Goal: Task Accomplishment & Management: Manage account settings

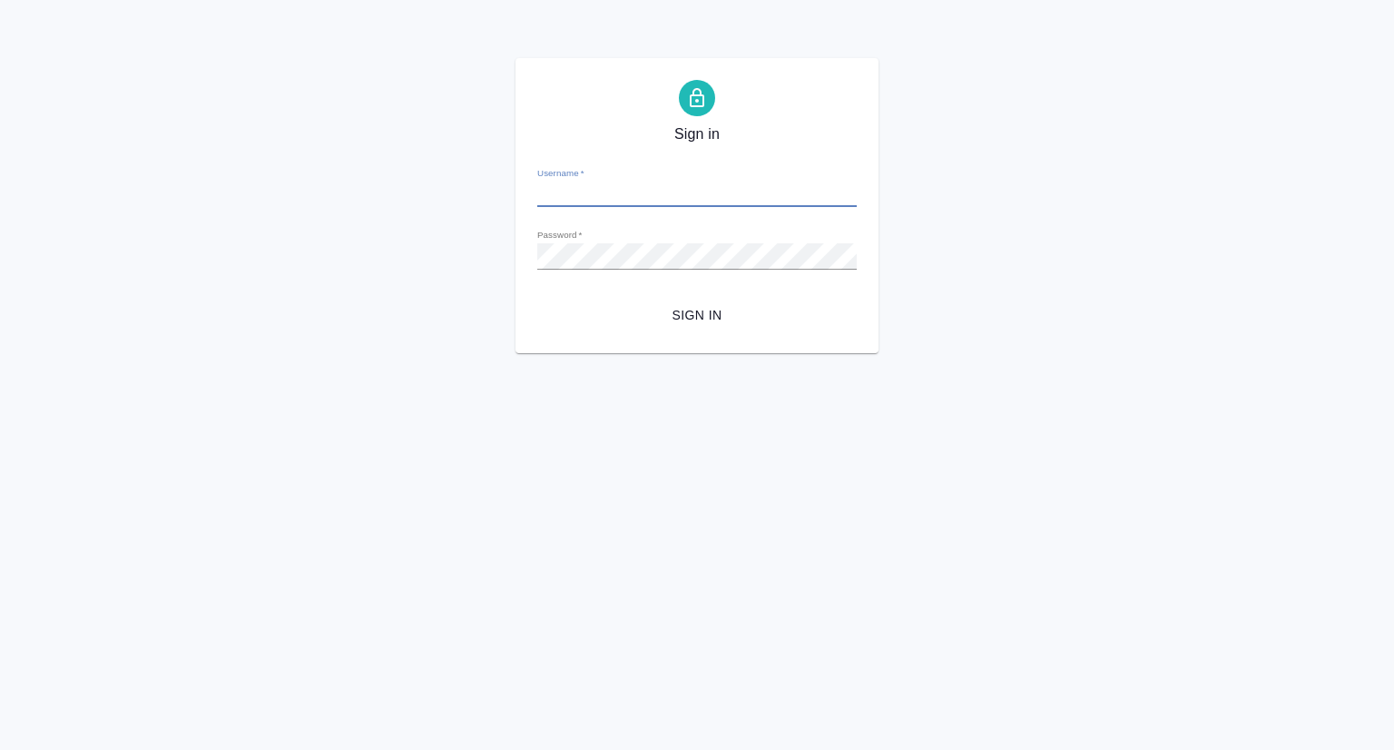
type input "p.seitov@awatera.com"
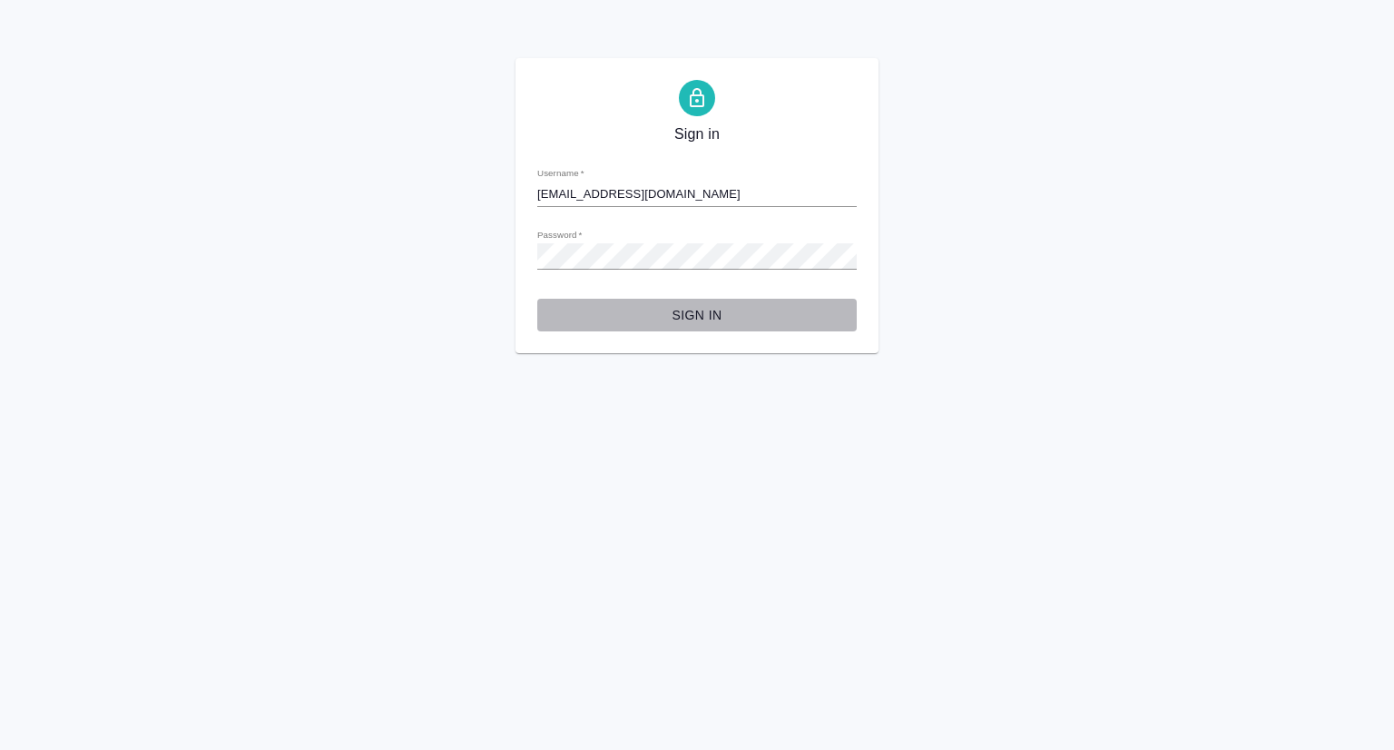
click at [672, 329] on button "Sign in" at bounding box center [697, 316] width 320 height 34
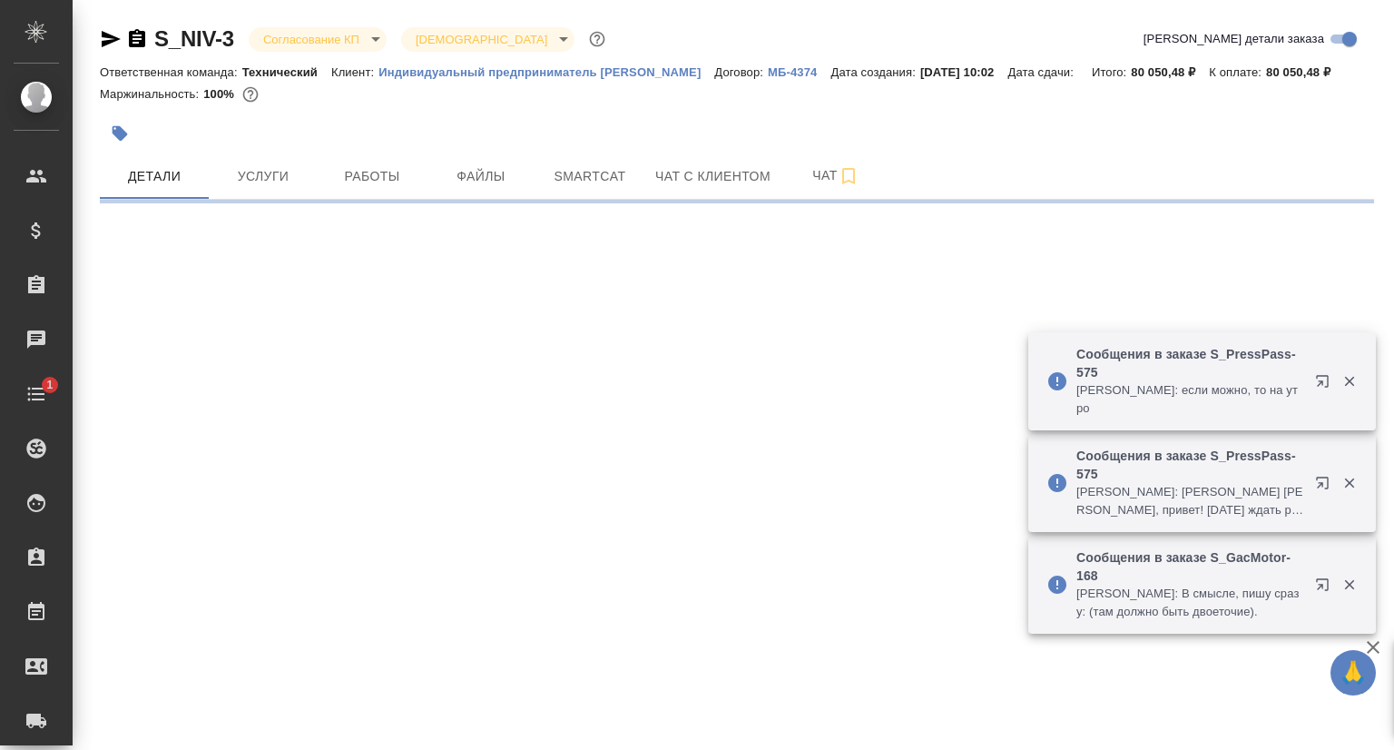
select select "RU"
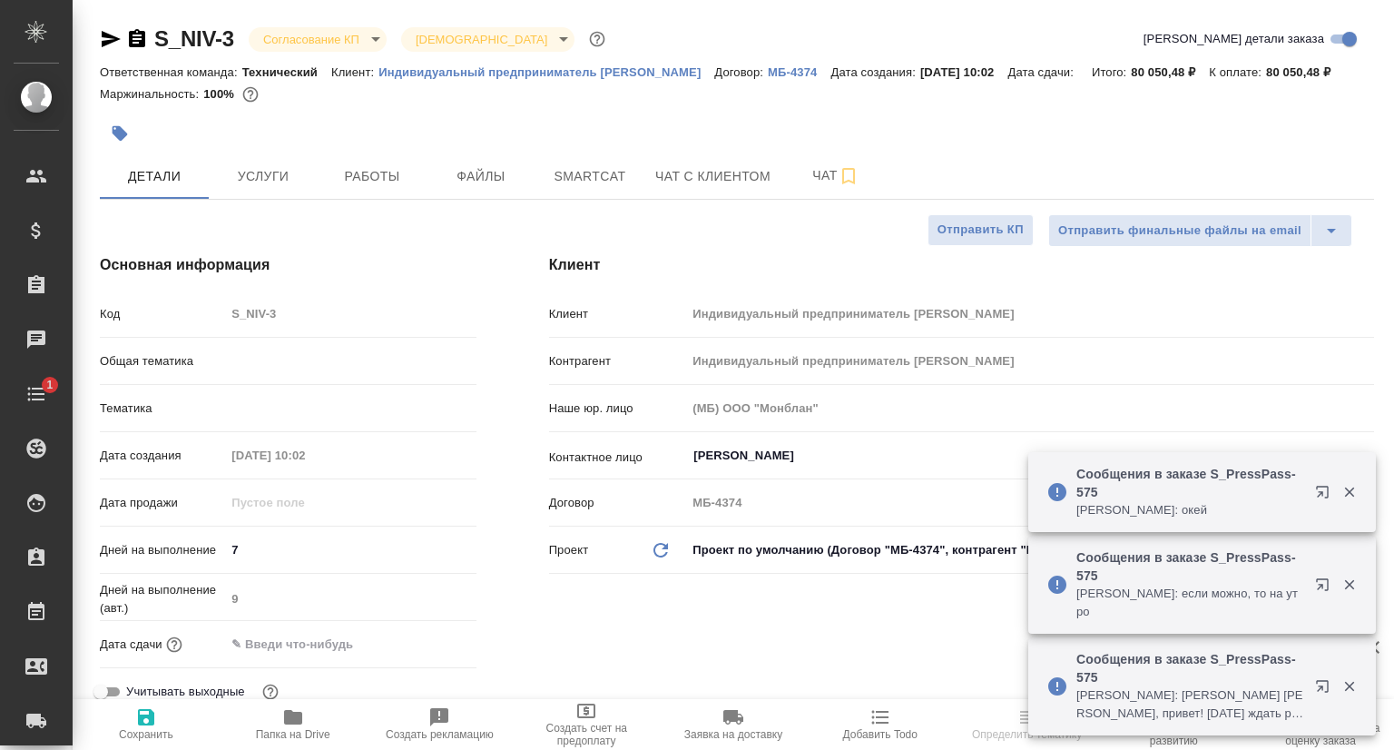
type textarea "x"
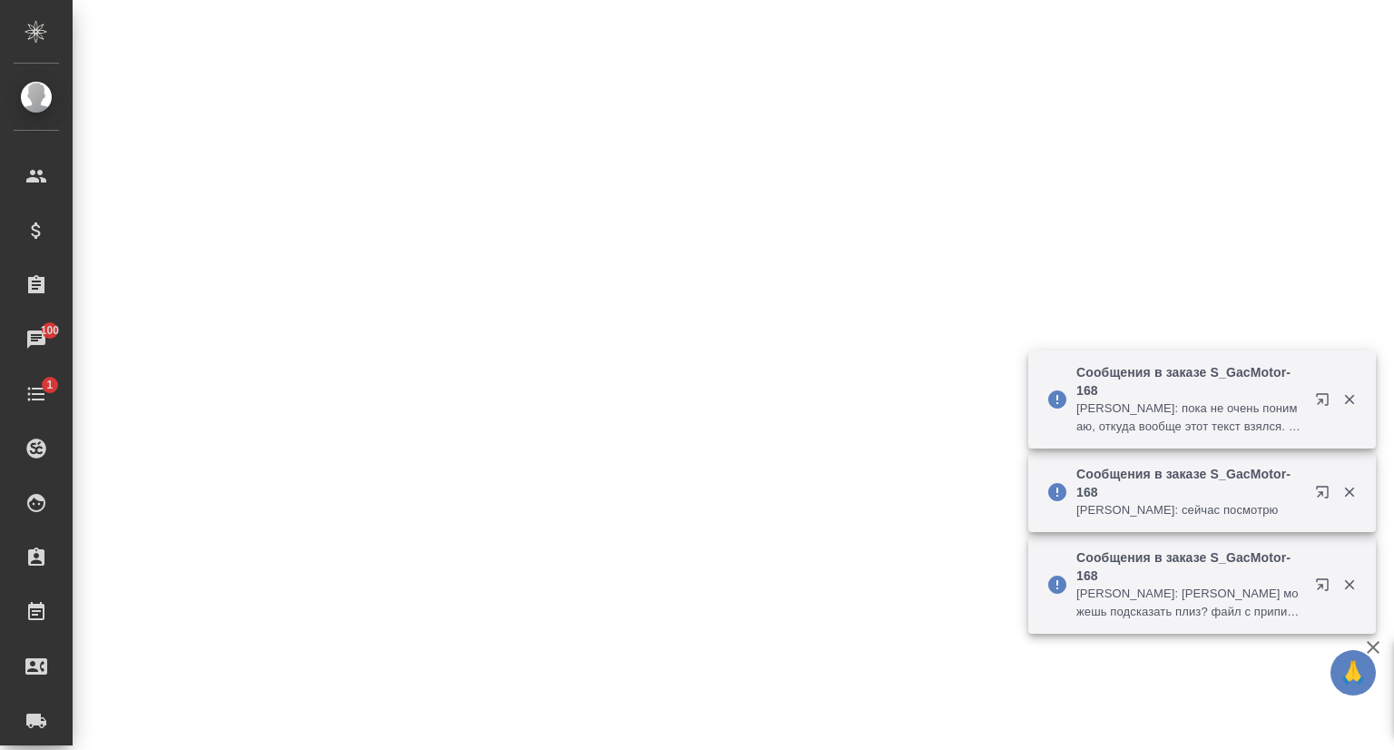
scroll to position [635, 0]
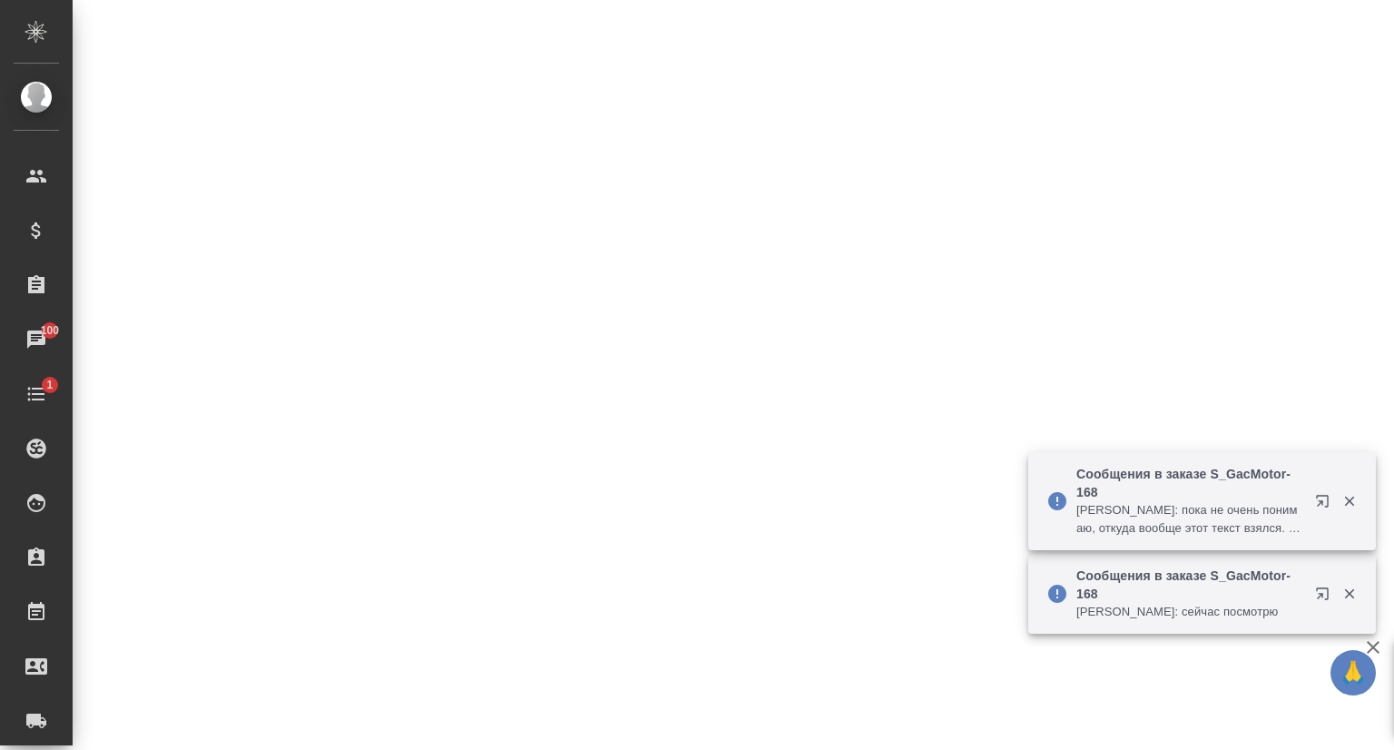
select select "RU"
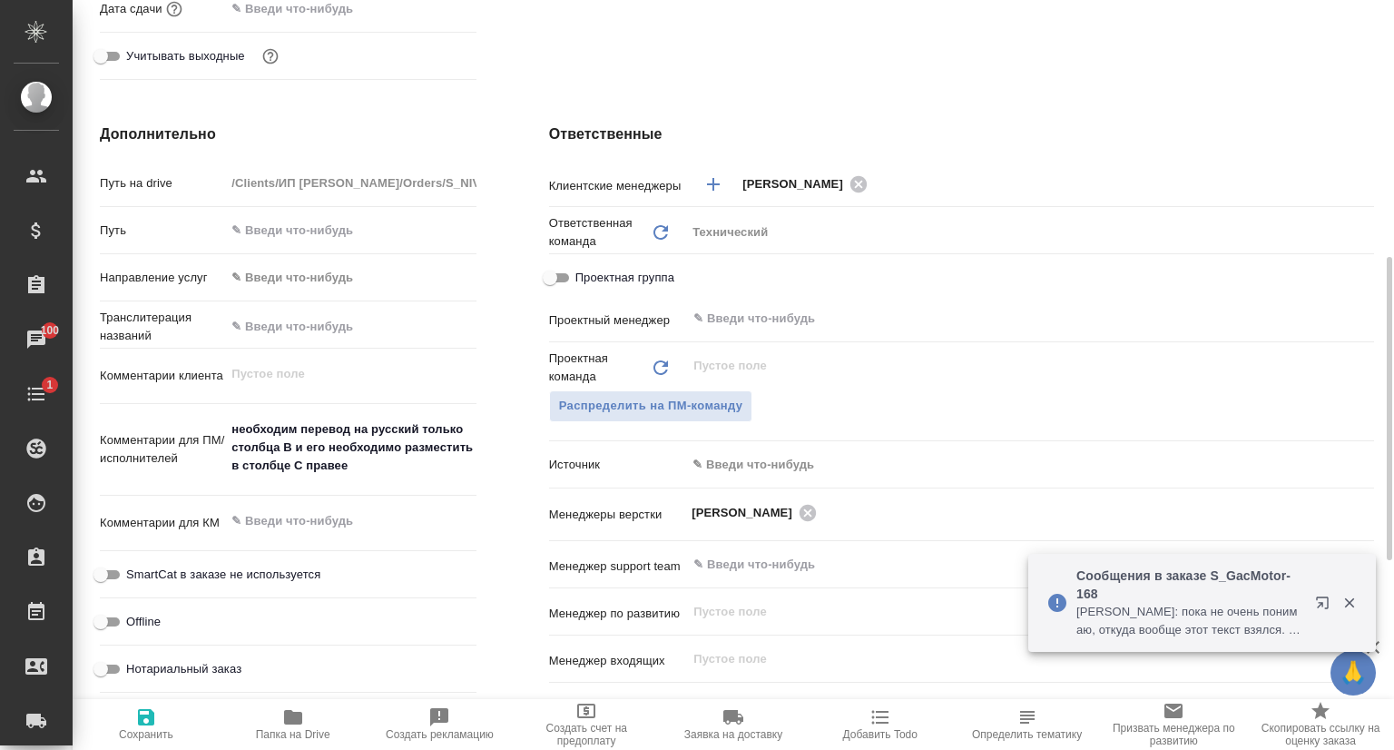
type textarea "x"
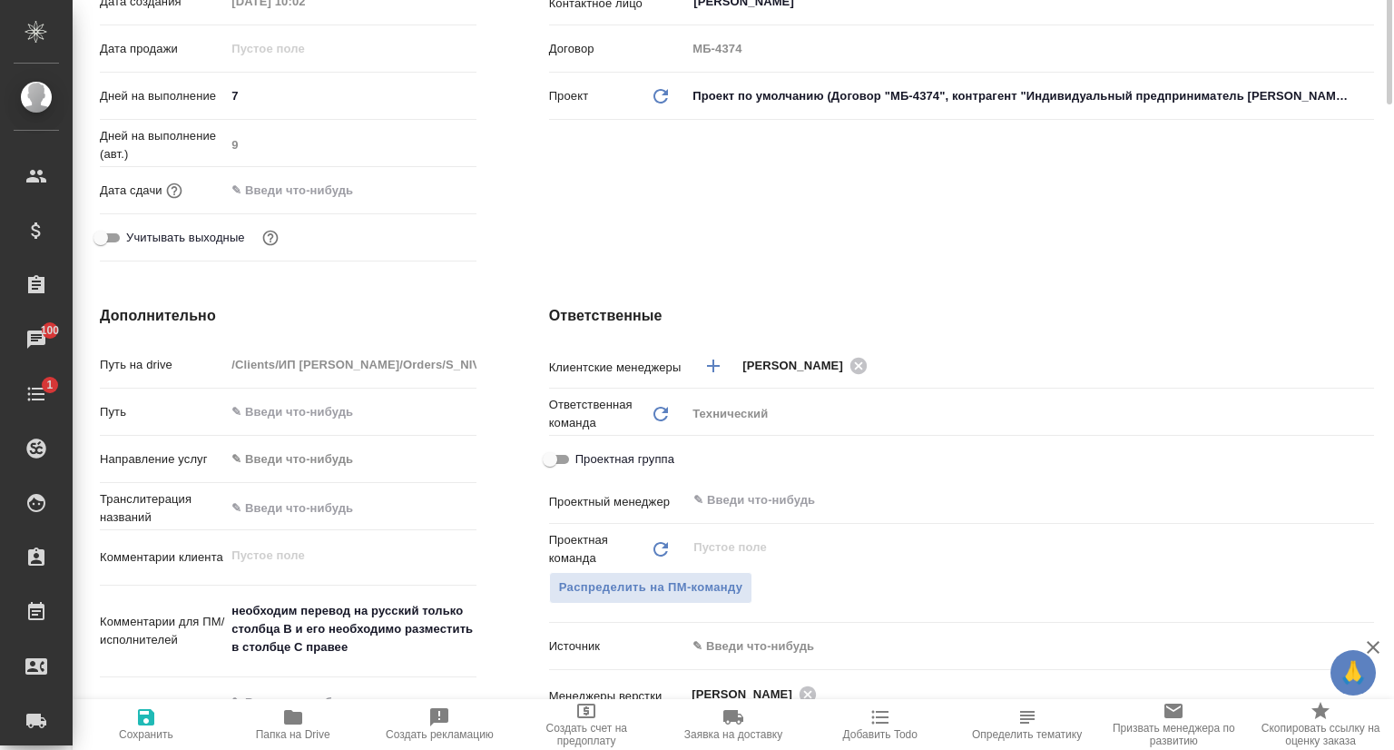
scroll to position [0, 0]
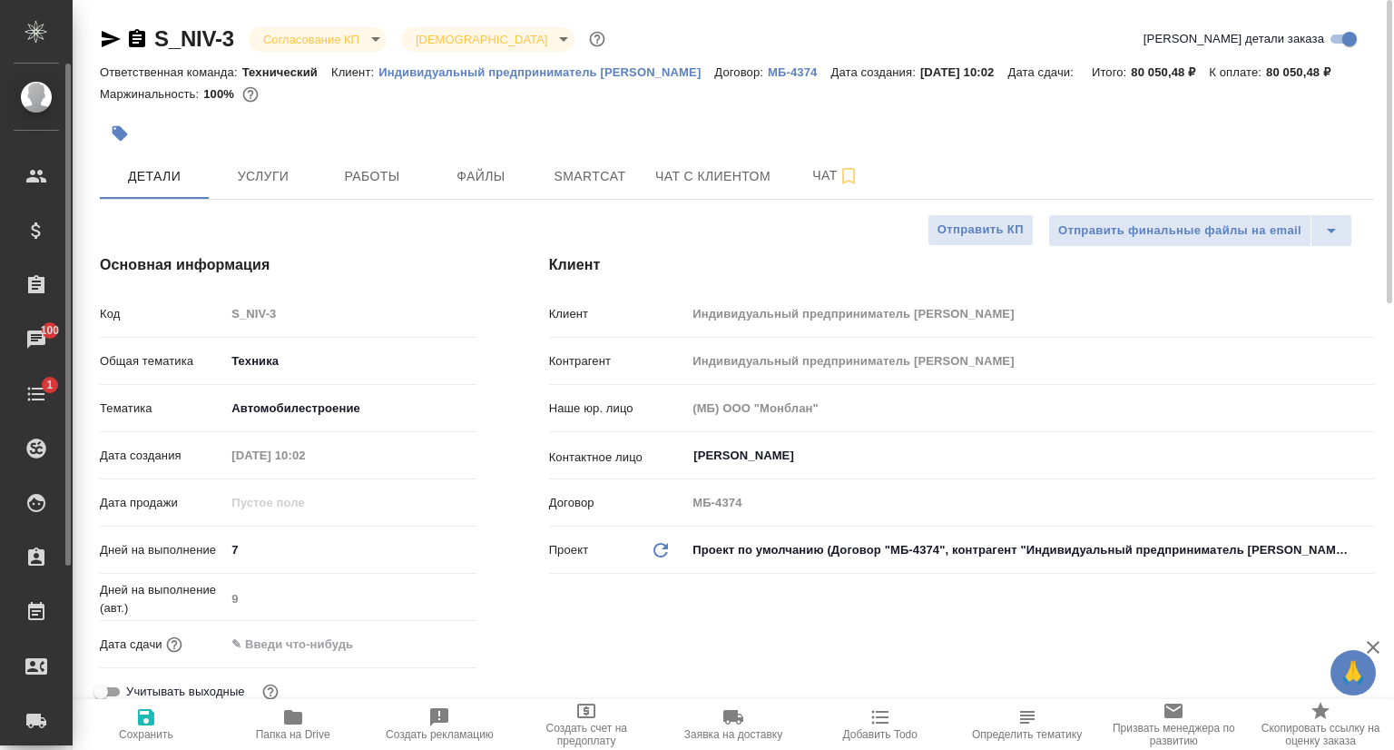
type textarea "x"
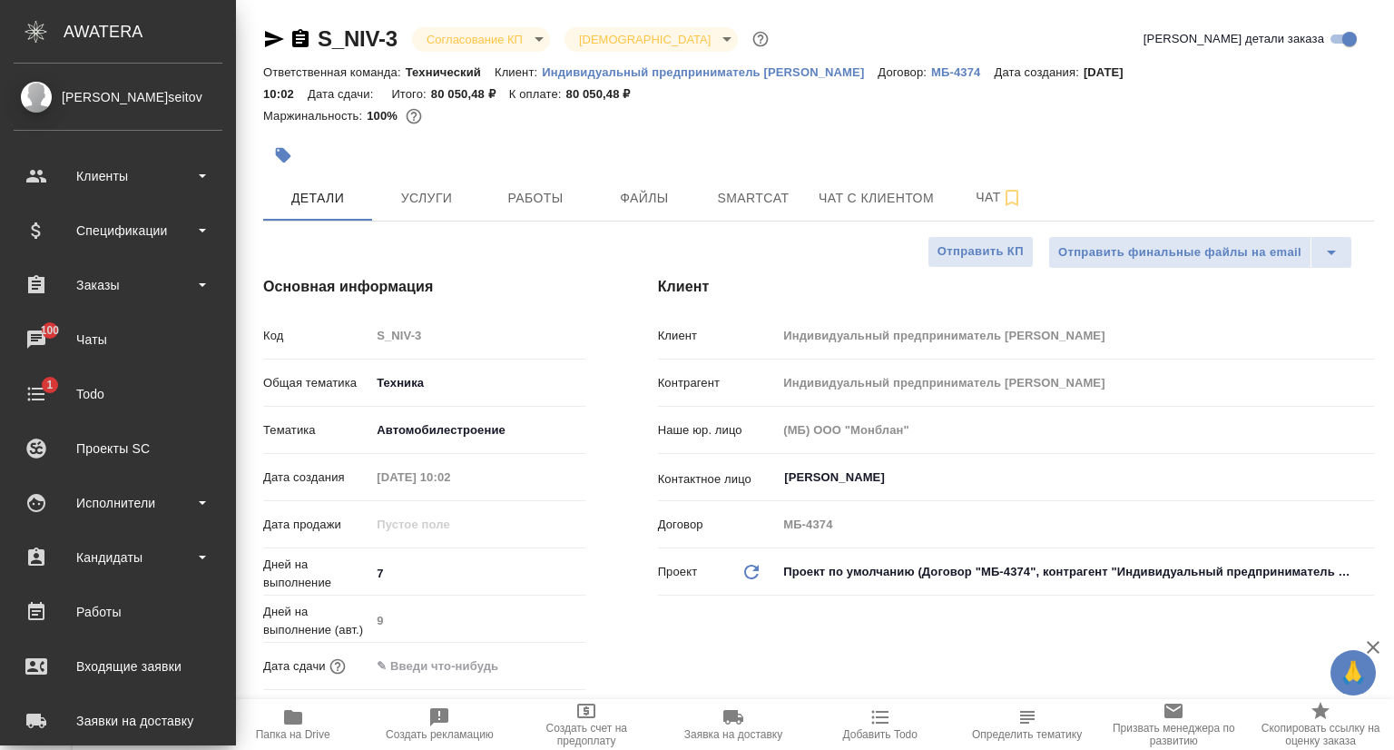
type textarea "x"
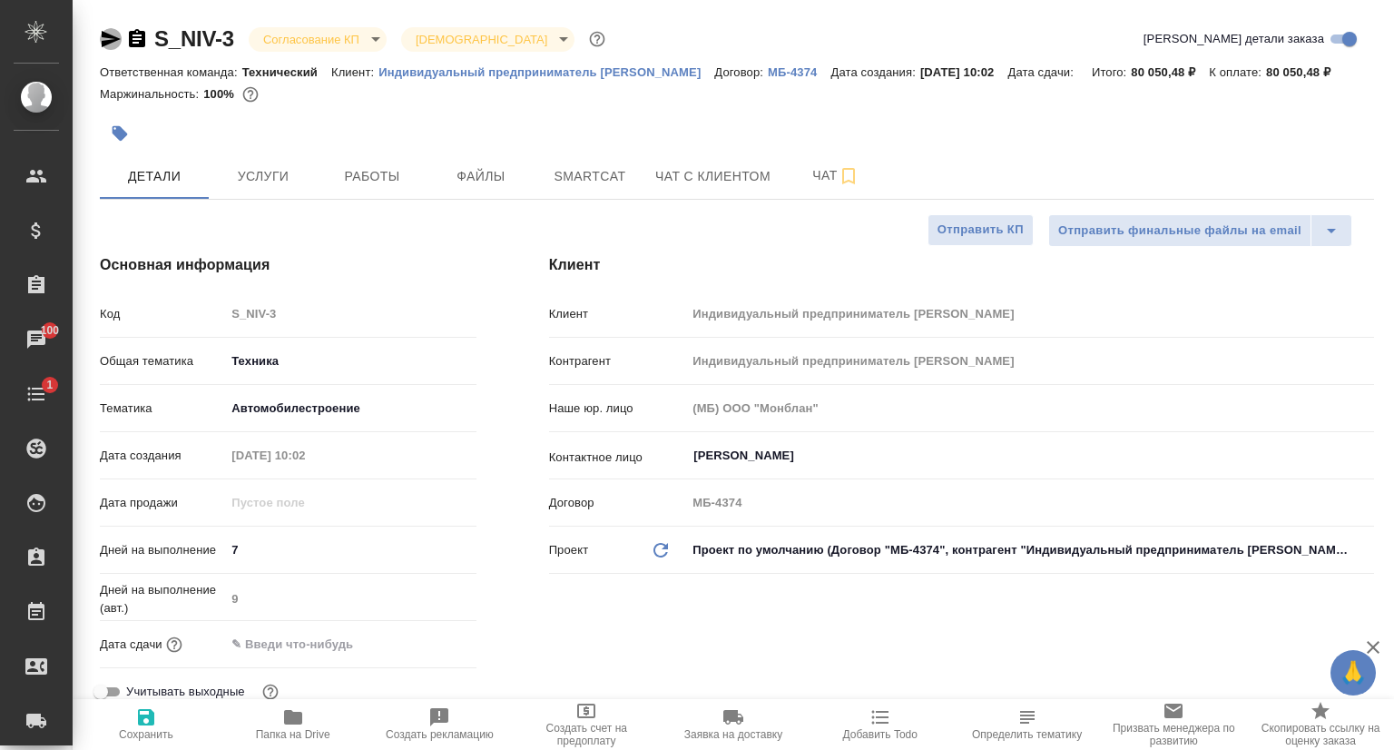
click at [102, 48] on icon "button" at bounding box center [111, 39] width 22 height 22
type textarea "x"
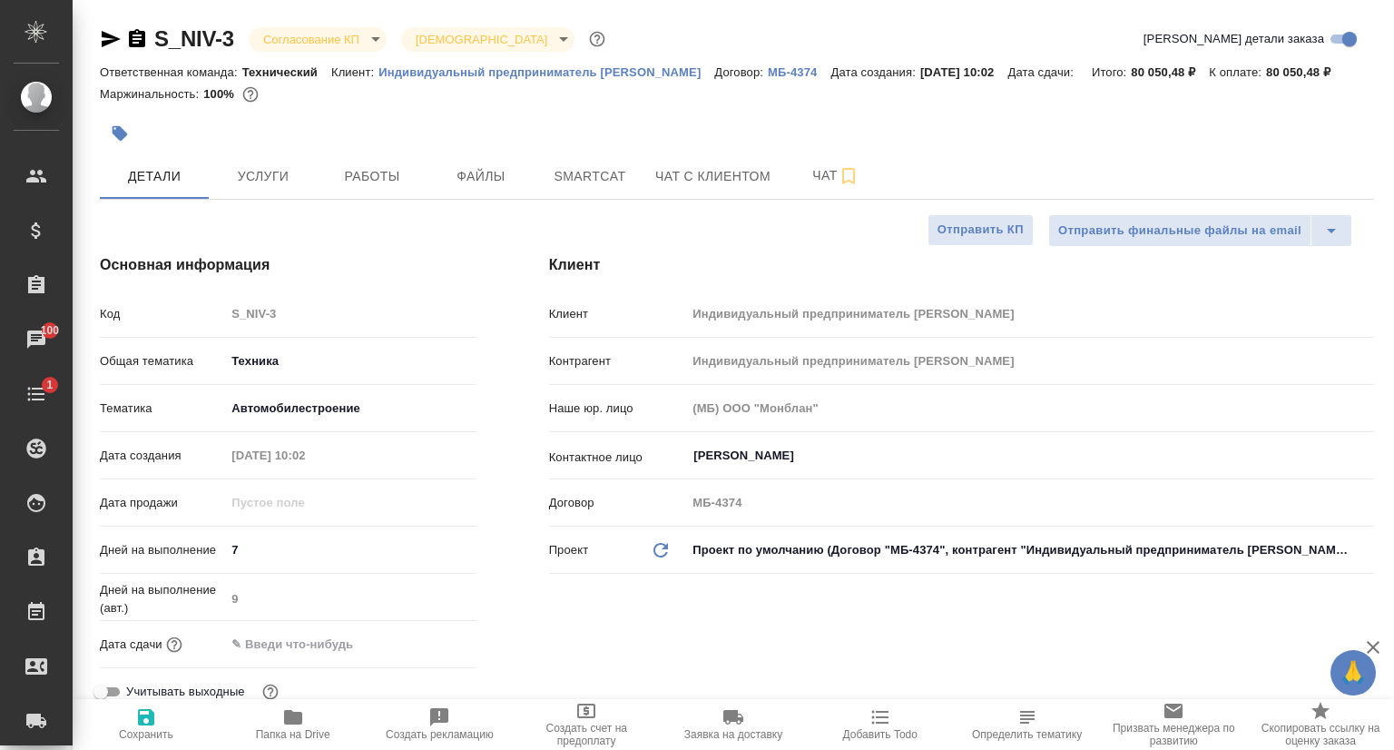
type textarea "x"
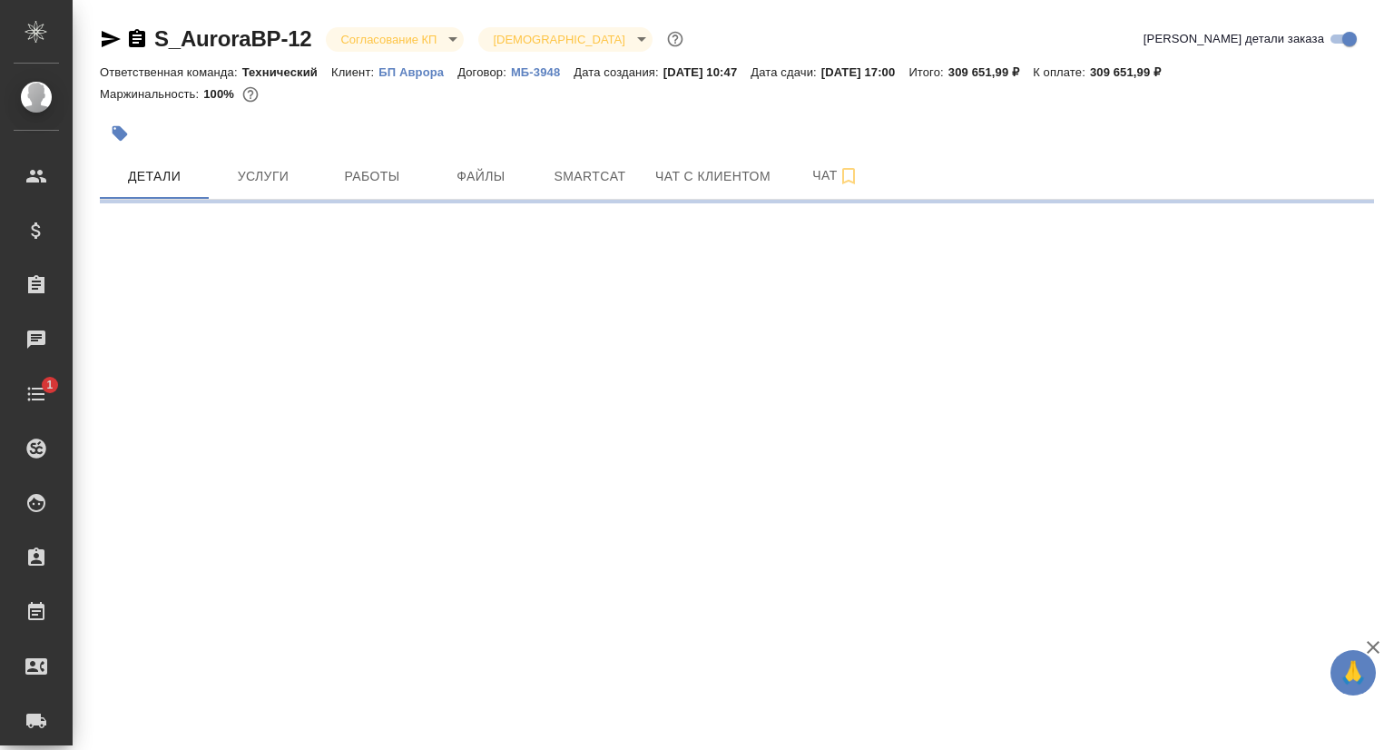
select select "RU"
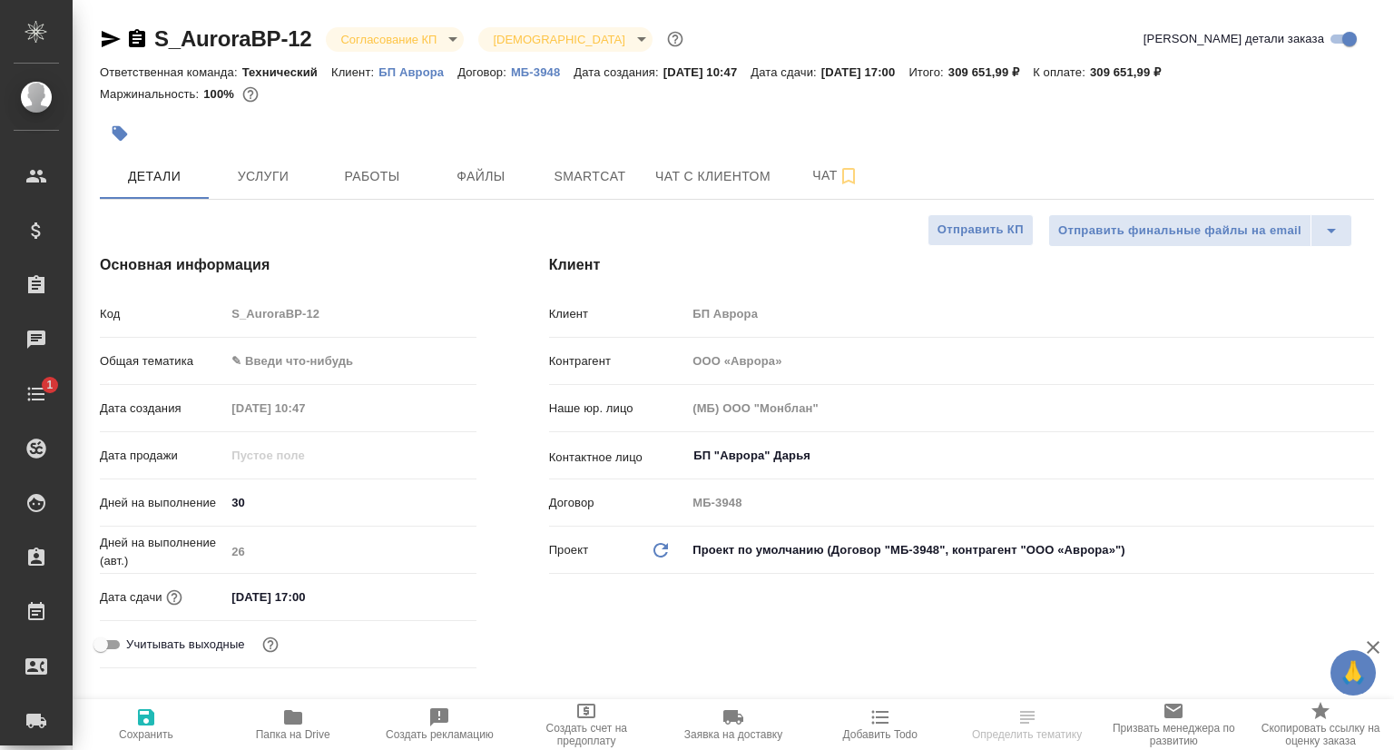
type textarea "x"
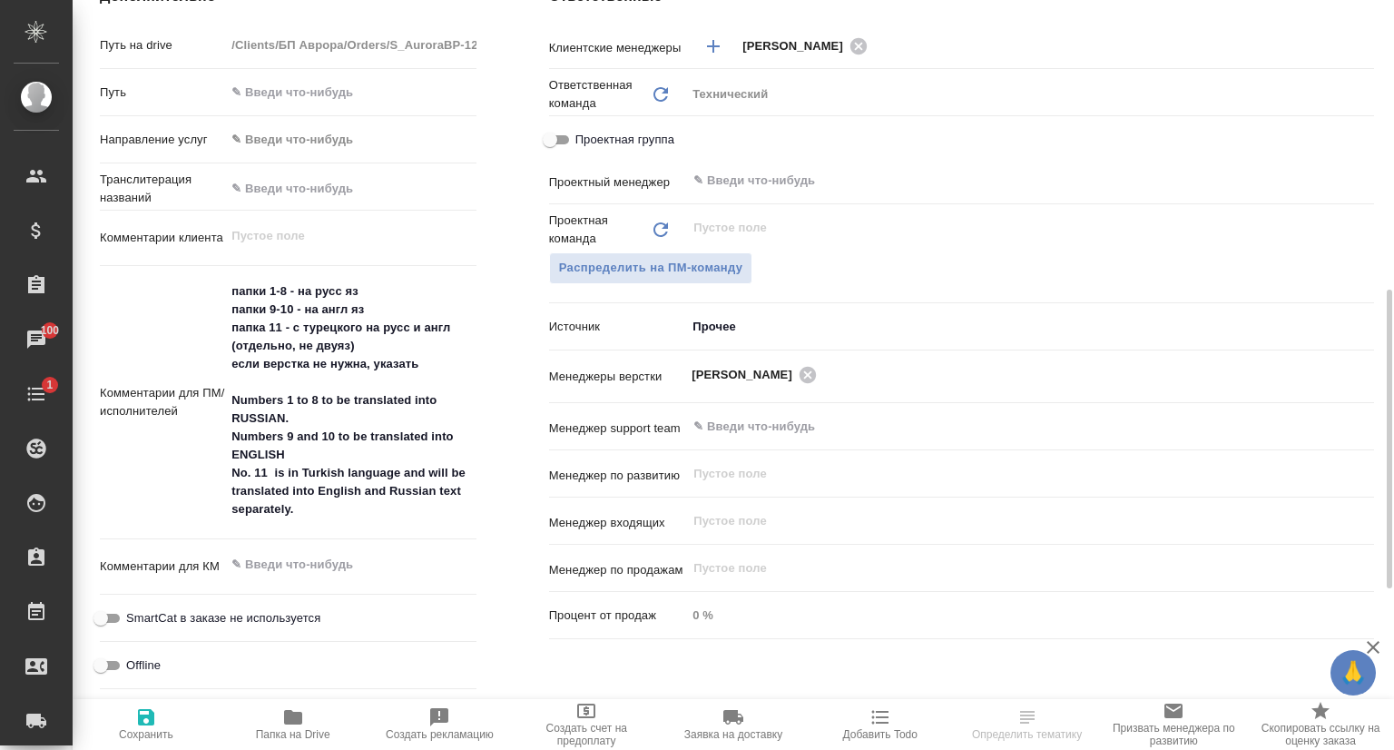
scroll to position [817, 0]
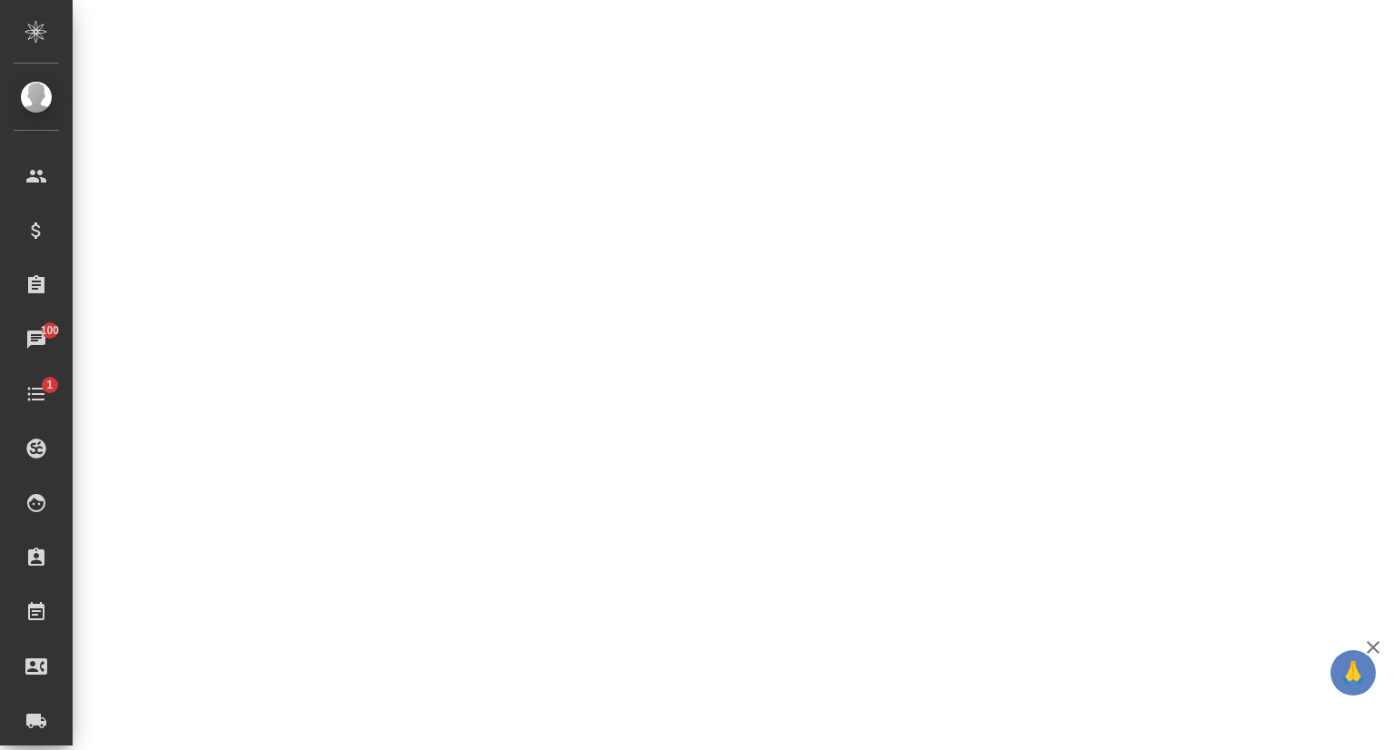
select select "RU"
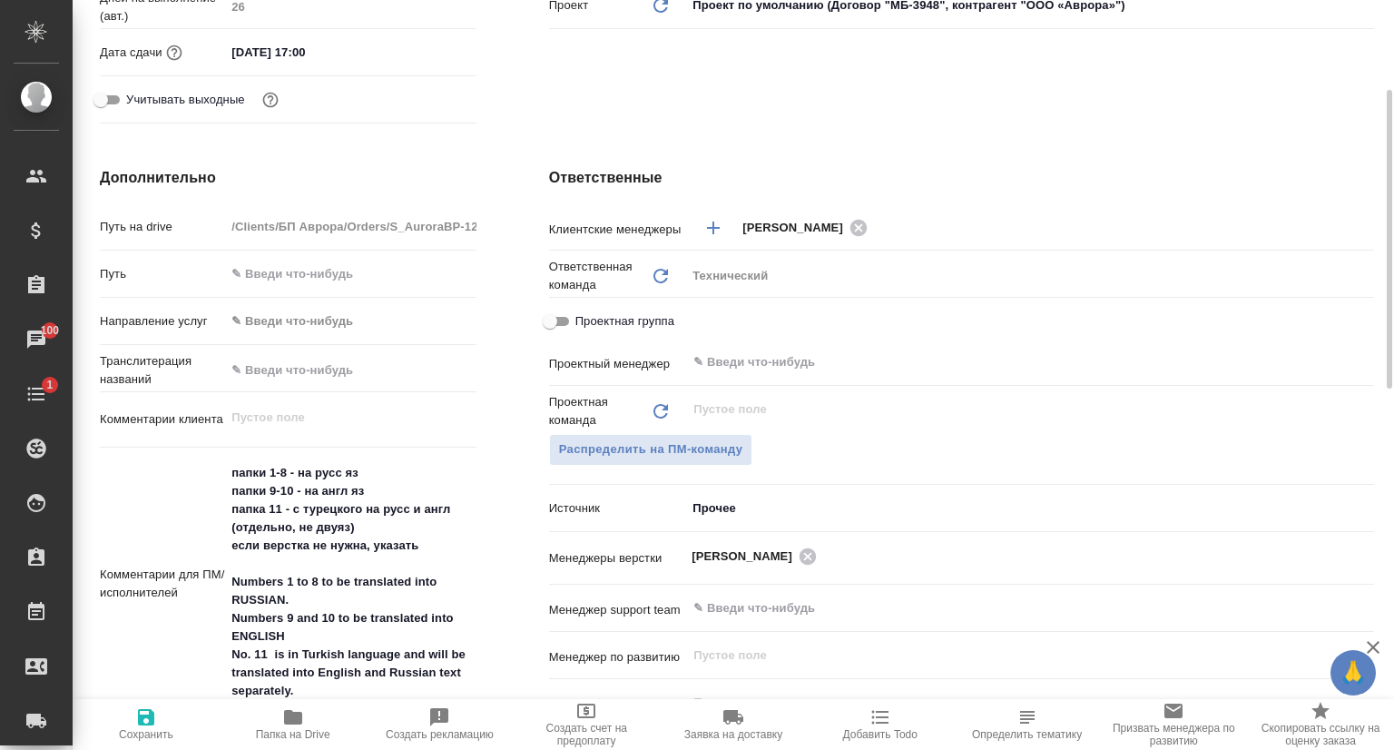
type textarea "x"
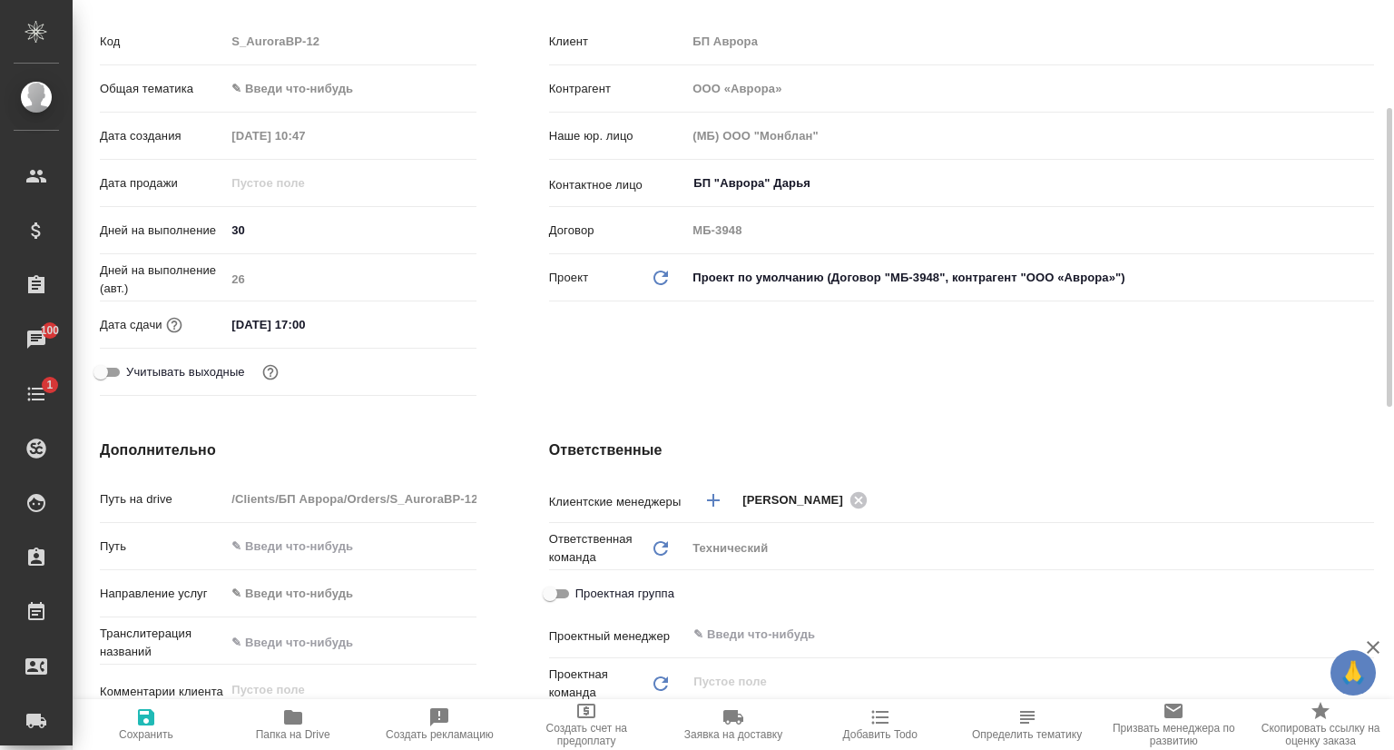
scroll to position [0, 0]
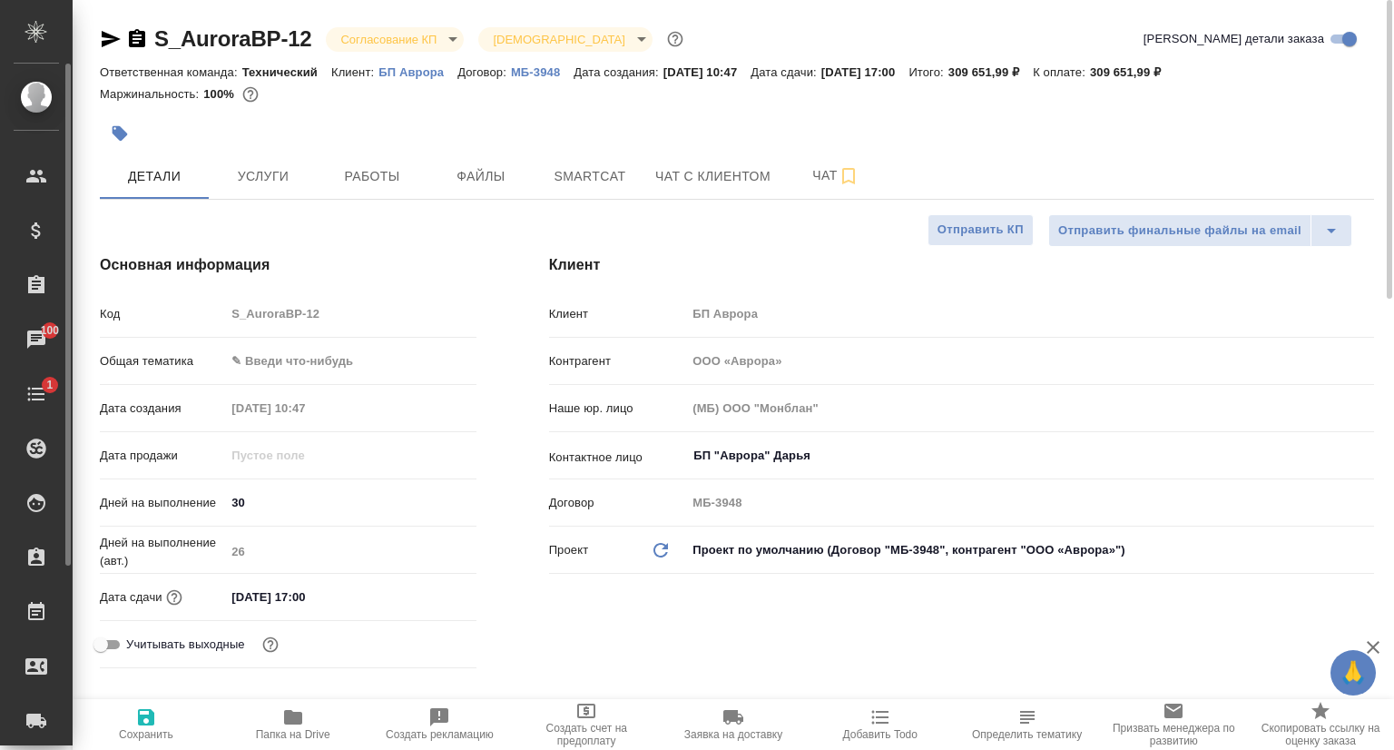
type textarea "x"
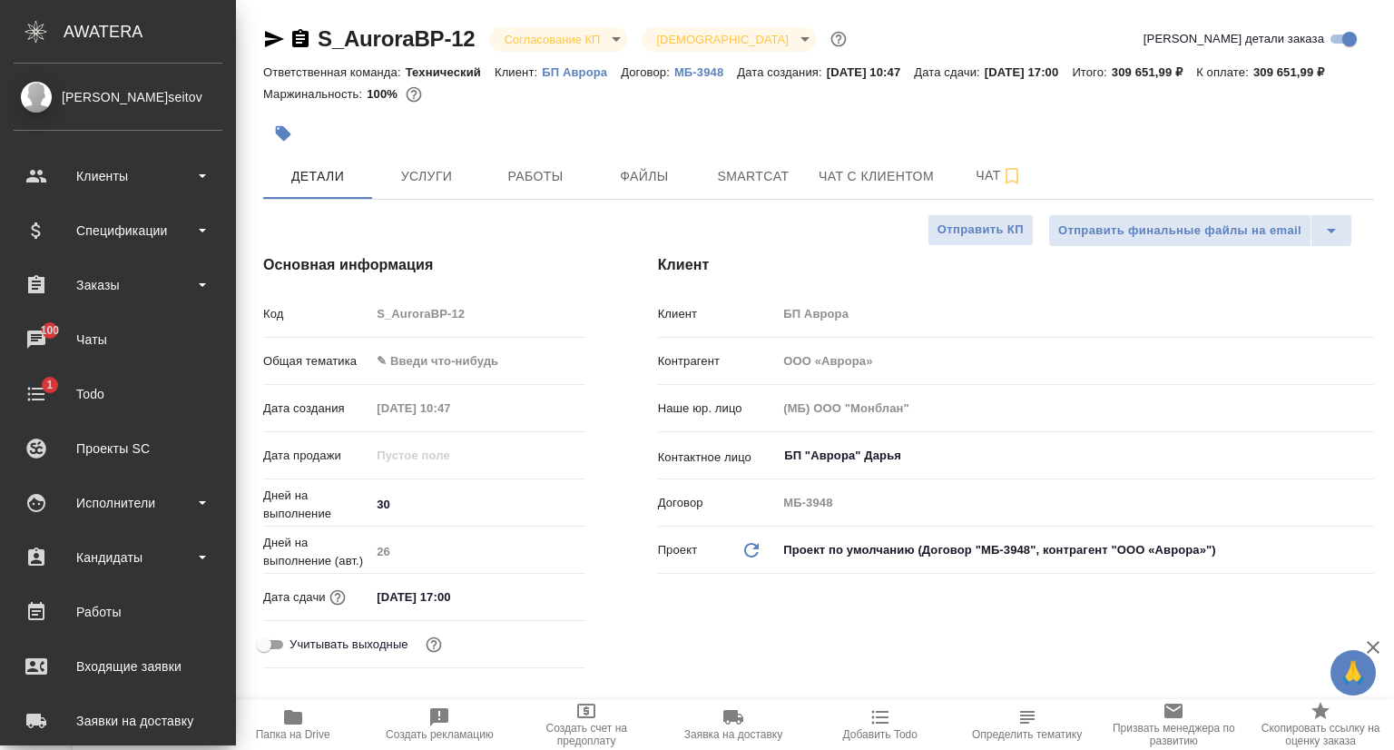
type textarea "x"
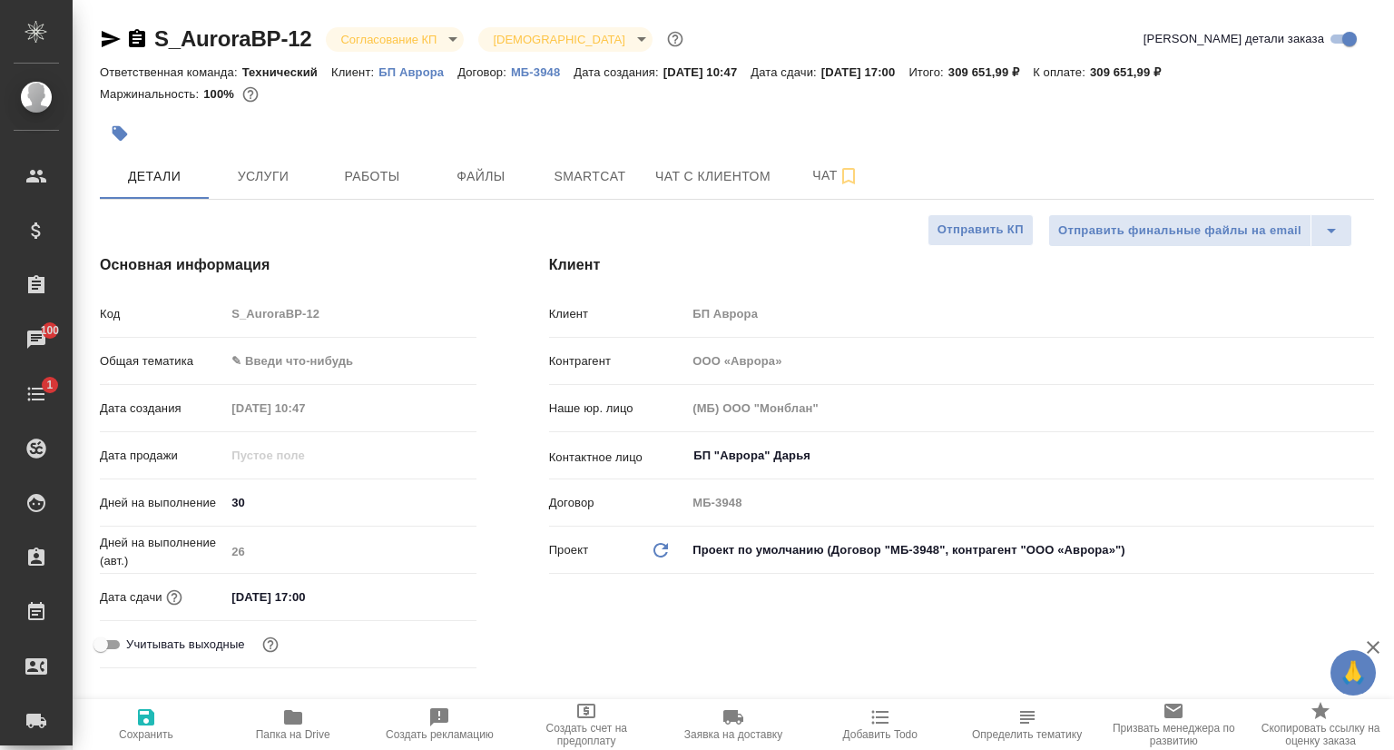
click at [110, 37] on icon "button" at bounding box center [111, 39] width 19 height 16
type textarea "x"
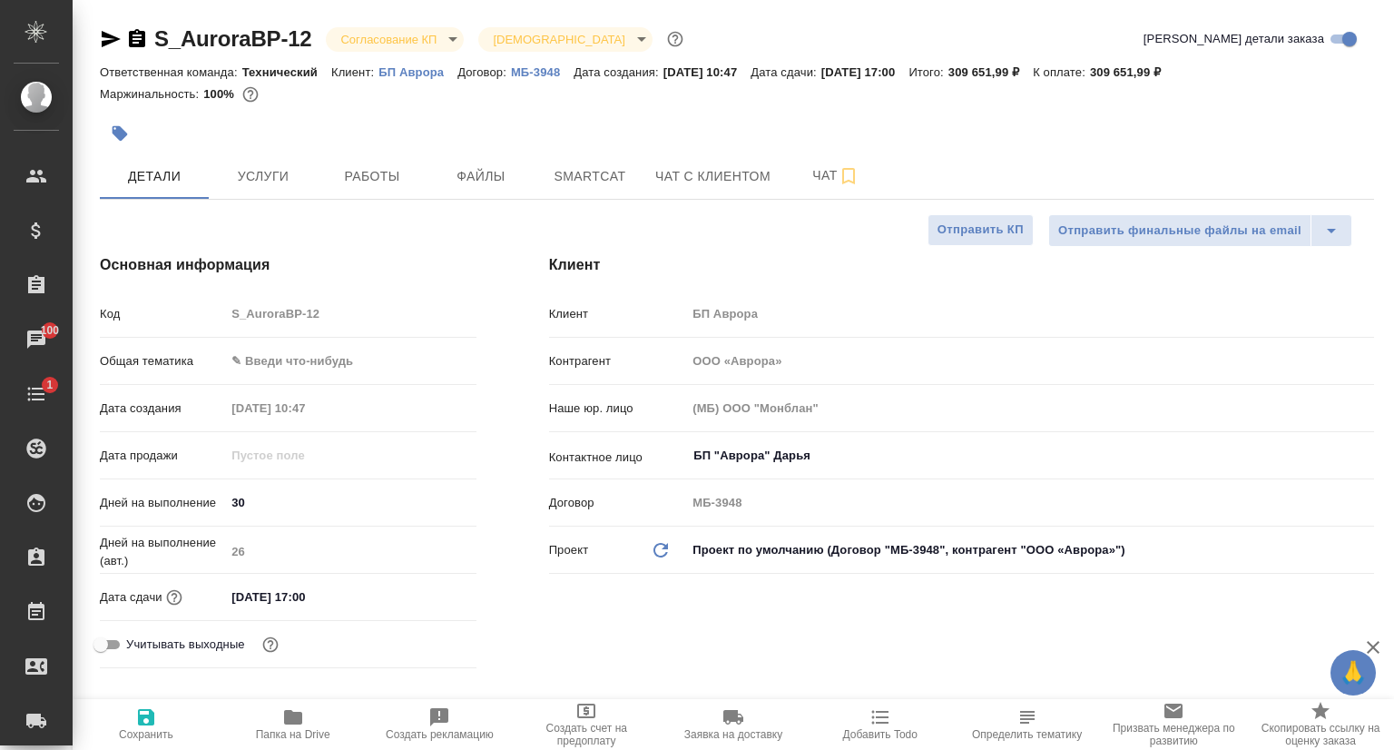
type textarea "x"
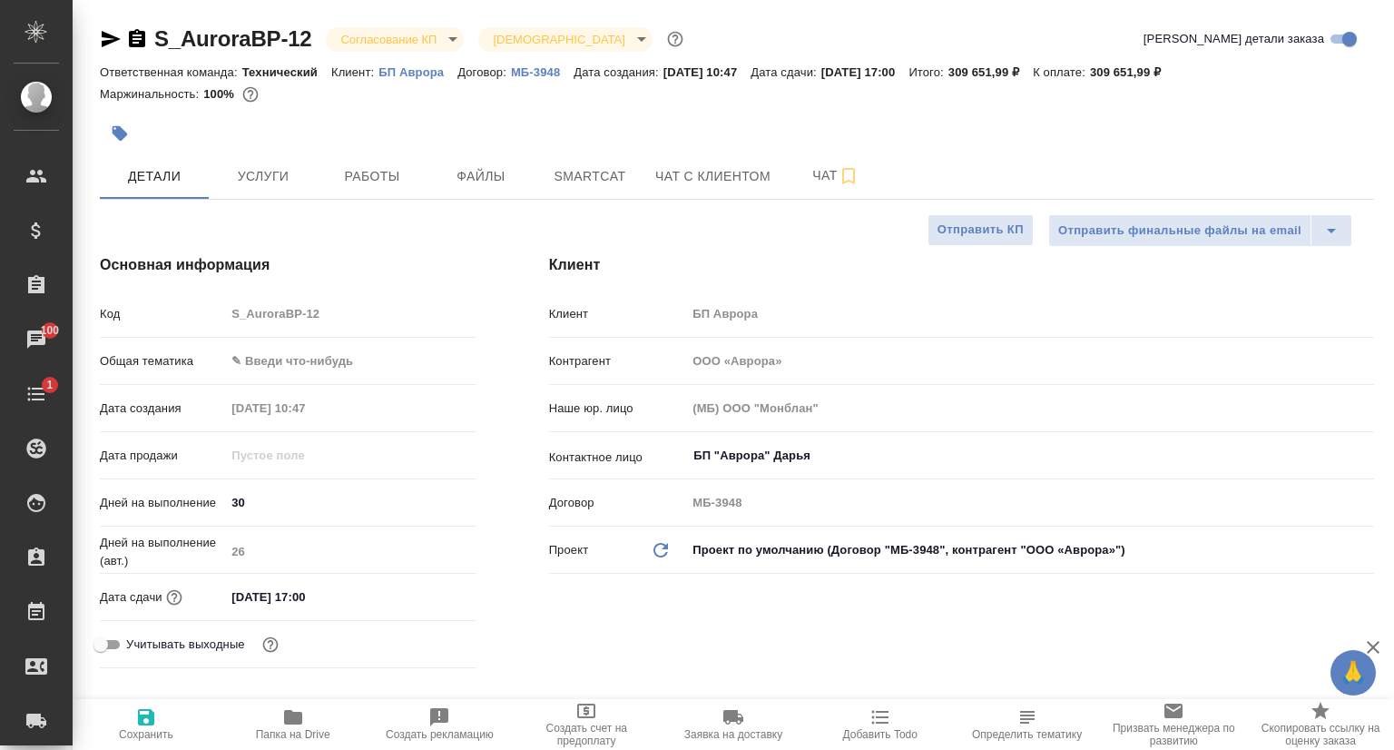
type textarea "x"
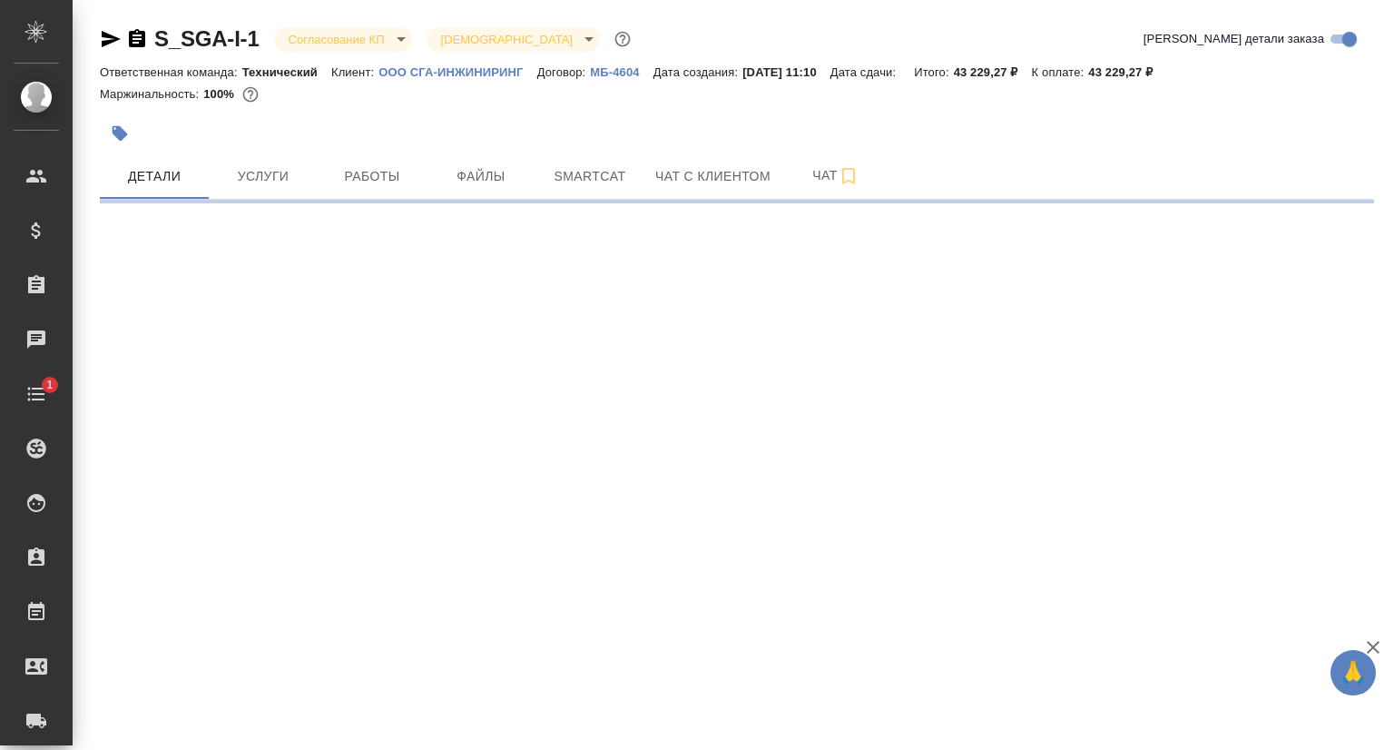
select select "RU"
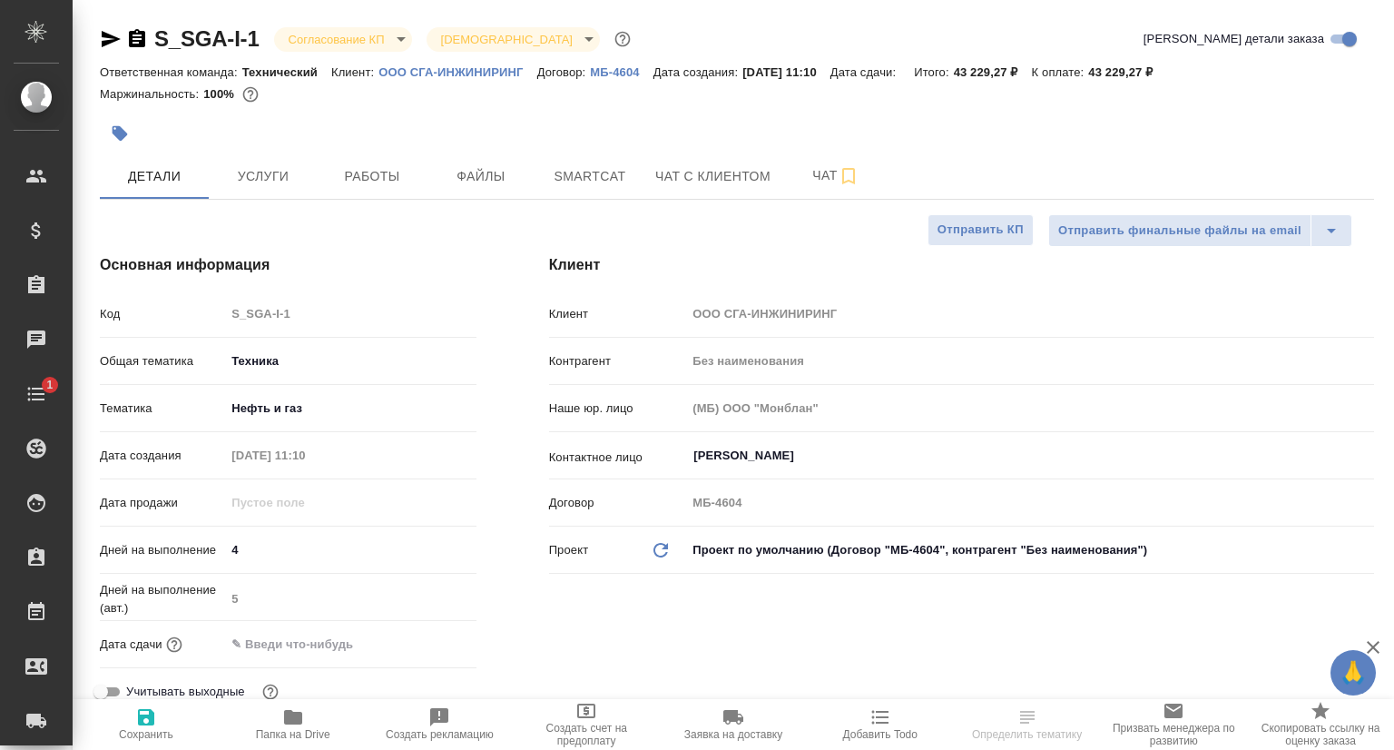
type textarea "x"
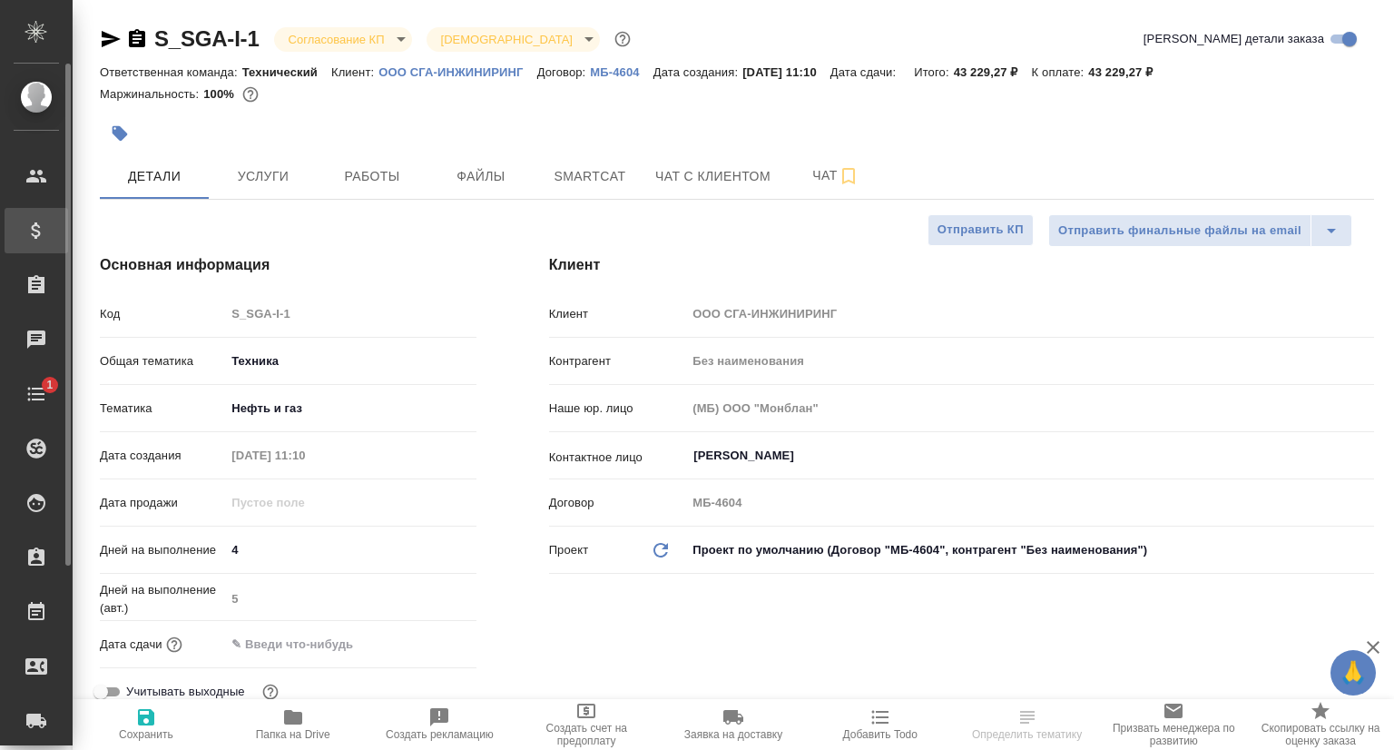
type textarea "x"
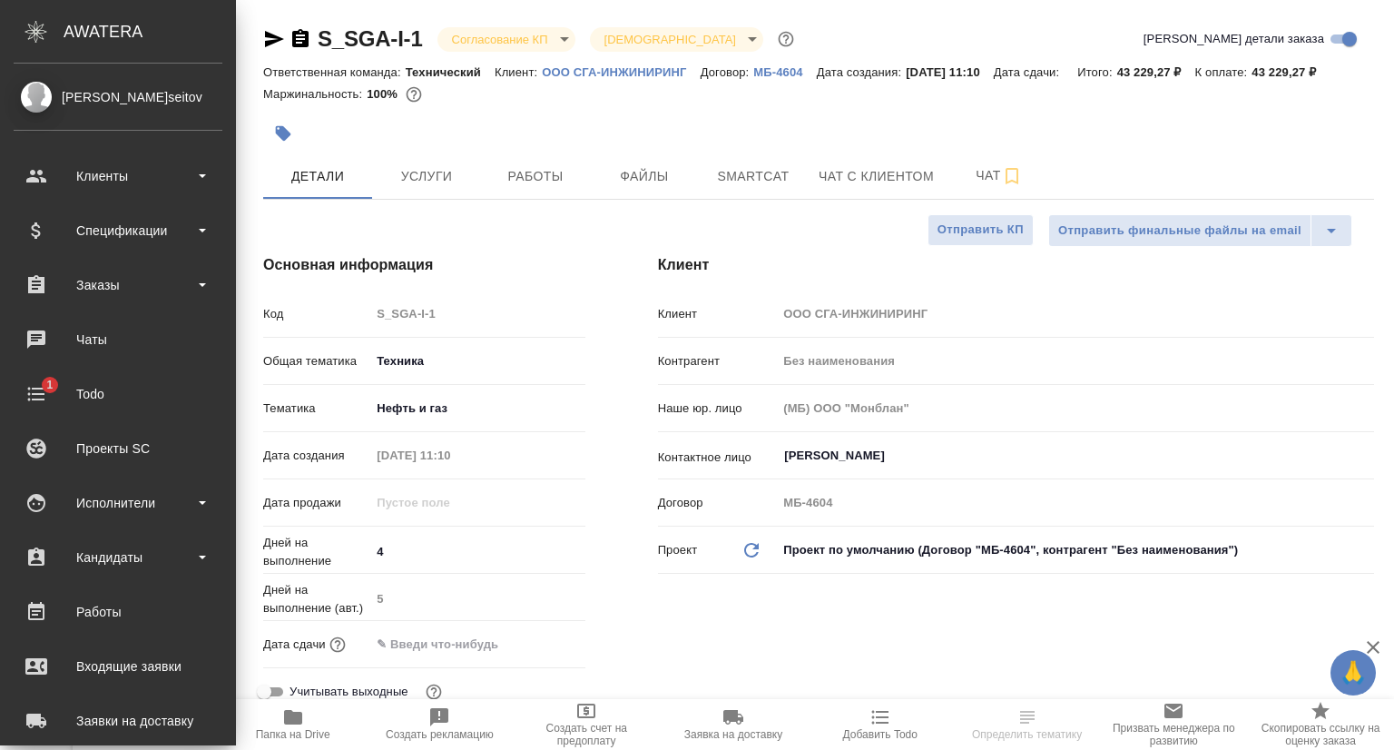
type textarea "x"
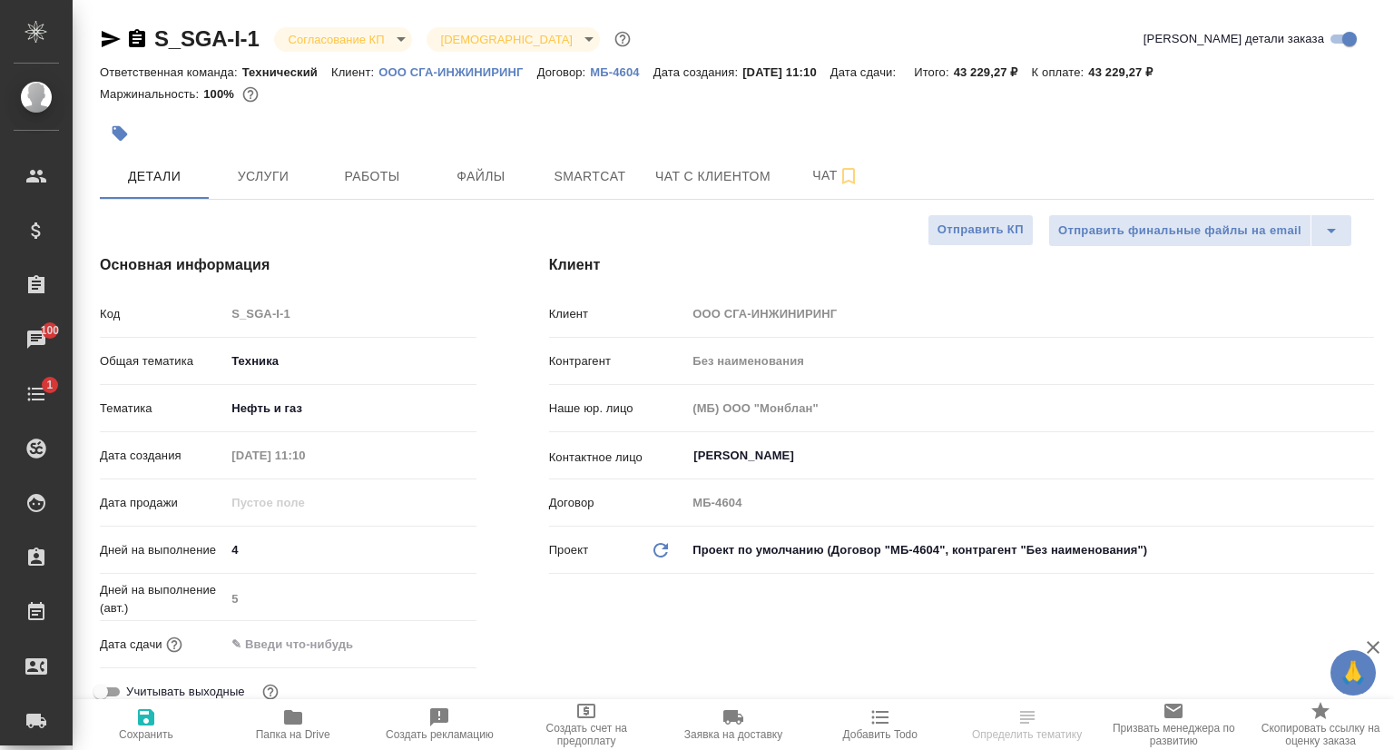
type textarea "x"
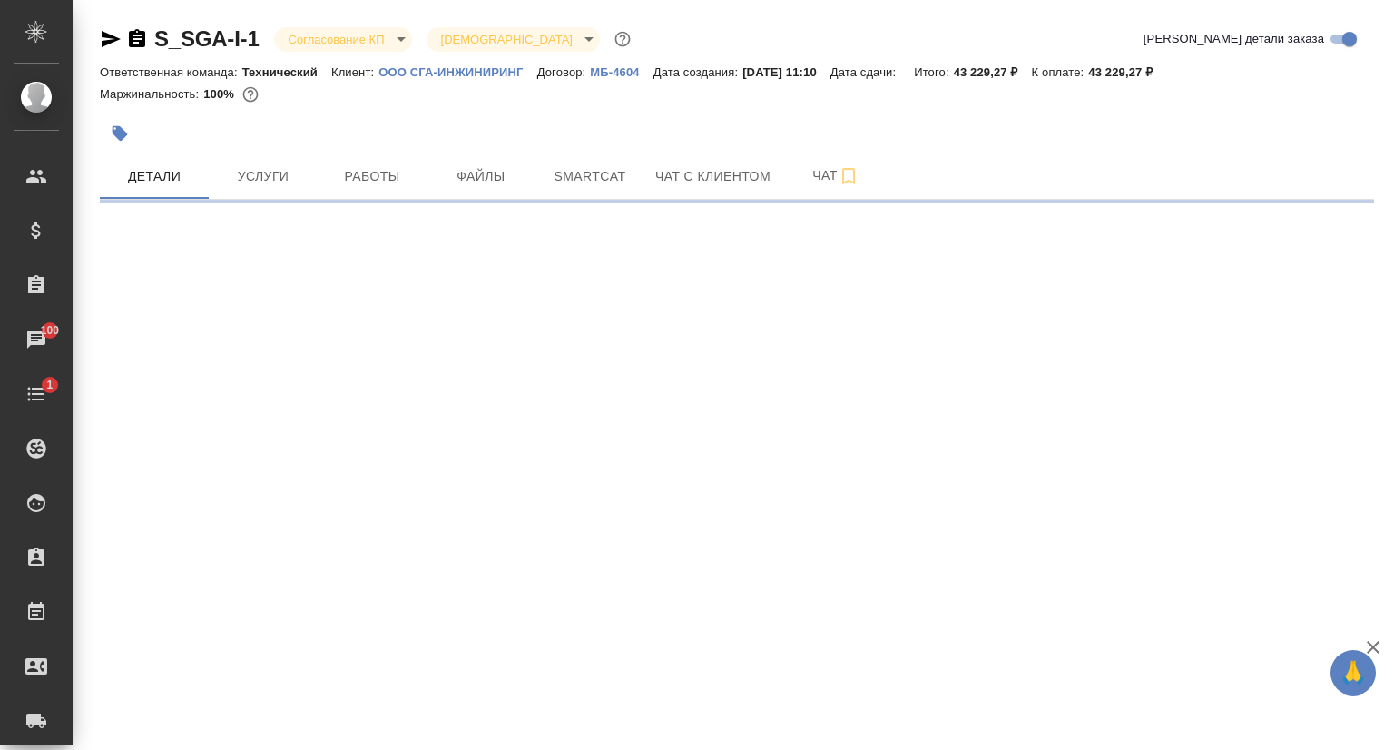
select select "RU"
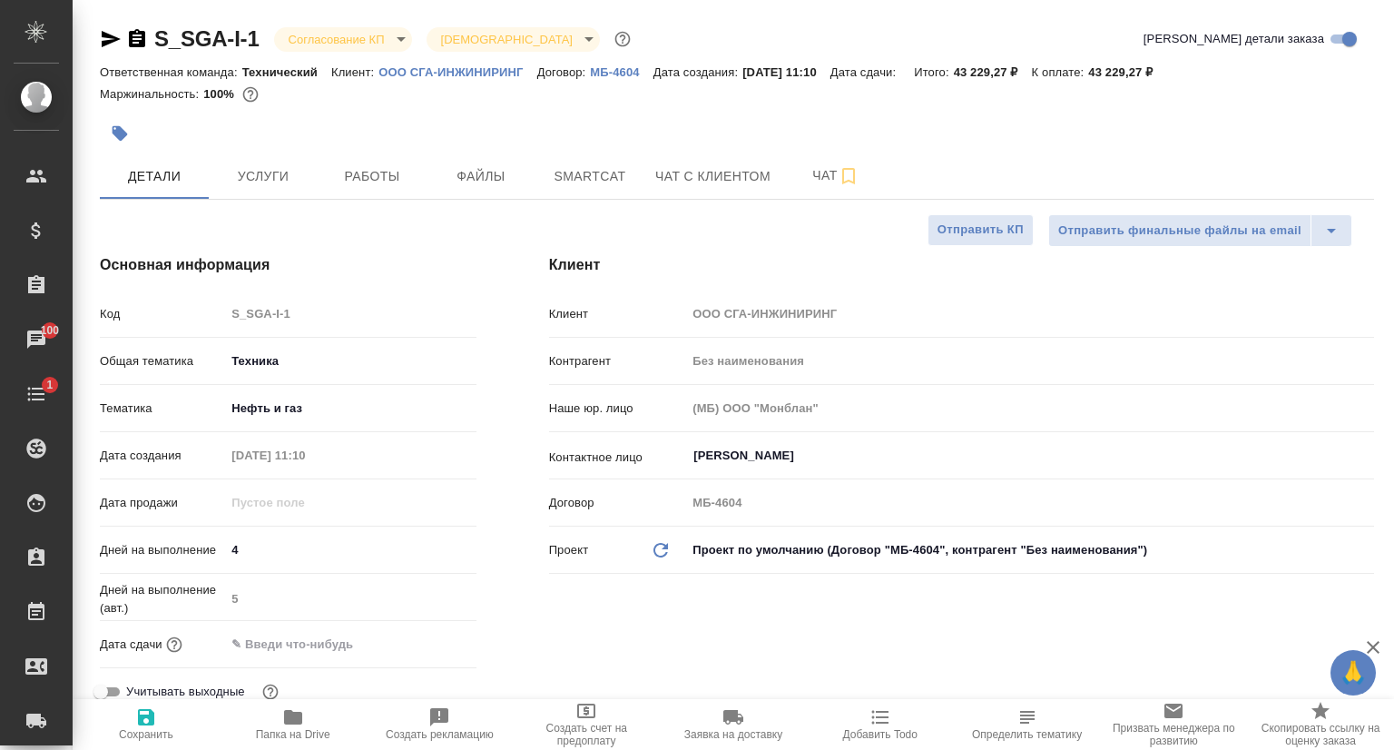
type textarea "x"
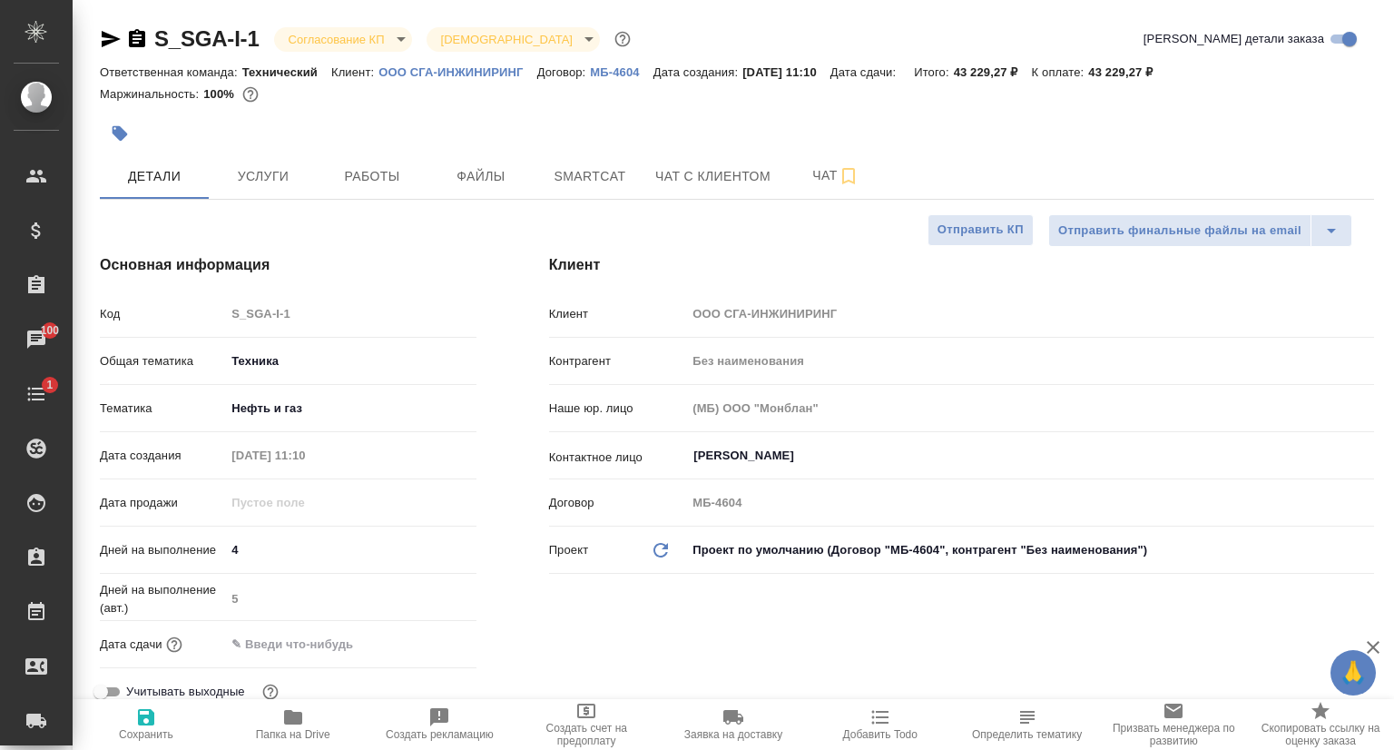
type textarea "x"
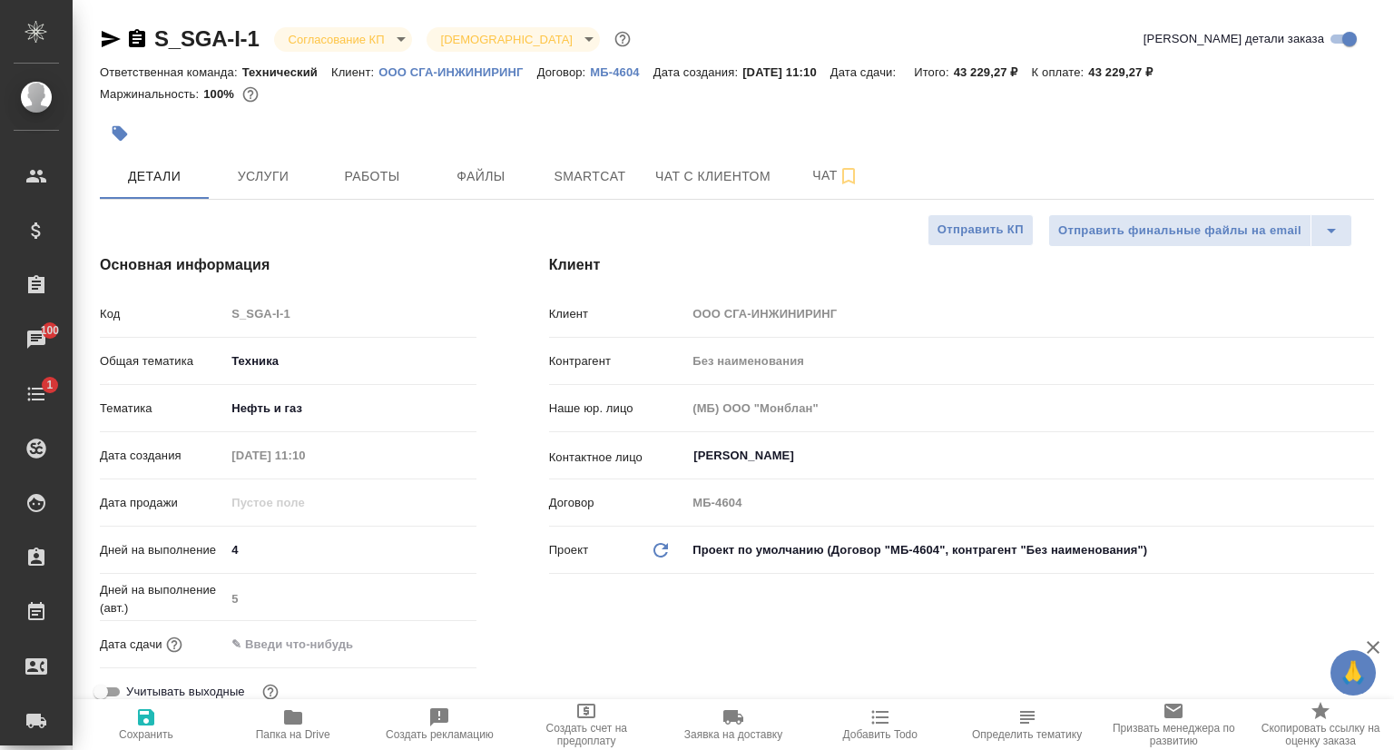
type textarea "x"
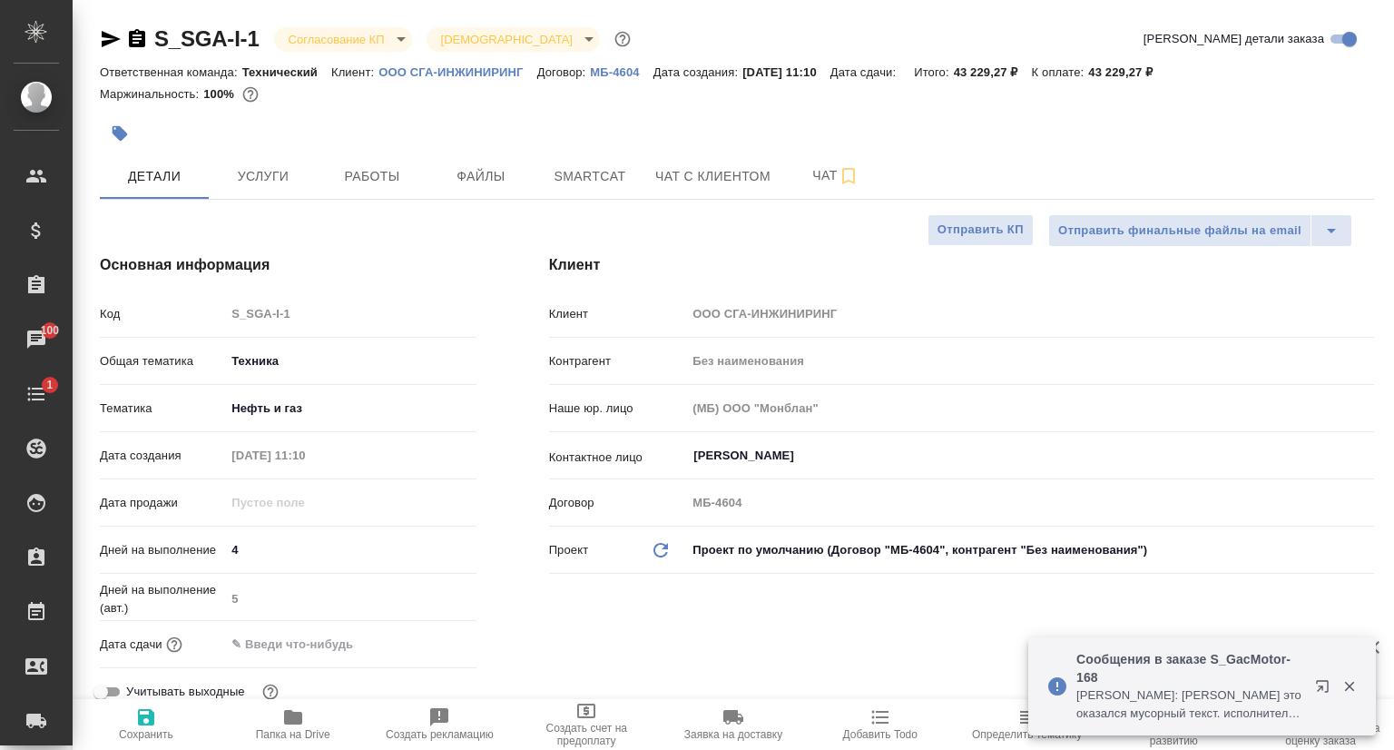
type textarea "x"
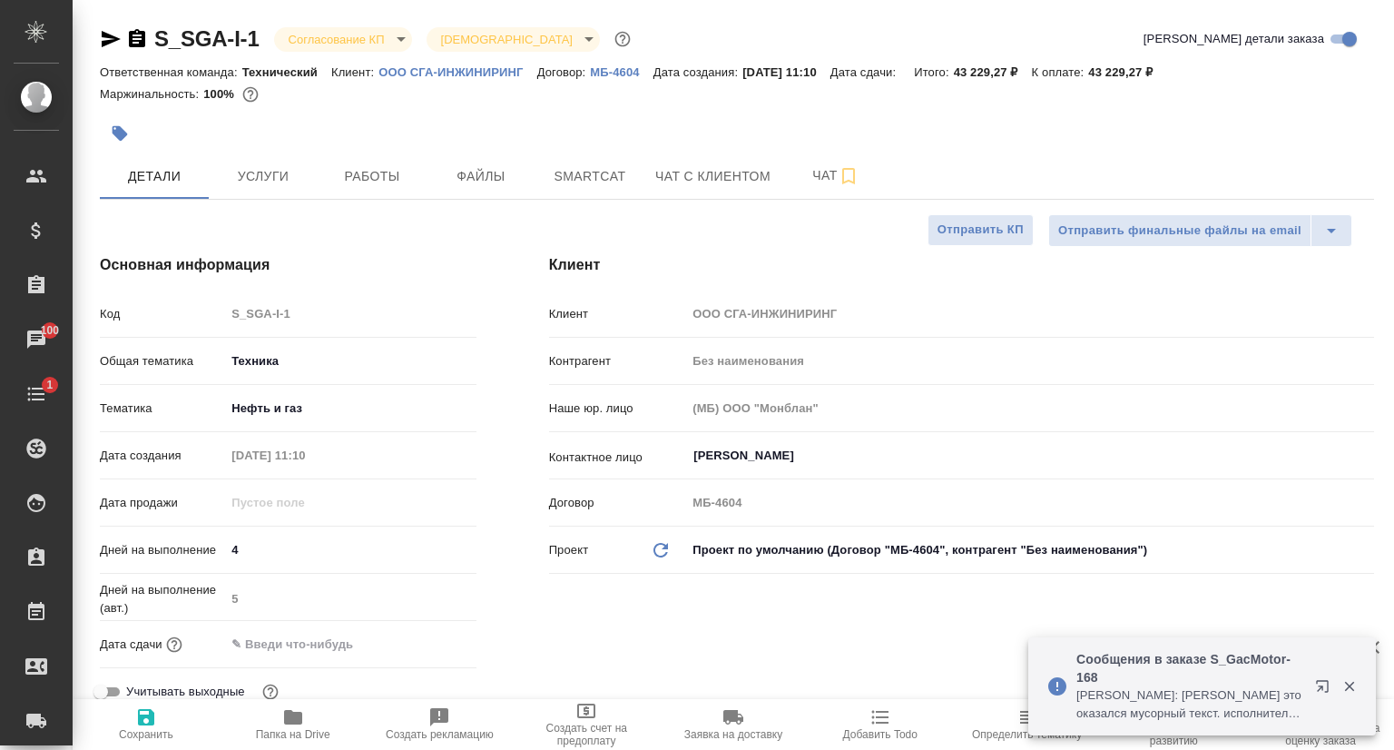
type textarea "x"
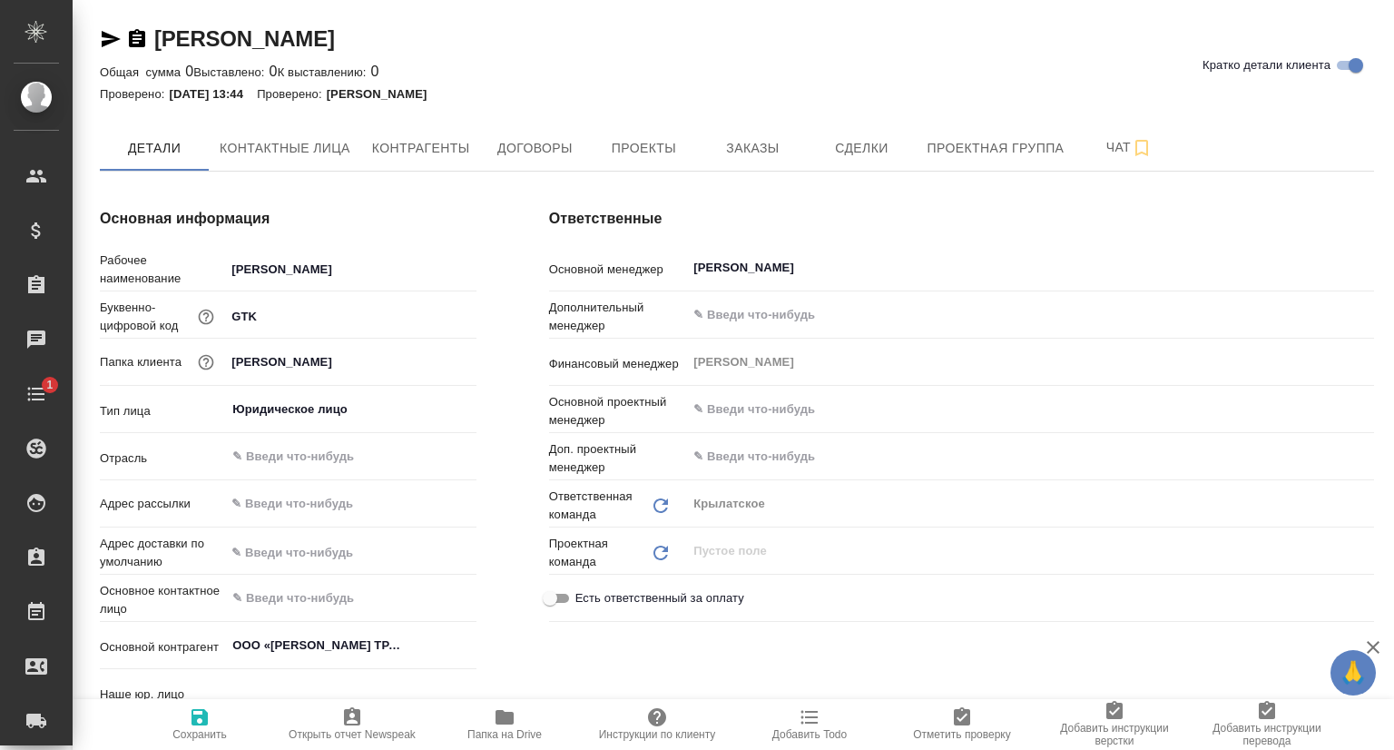
type textarea "x"
type input "(МБ) ООО "Монблан""
type textarea "x"
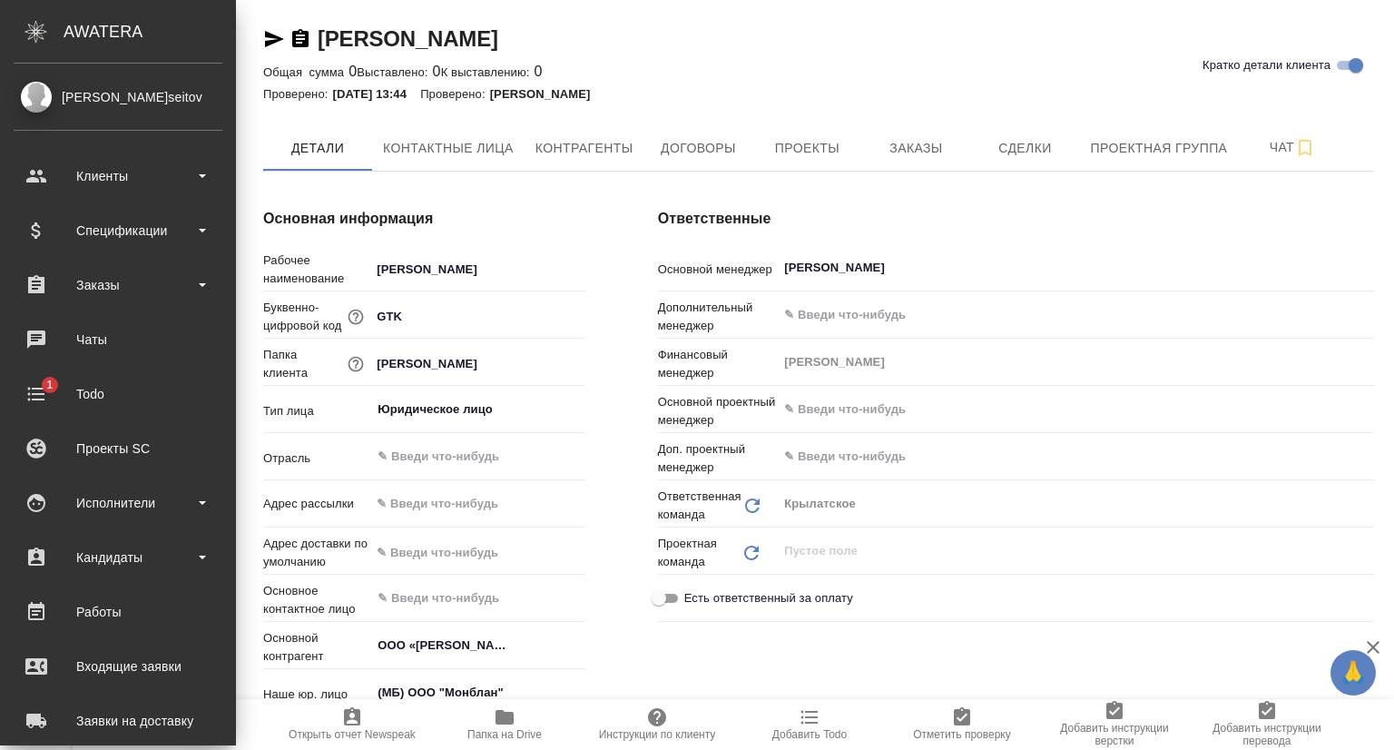
type textarea "x"
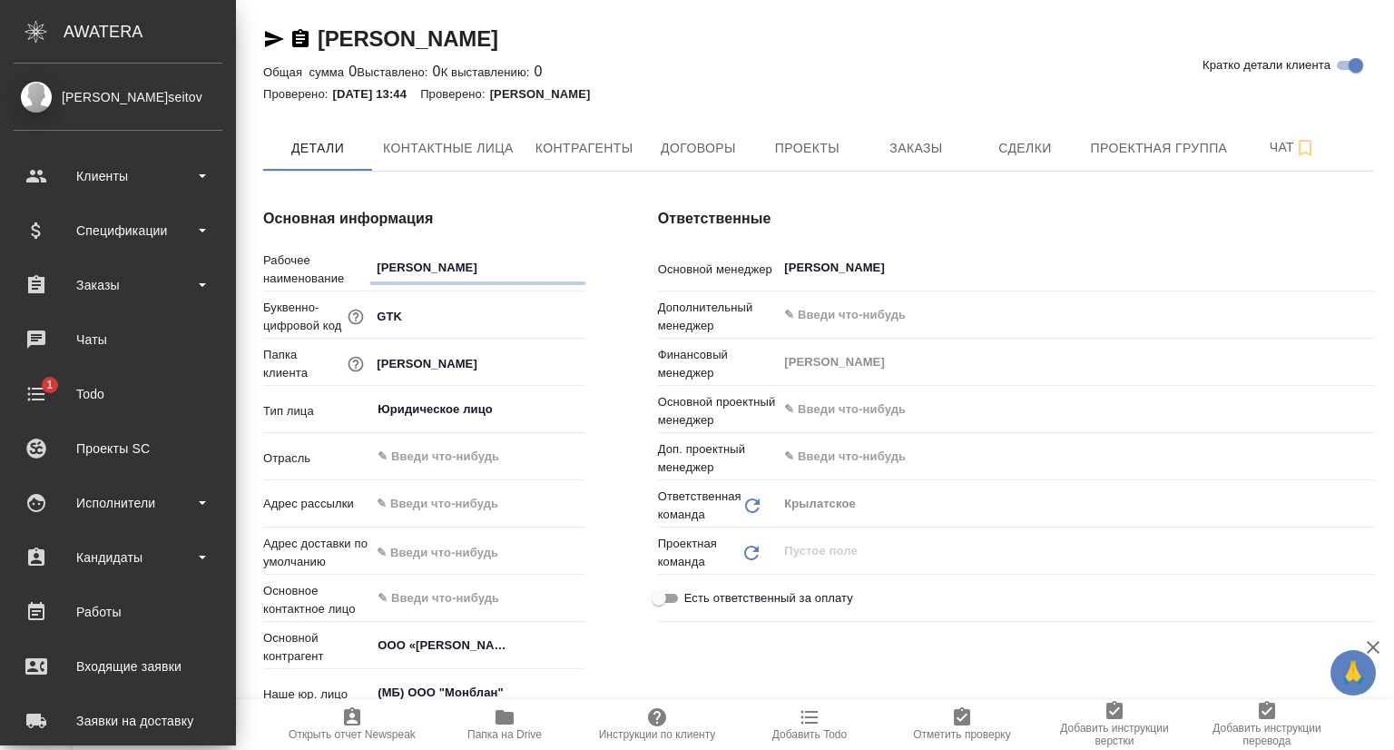
type textarea "x"
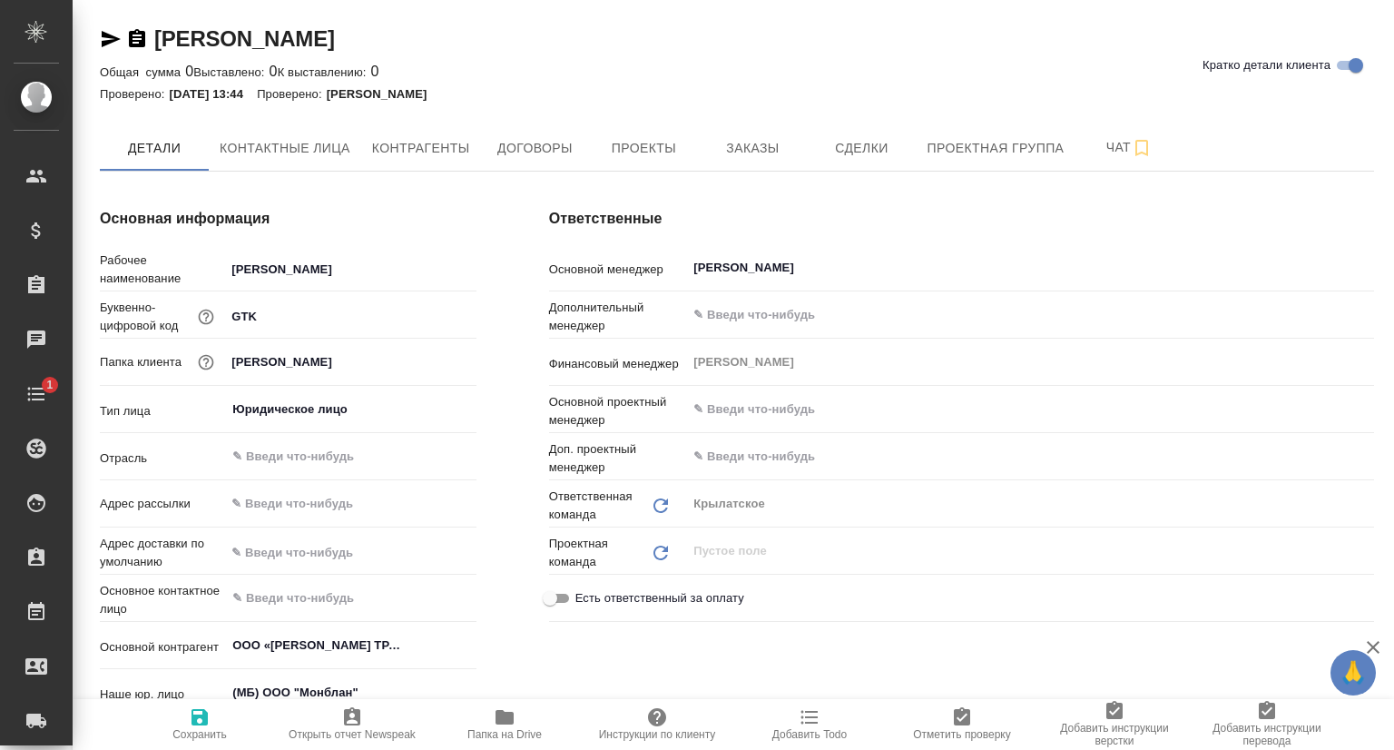
type textarea "x"
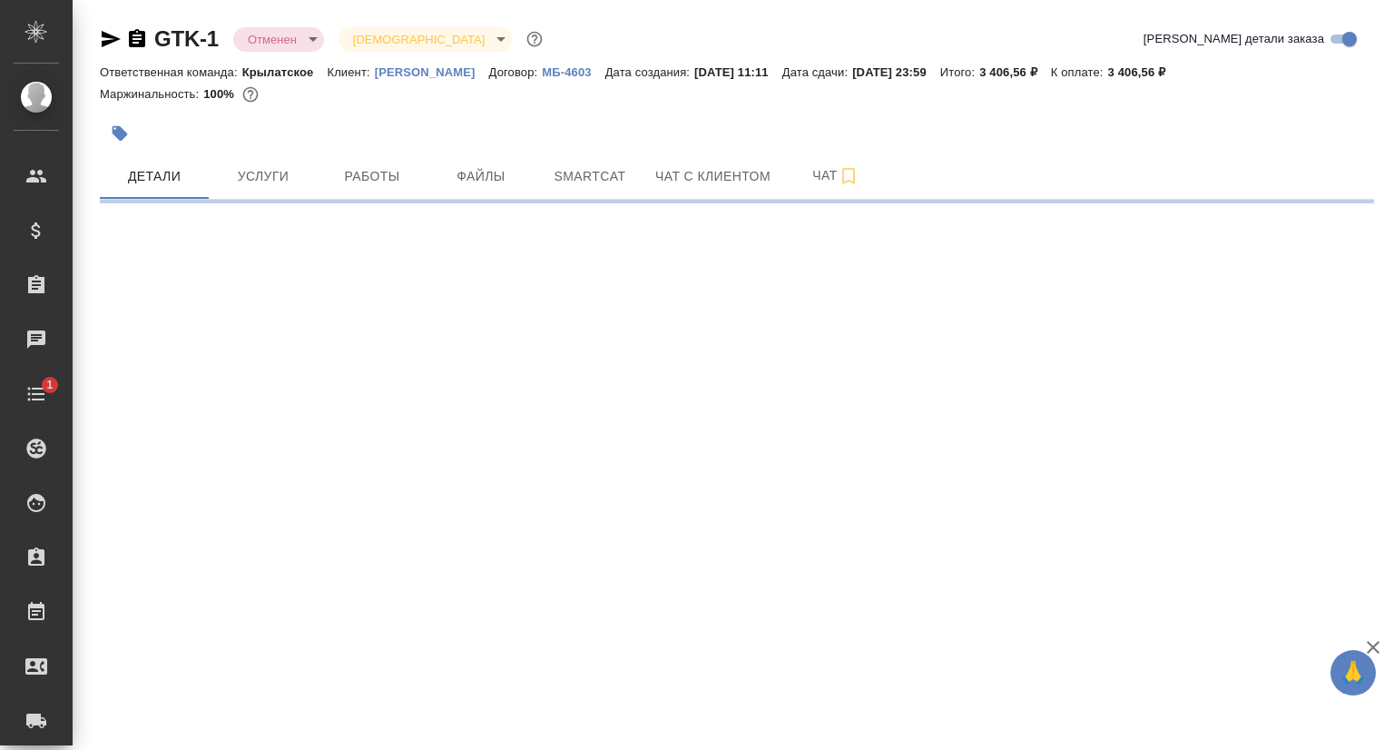
select select "RU"
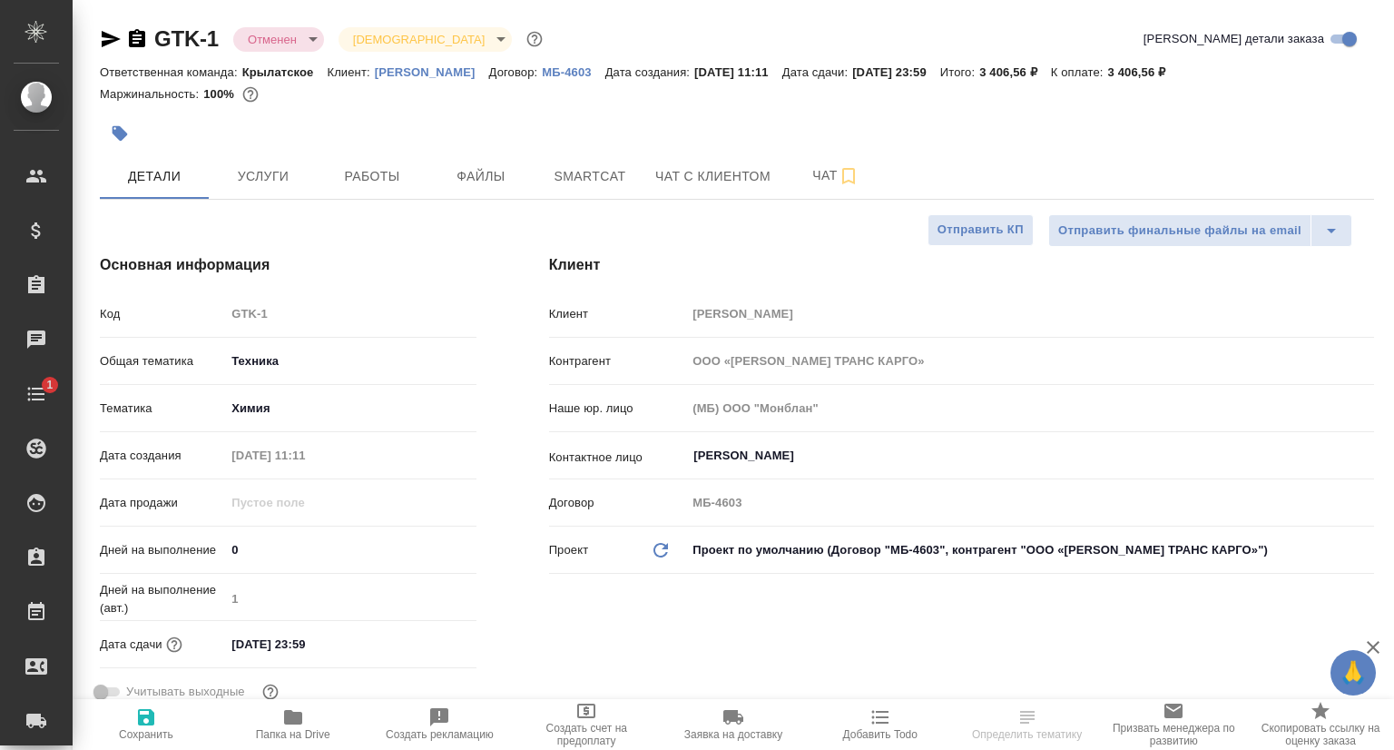
type textarea "x"
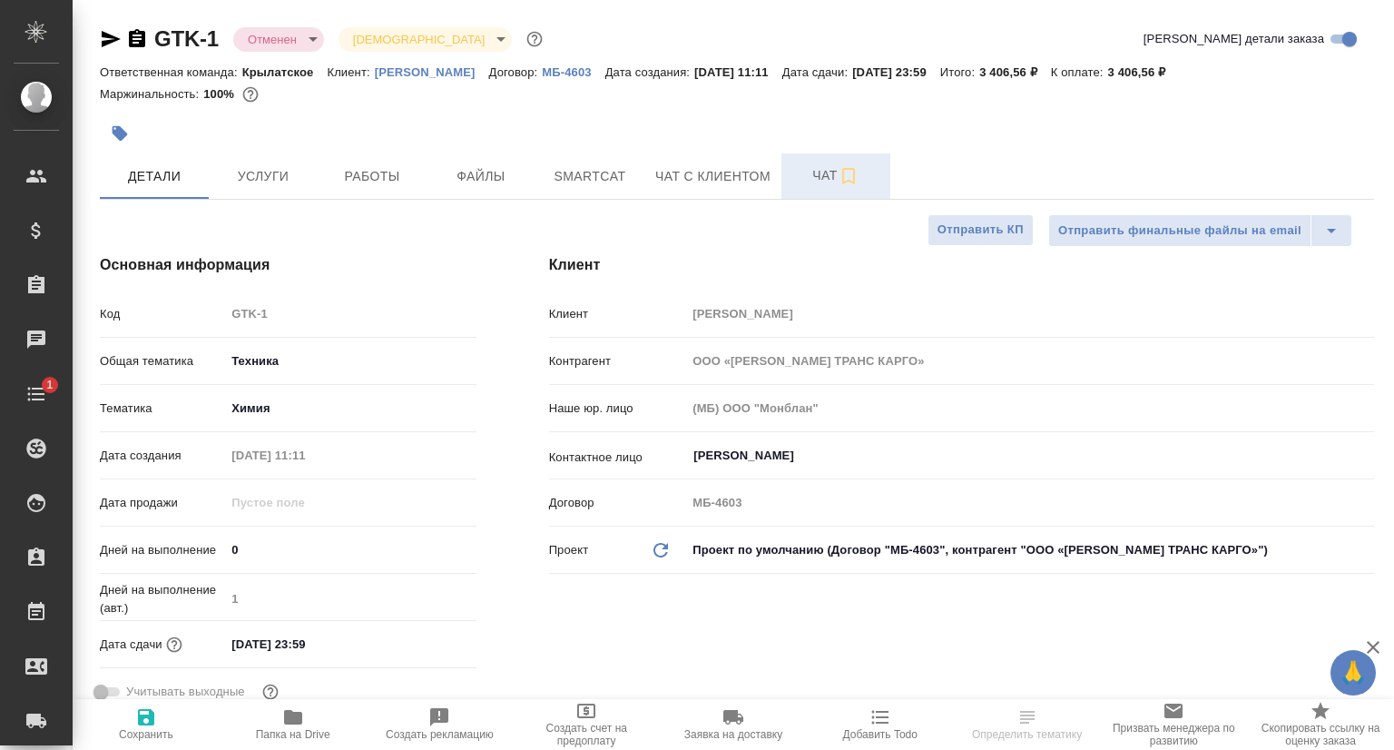
type textarea "x"
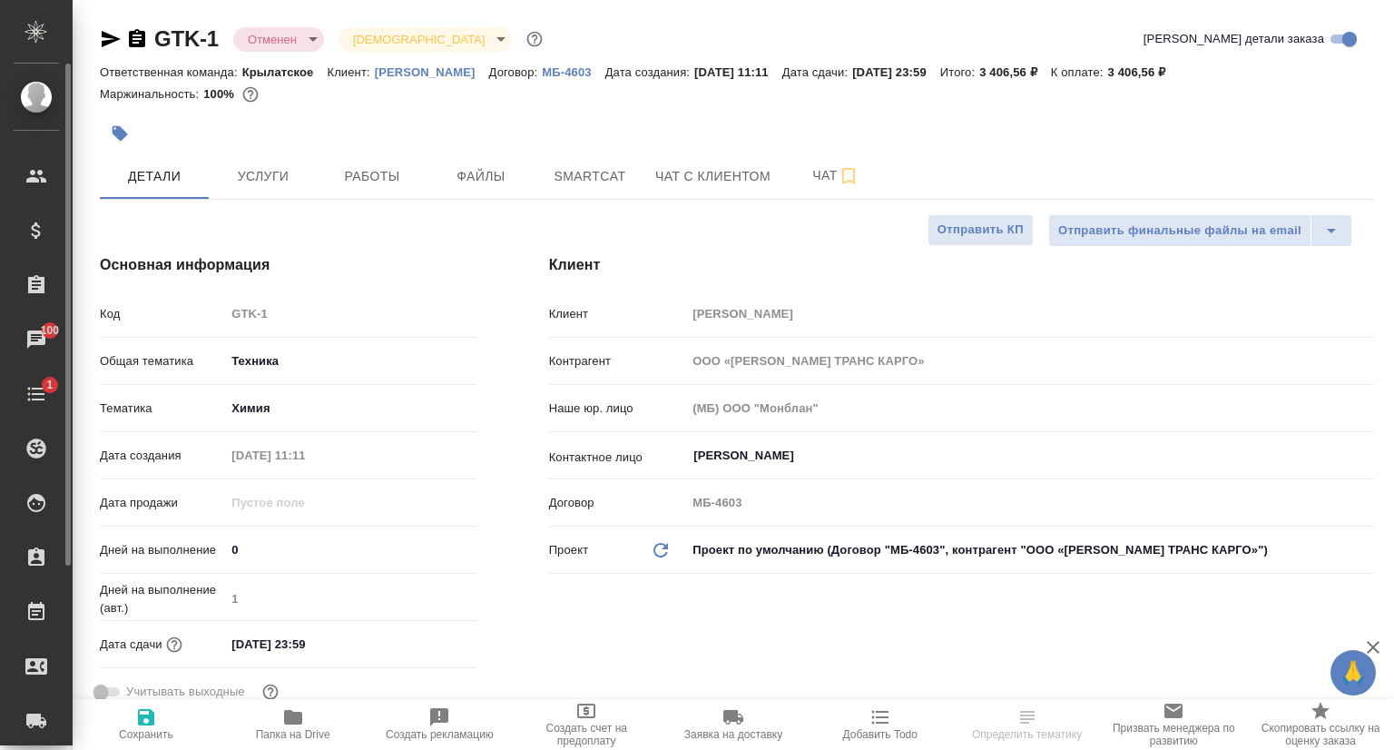
type textarea "x"
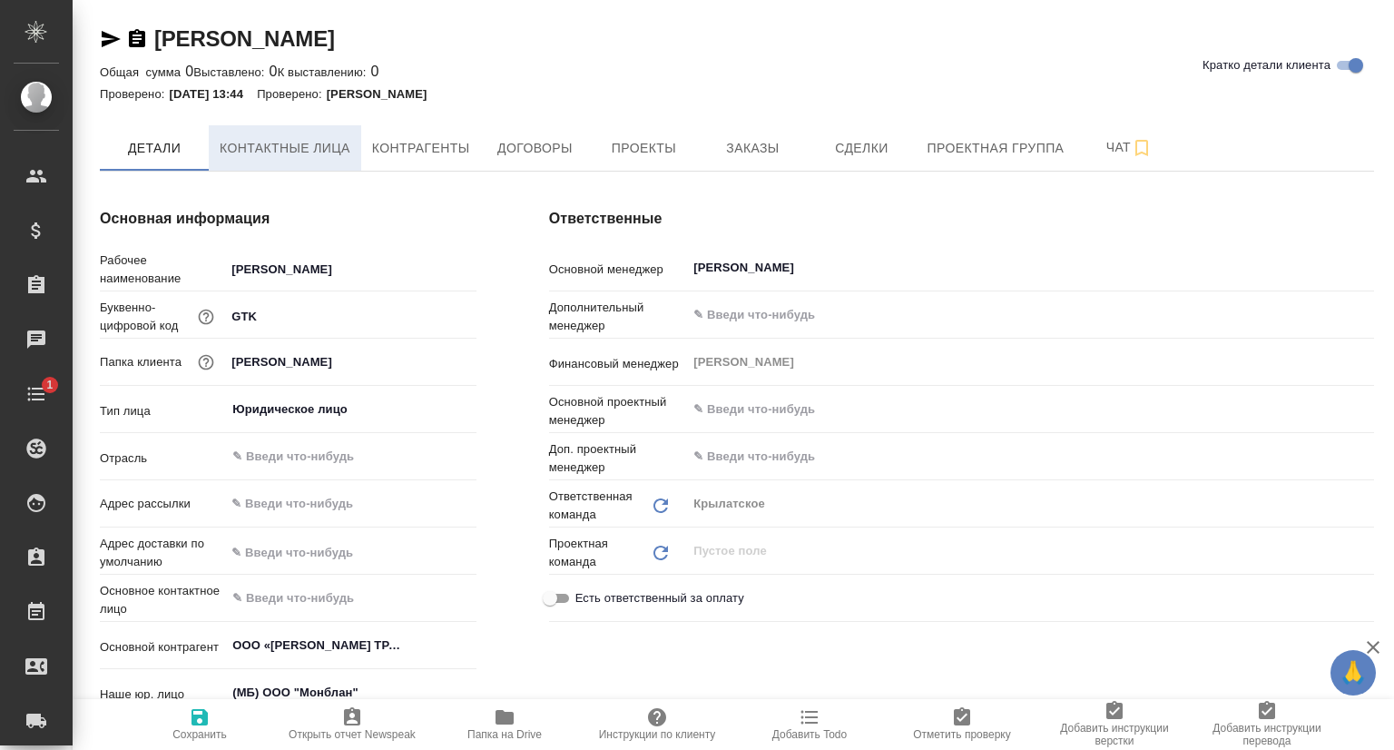
type textarea "x"
click at [286, 141] on span "Контактные лица" at bounding box center [285, 148] width 131 height 23
type textarea "x"
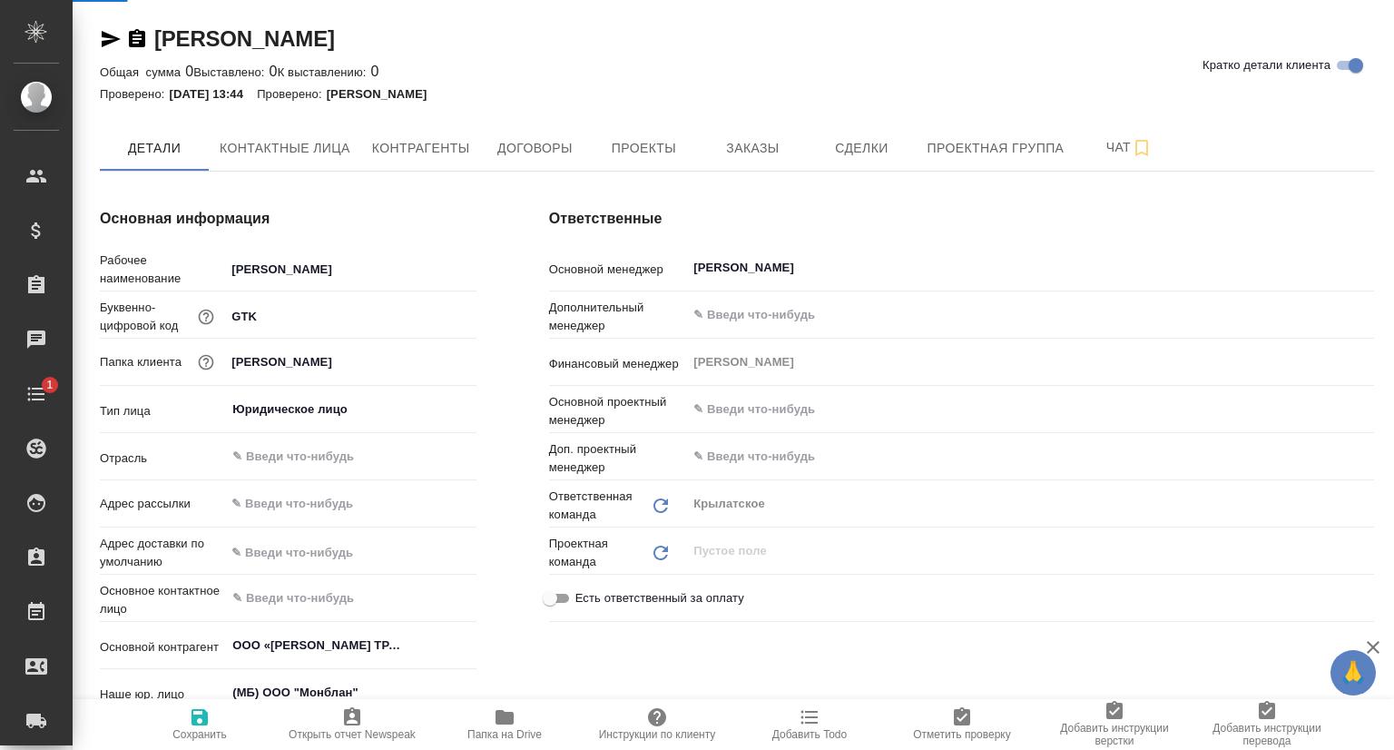
select select "RU"
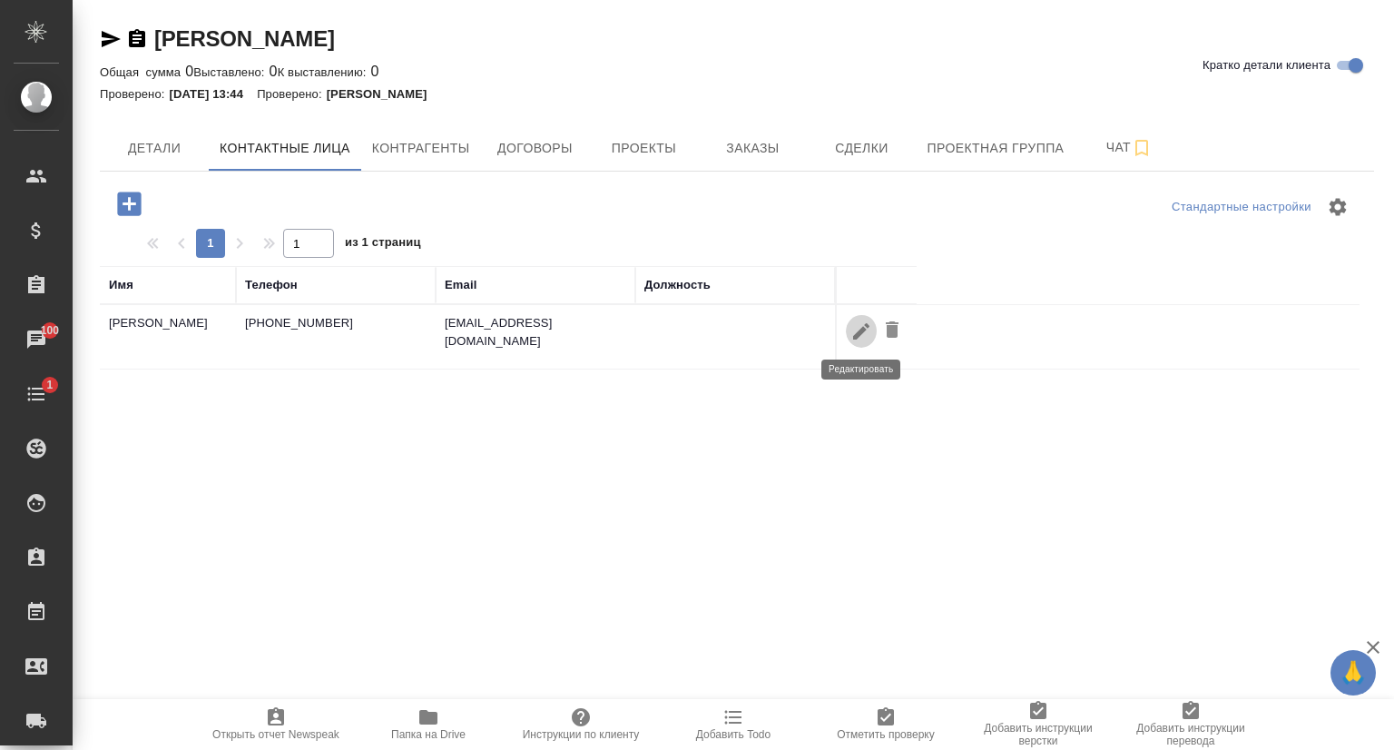
click at [861, 328] on icon "button" at bounding box center [861, 330] width 16 height 16
type input "Иванов"
type input "Вячеслав"
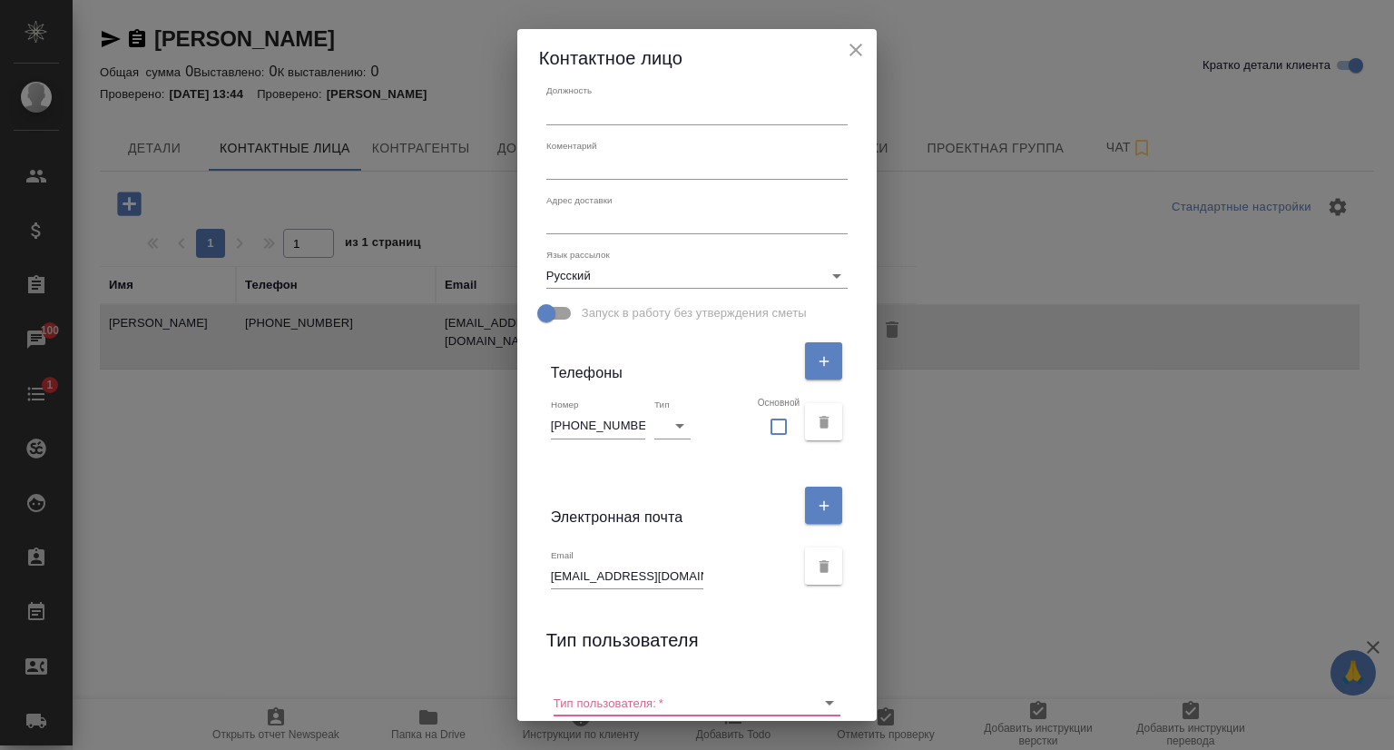
scroll to position [272, 0]
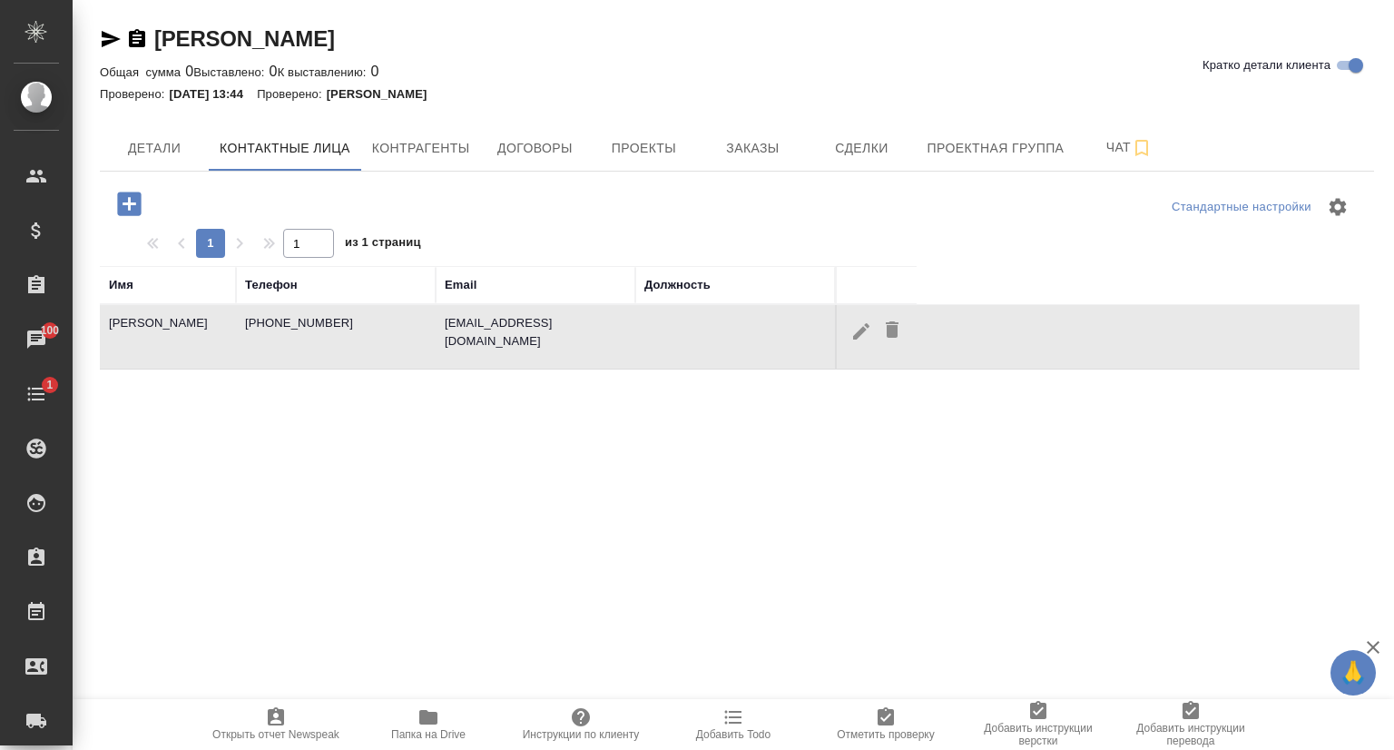
click at [864, 335] on icon "button" at bounding box center [862, 331] width 22 height 22
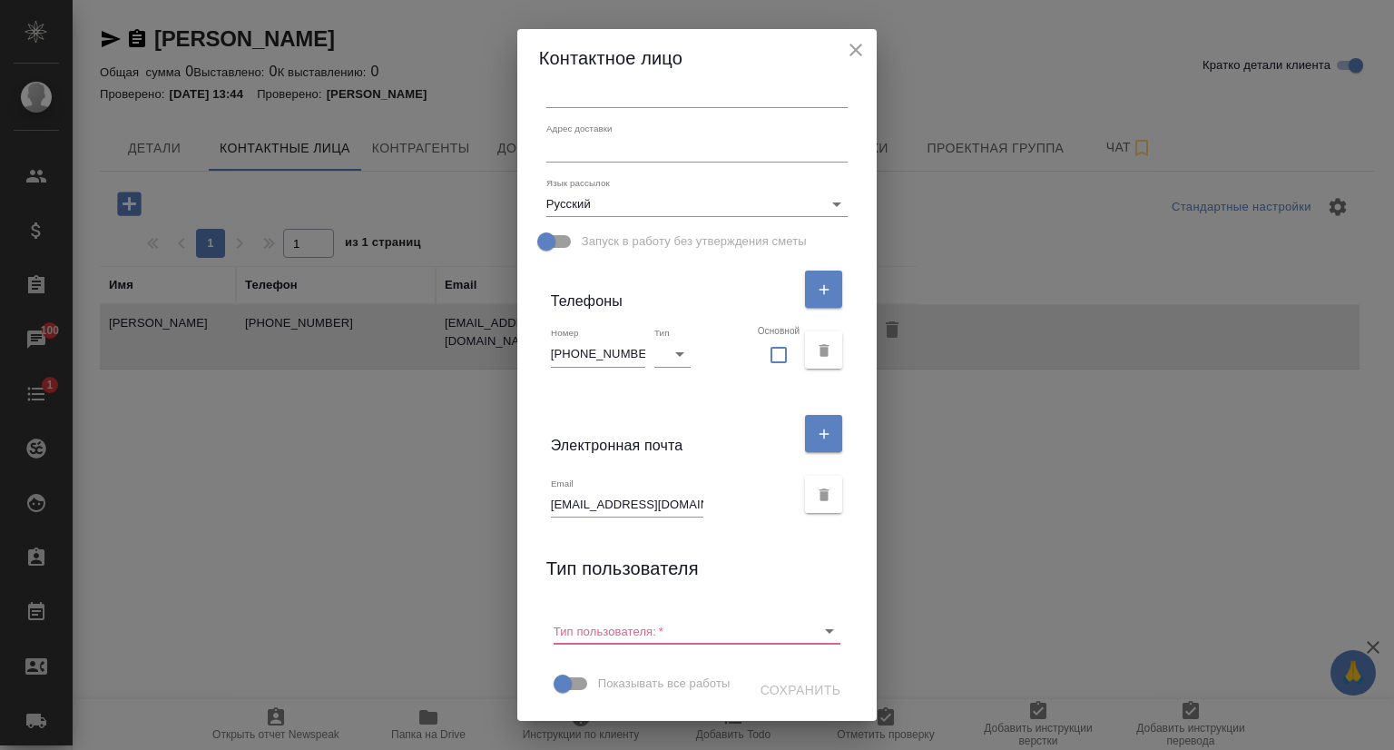
scroll to position [288, 0]
drag, startPoint x: 630, startPoint y: 317, endPoint x: 512, endPoint y: 323, distance: 118.2
click at [512, 323] on div "Контактное лицо Имя Иванов Отчество Фамилия Вячеслав Должность Коментарий x Адр…" at bounding box center [697, 375] width 1394 height 750
click at [853, 50] on icon "close" at bounding box center [856, 50] width 22 height 22
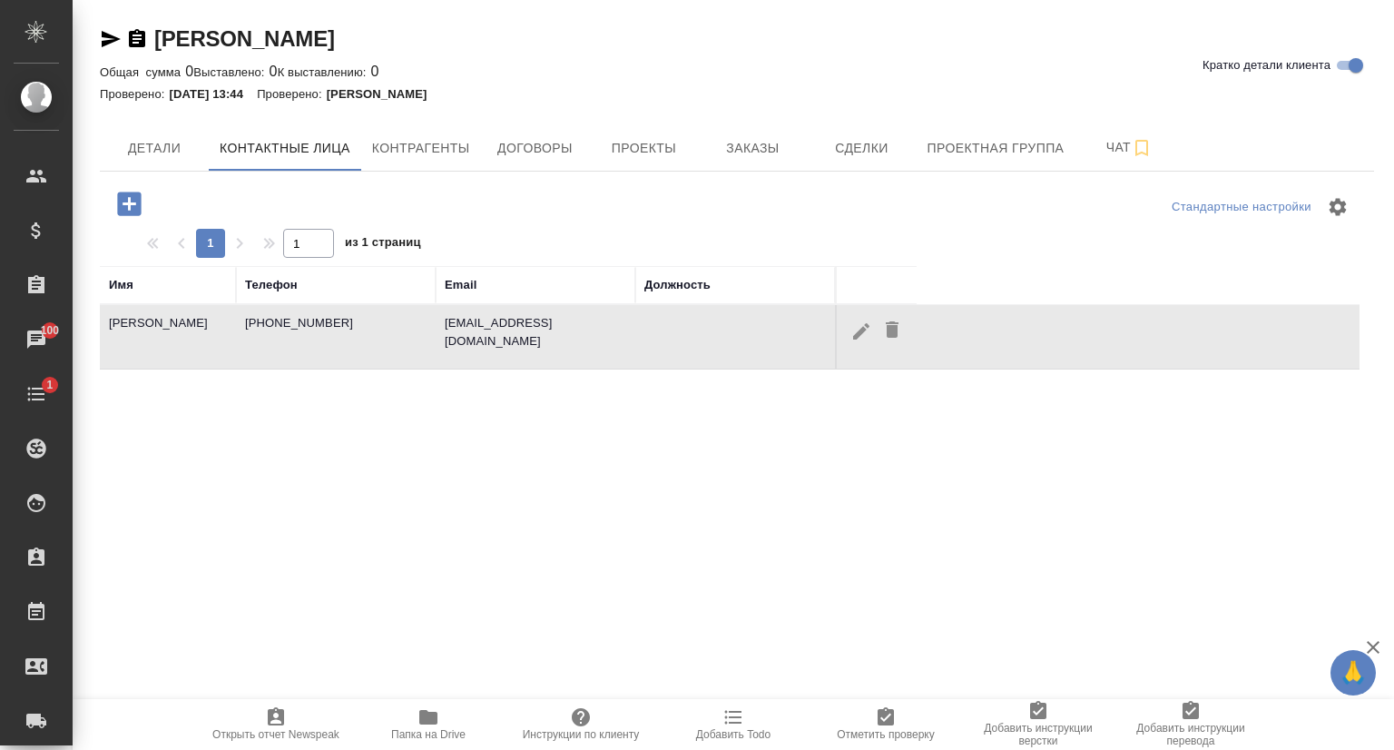
drag, startPoint x: 371, startPoint y: 34, endPoint x: 149, endPoint y: 23, distance: 222.7
click at [149, 23] on div "Глория Транс Карго Кратко детали клиента Общая сумма 0 Выставлено: 0 К выставле…" at bounding box center [737, 514] width 1294 height 1029
copy link "Глория Транс Карго"
click at [865, 334] on icon "button" at bounding box center [862, 331] width 22 height 22
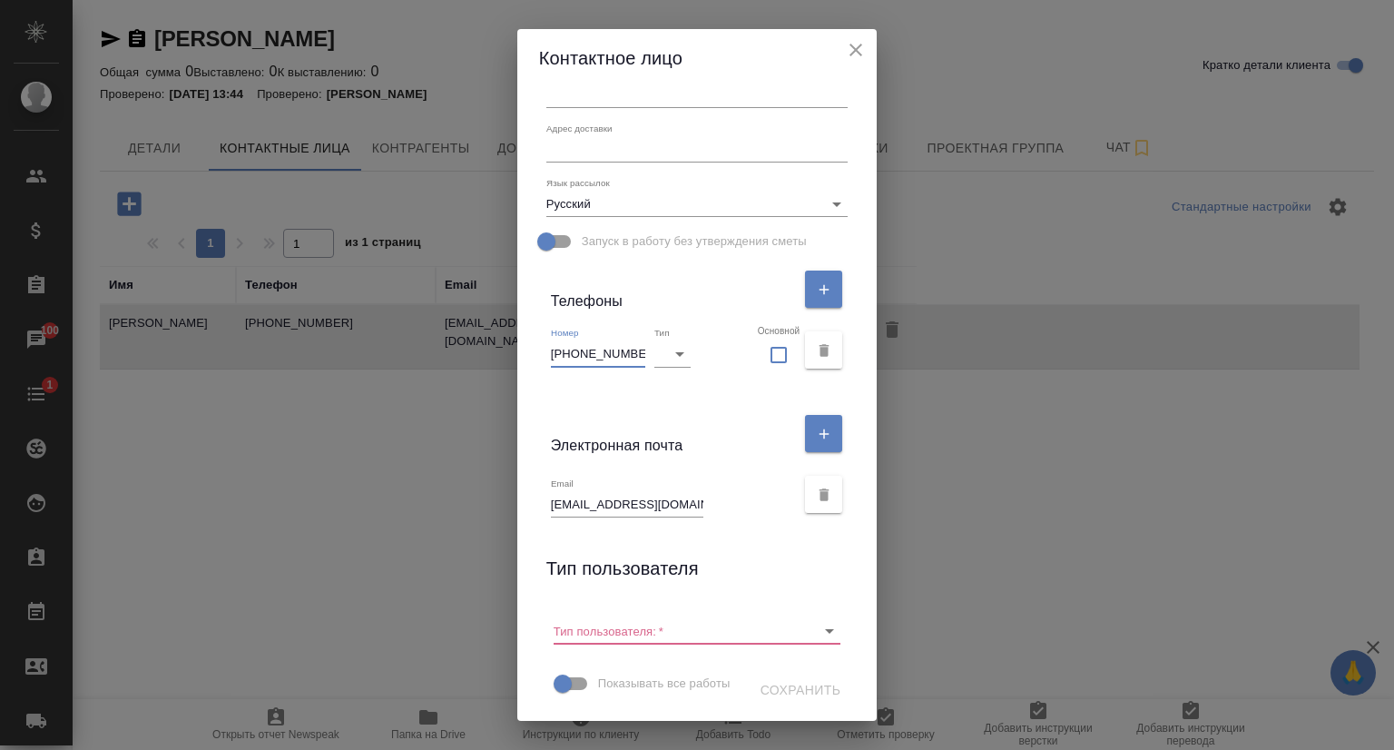
drag, startPoint x: 628, startPoint y: 320, endPoint x: 526, endPoint y: 320, distance: 101.7
click at [526, 320] on div "Имя Иванов Отчество Фамилия Вячеслав Должность Коментарий x Адрес доставки x Яз…" at bounding box center [697, 404] width 360 height 634
drag, startPoint x: 675, startPoint y: 471, endPoint x: 544, endPoint y: 478, distance: 131.8
click at [544, 478] on div "Email slava077@yahoo.com" at bounding box center [697, 494] width 317 height 61
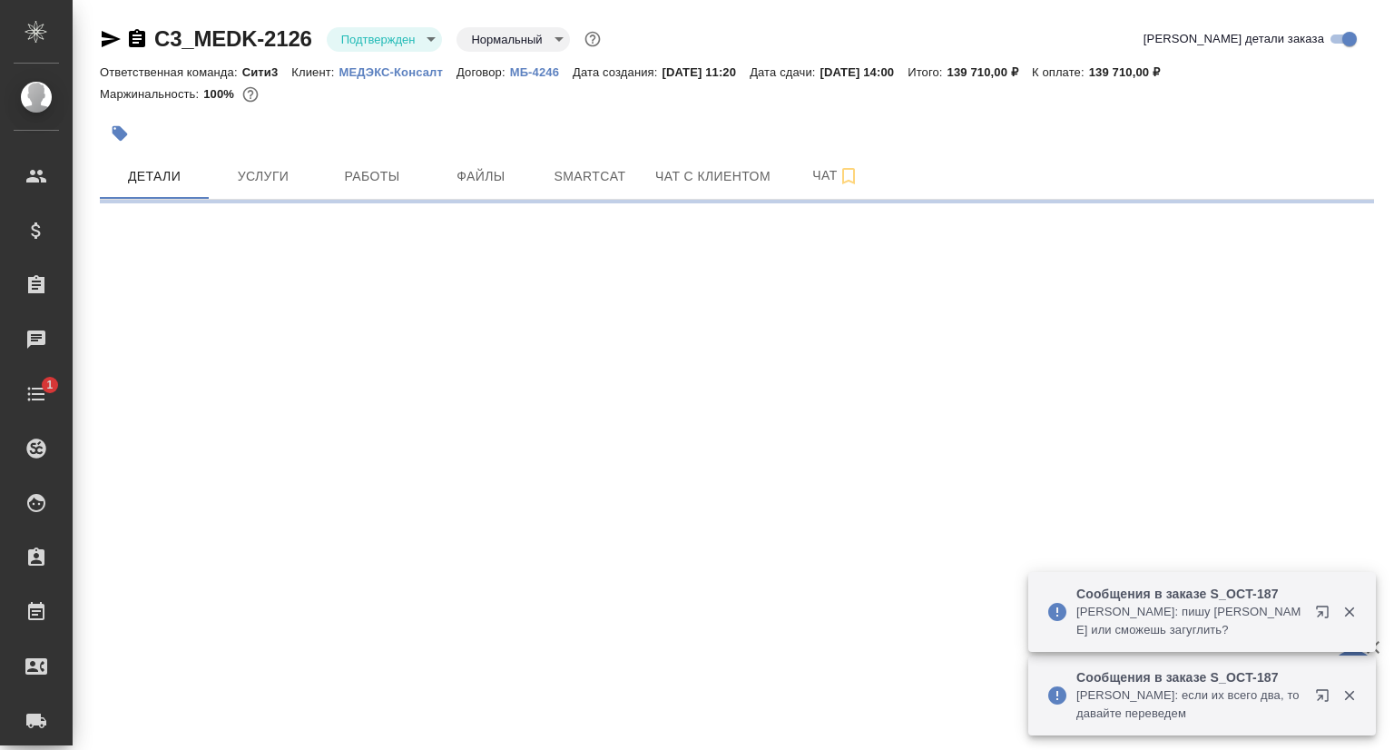
select select "RU"
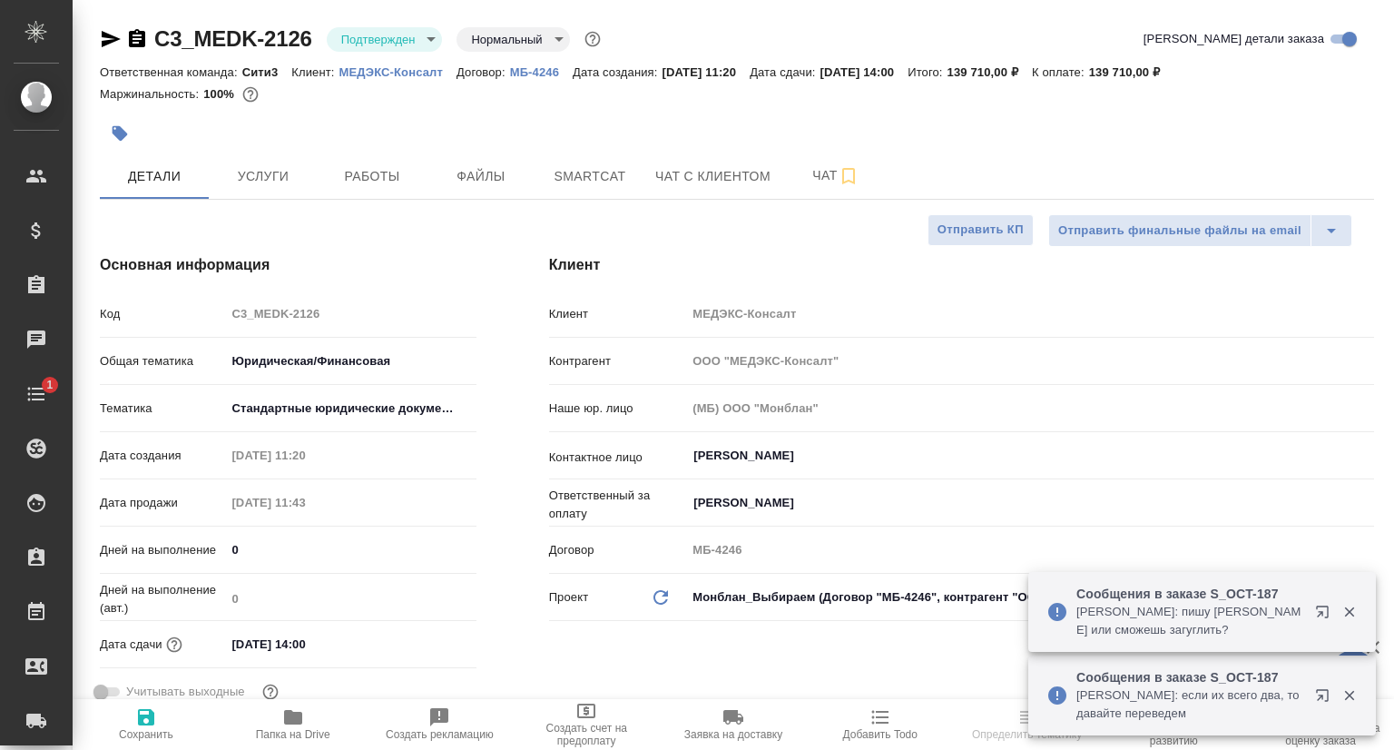
type textarea "x"
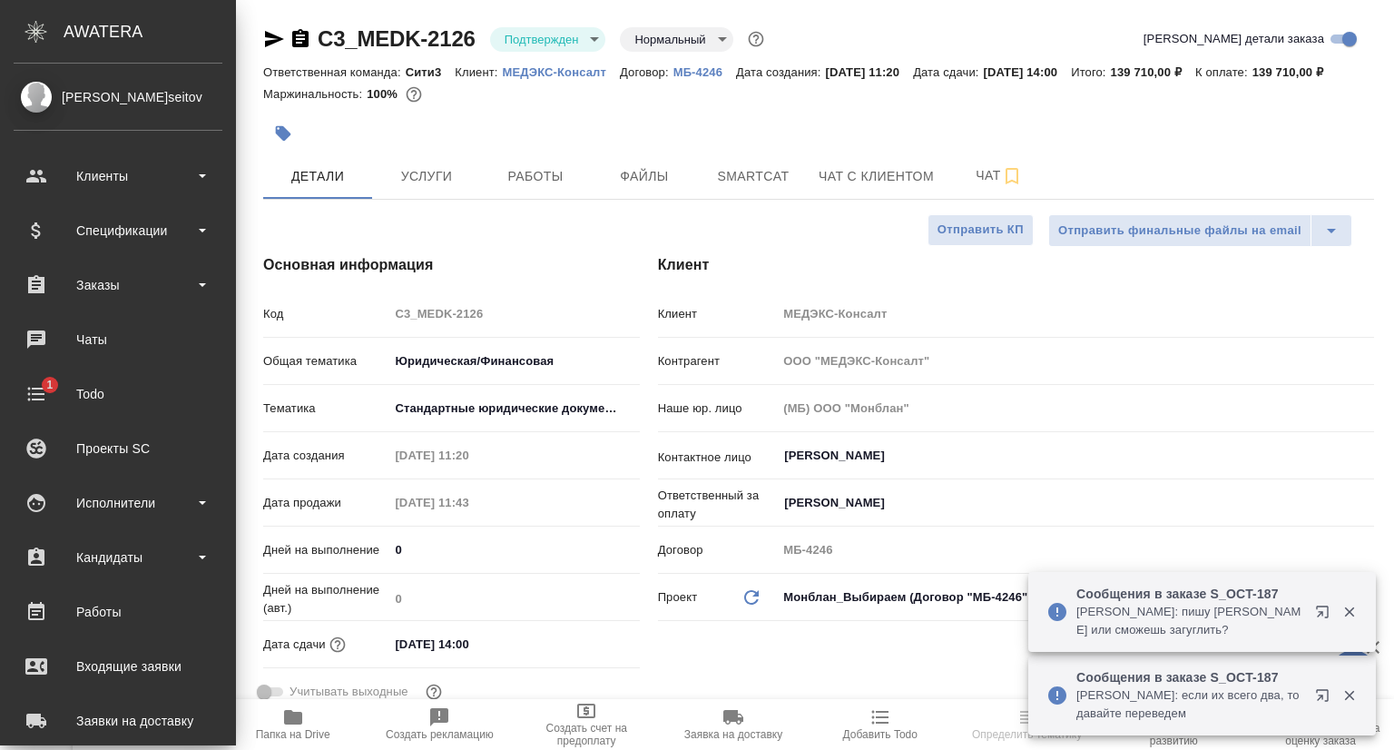
type textarea "x"
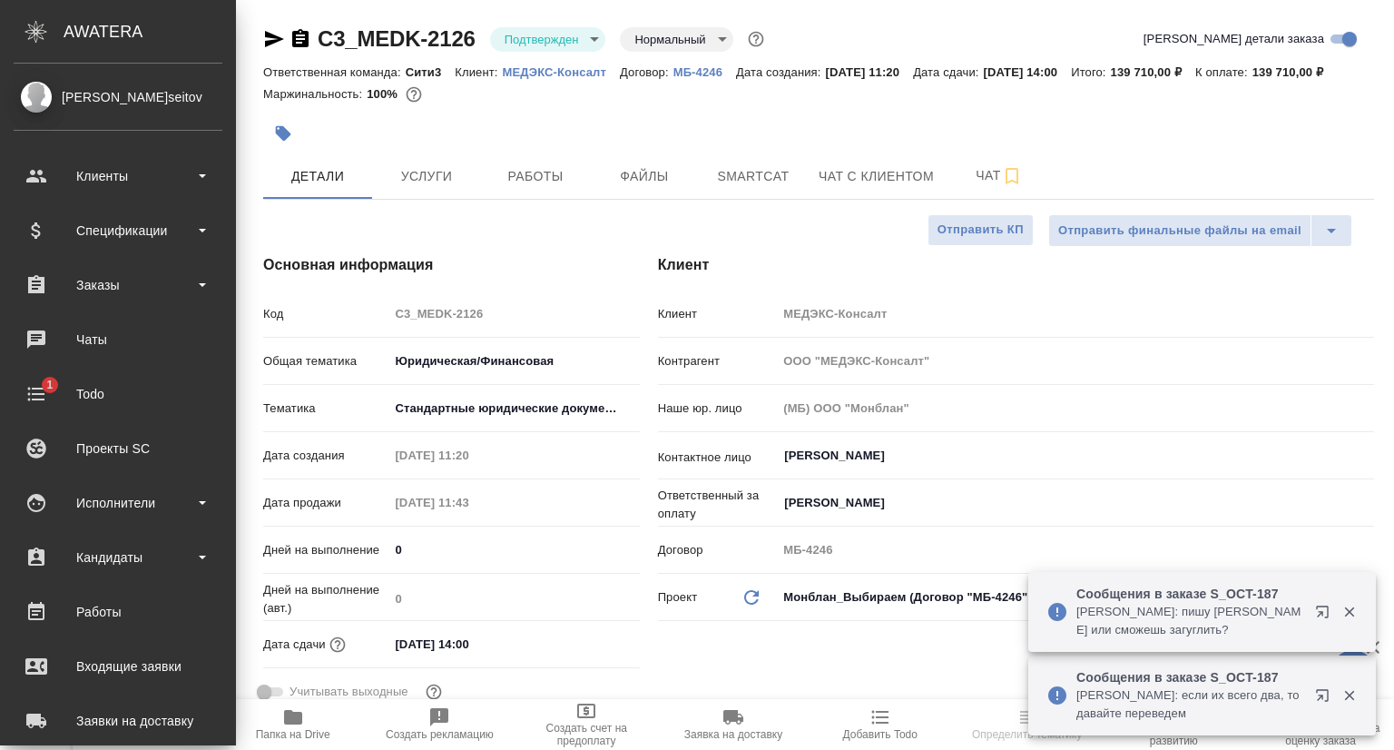
type textarea "x"
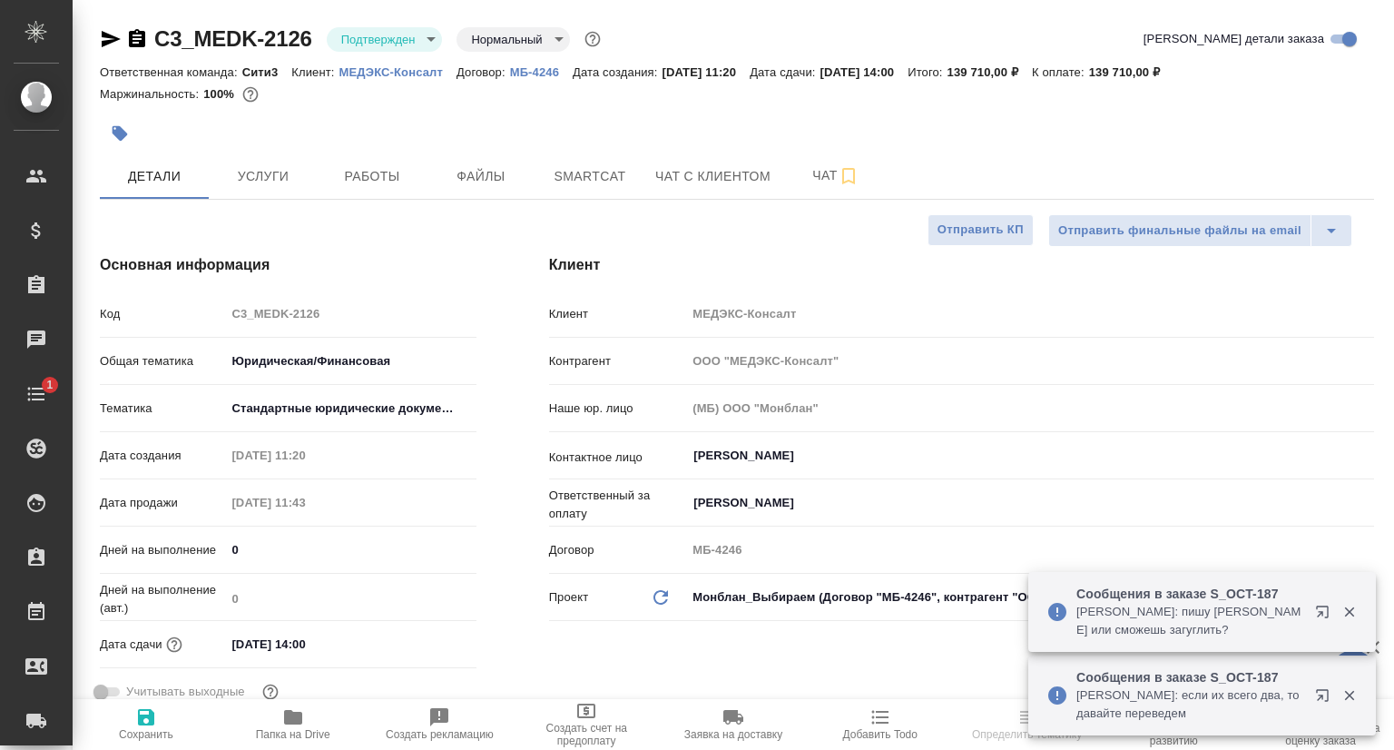
type textarea "x"
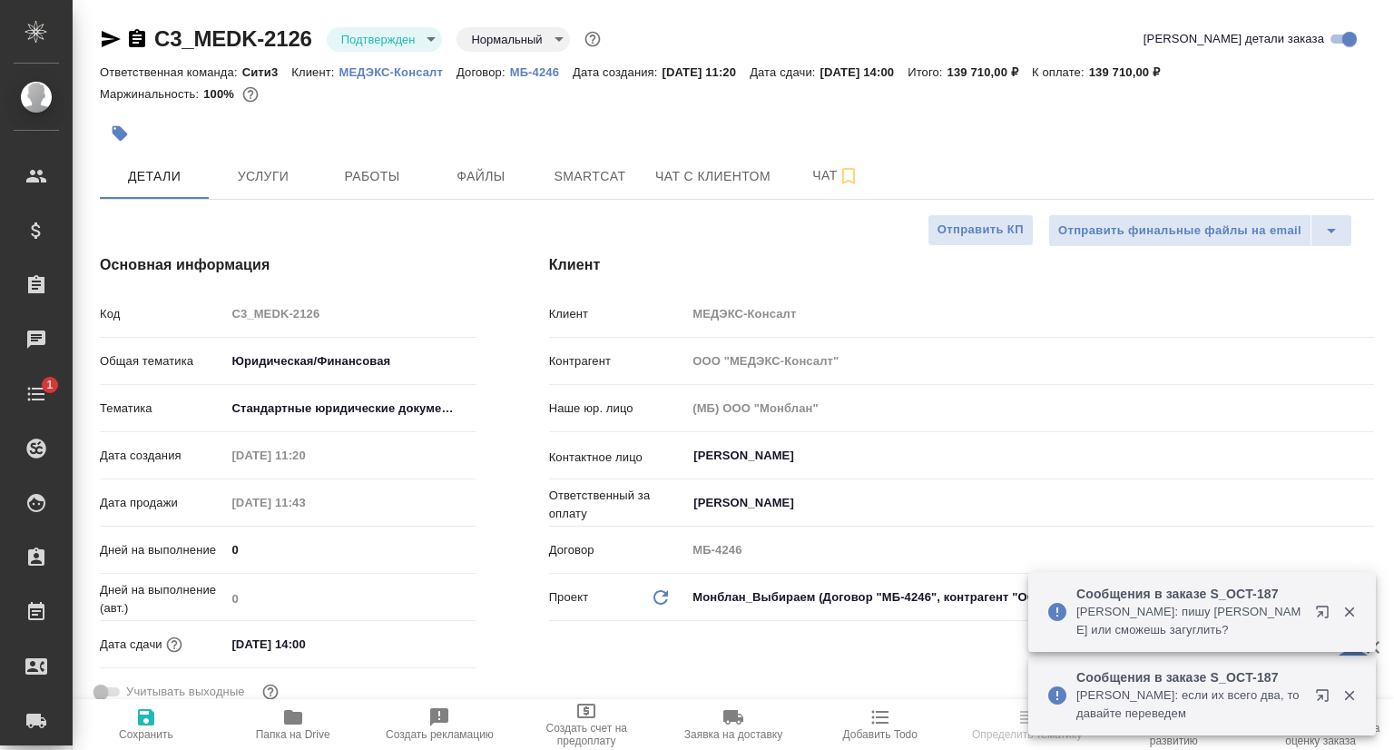
type textarea "x"
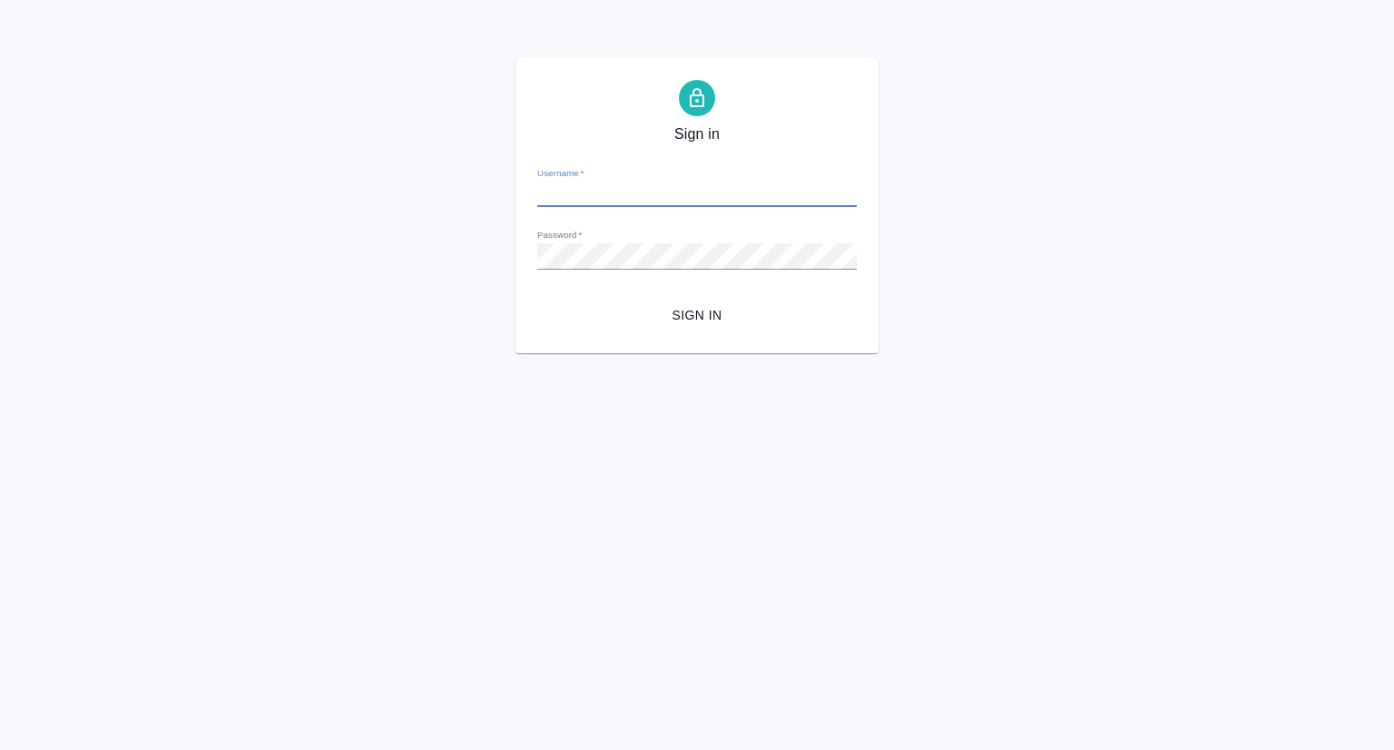
type input "[EMAIL_ADDRESS][DOMAIN_NAME]"
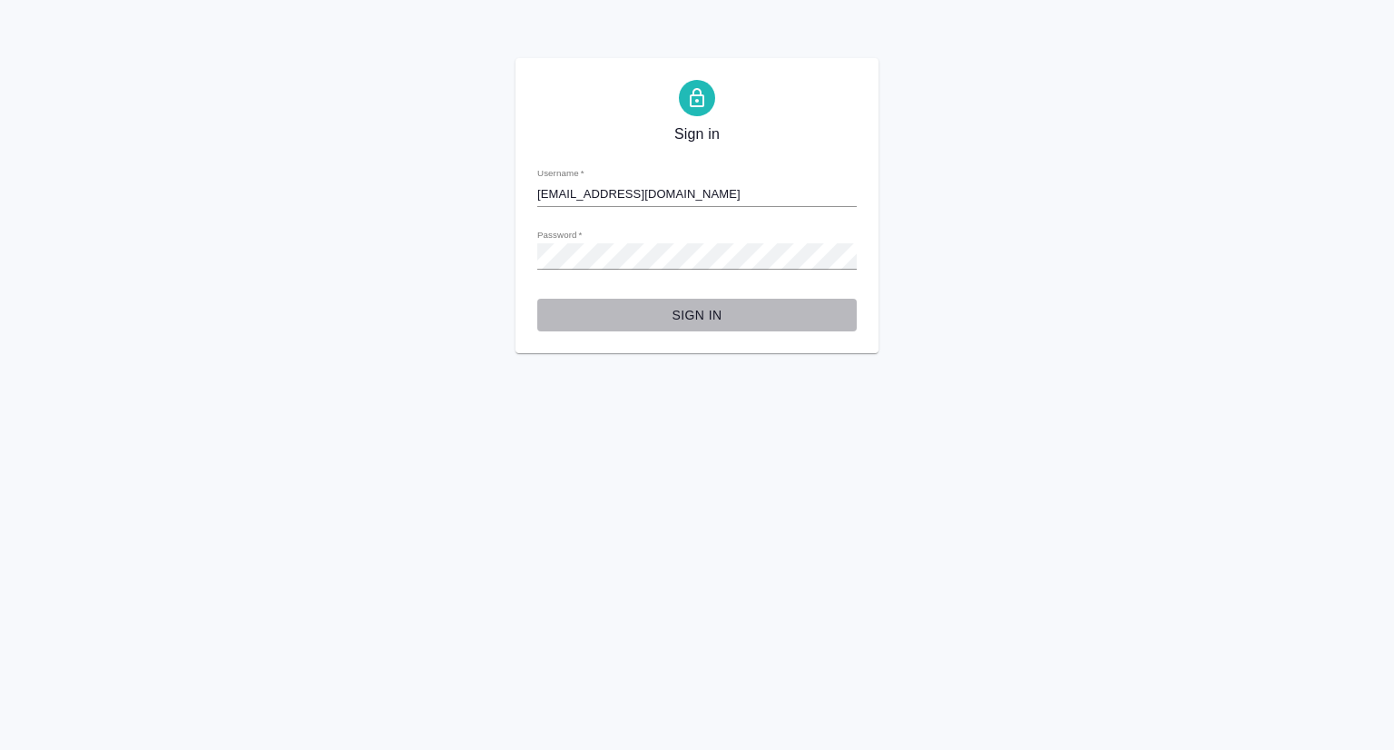
click at [716, 321] on span "Sign in" at bounding box center [697, 315] width 290 height 23
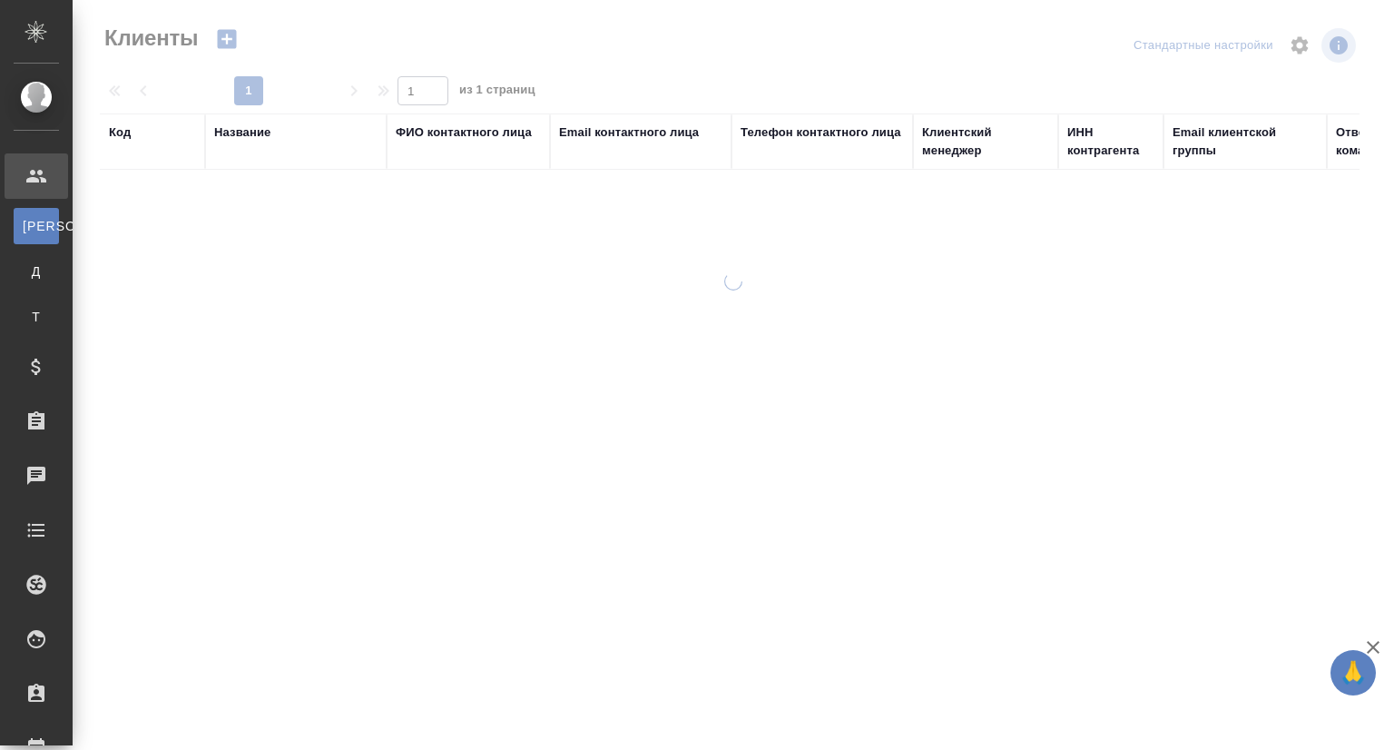
select select "RU"
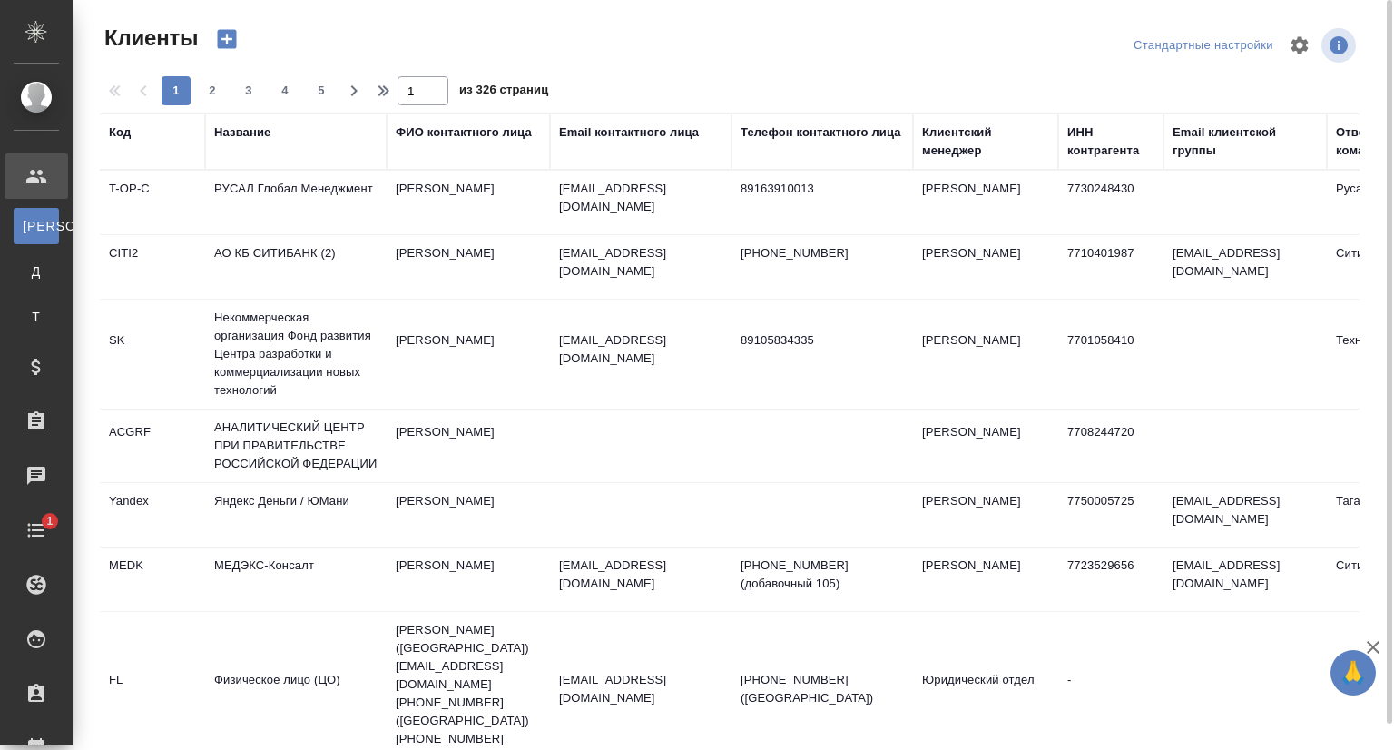
click at [619, 134] on div "Email контактного лица" at bounding box center [629, 132] width 140 height 18
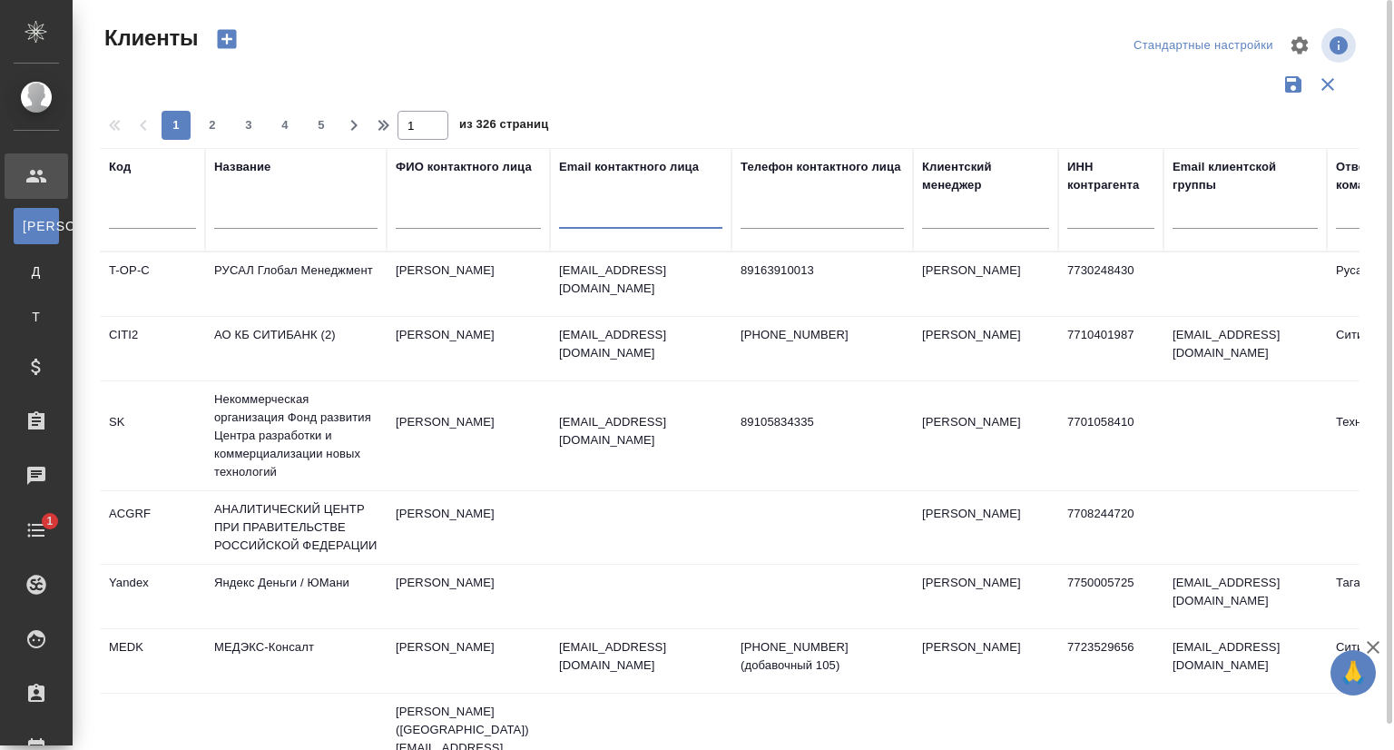
click at [628, 213] on input "text" at bounding box center [640, 217] width 163 height 23
paste input "supply2@farmatika.com"
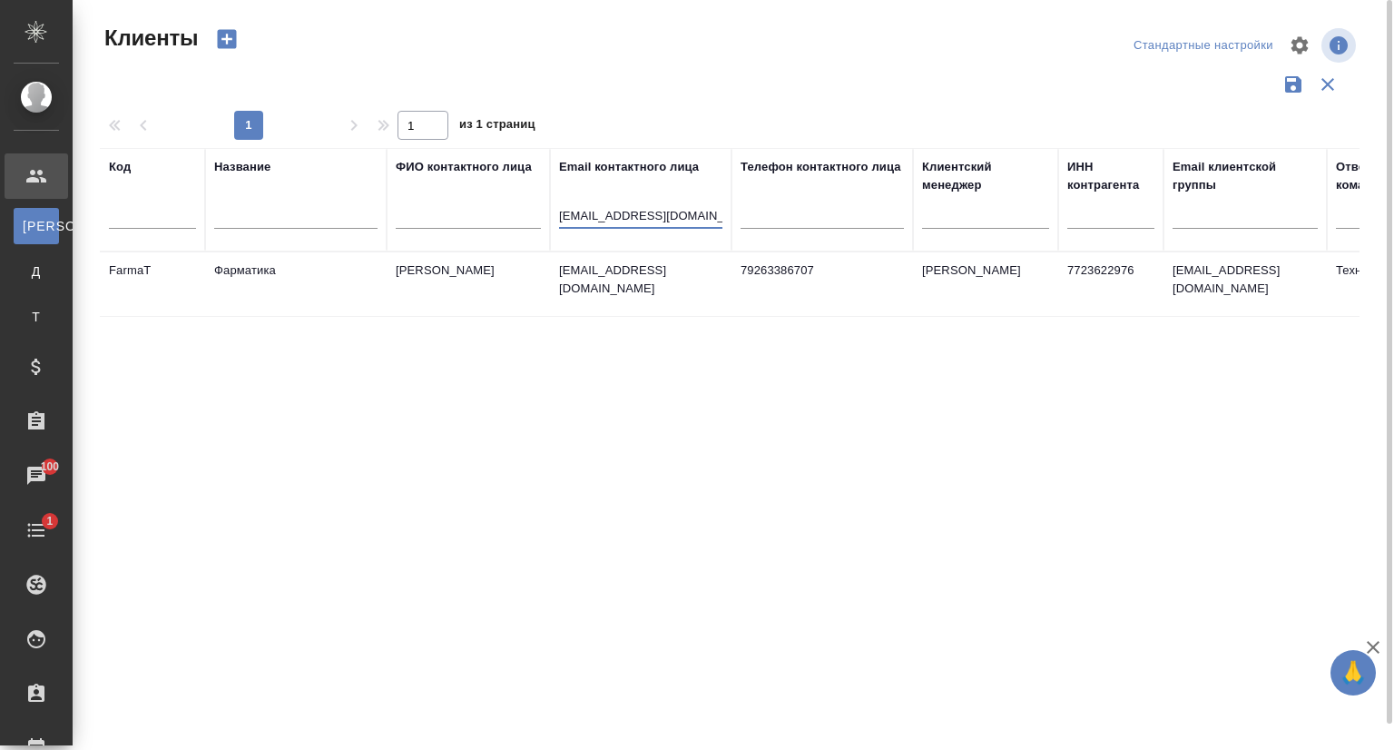
type input "supply2@farmatika.com"
click at [272, 270] on td "Фарматика" at bounding box center [296, 284] width 182 height 64
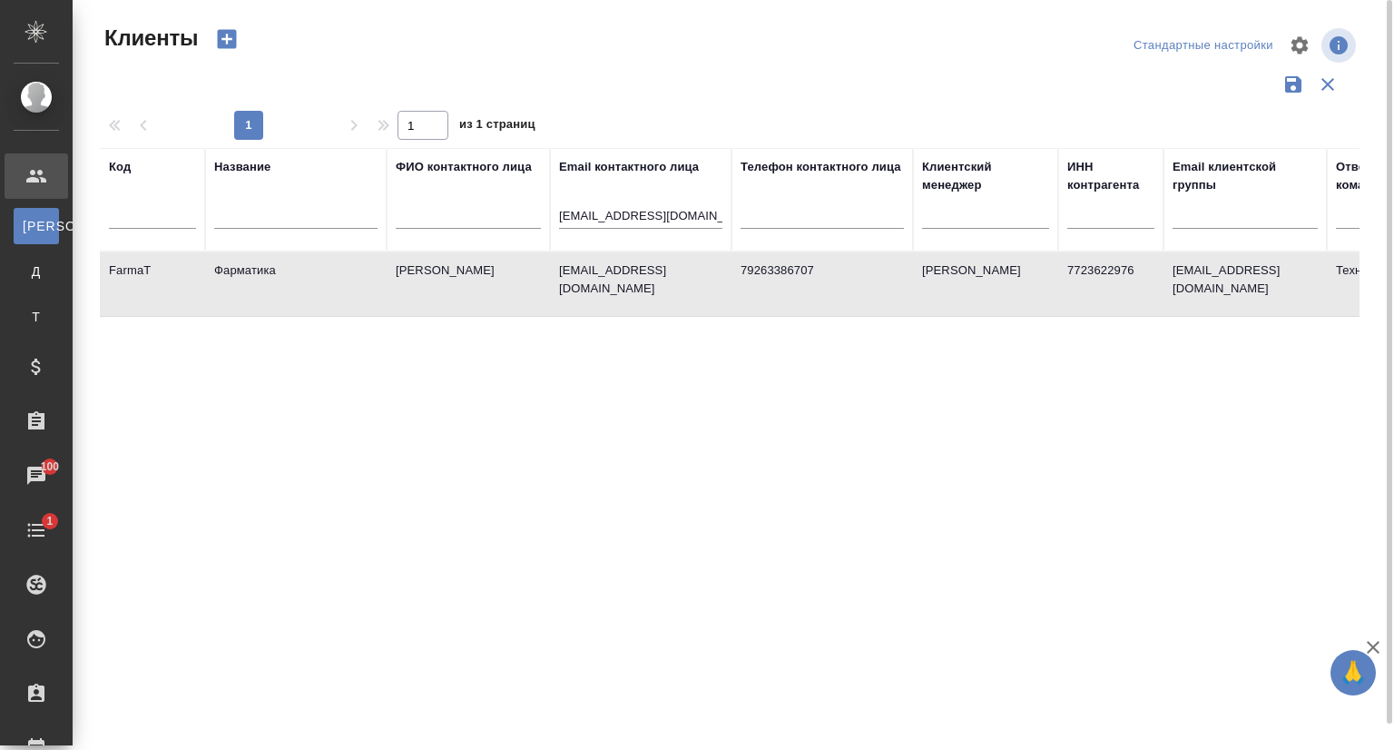
click at [272, 271] on td "Фарматика" at bounding box center [296, 284] width 182 height 64
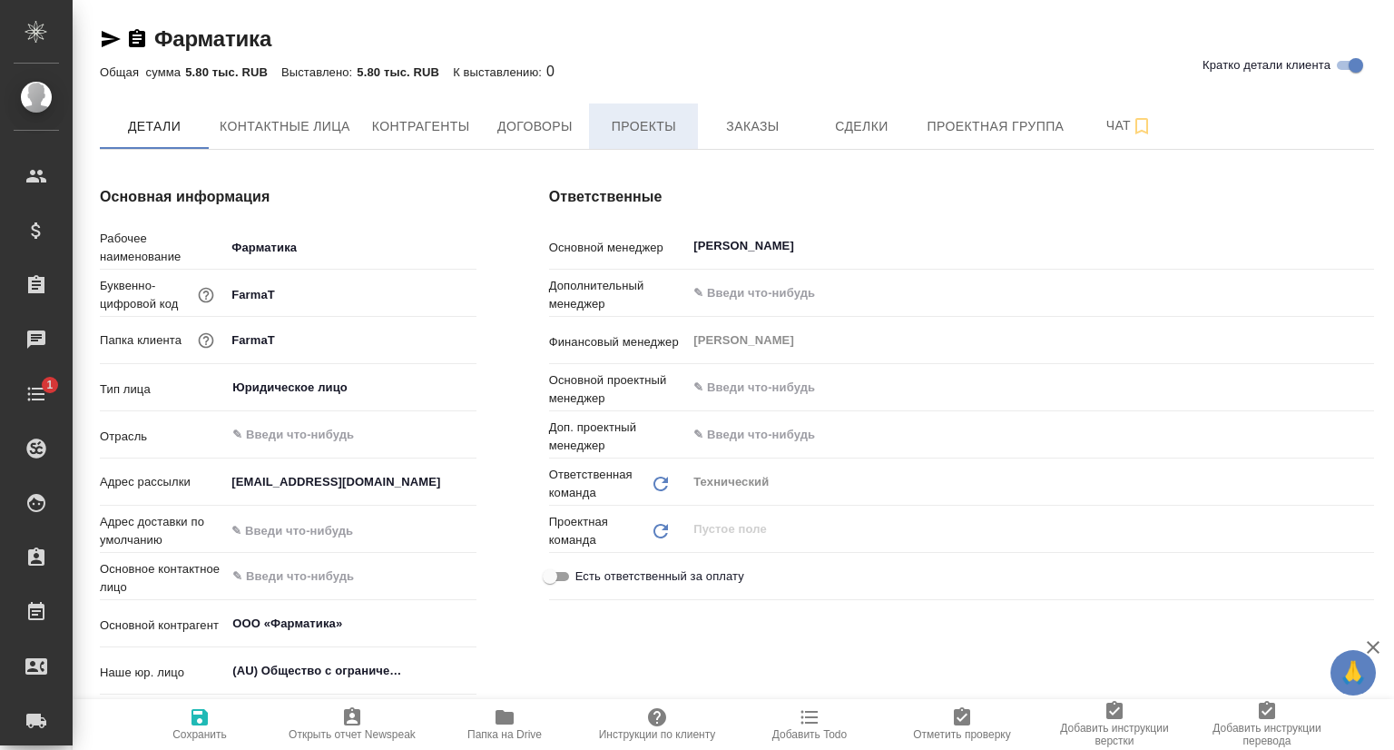
type textarea "x"
click at [666, 138] on button "Проекты" at bounding box center [643, 125] width 109 height 45
type textarea "x"
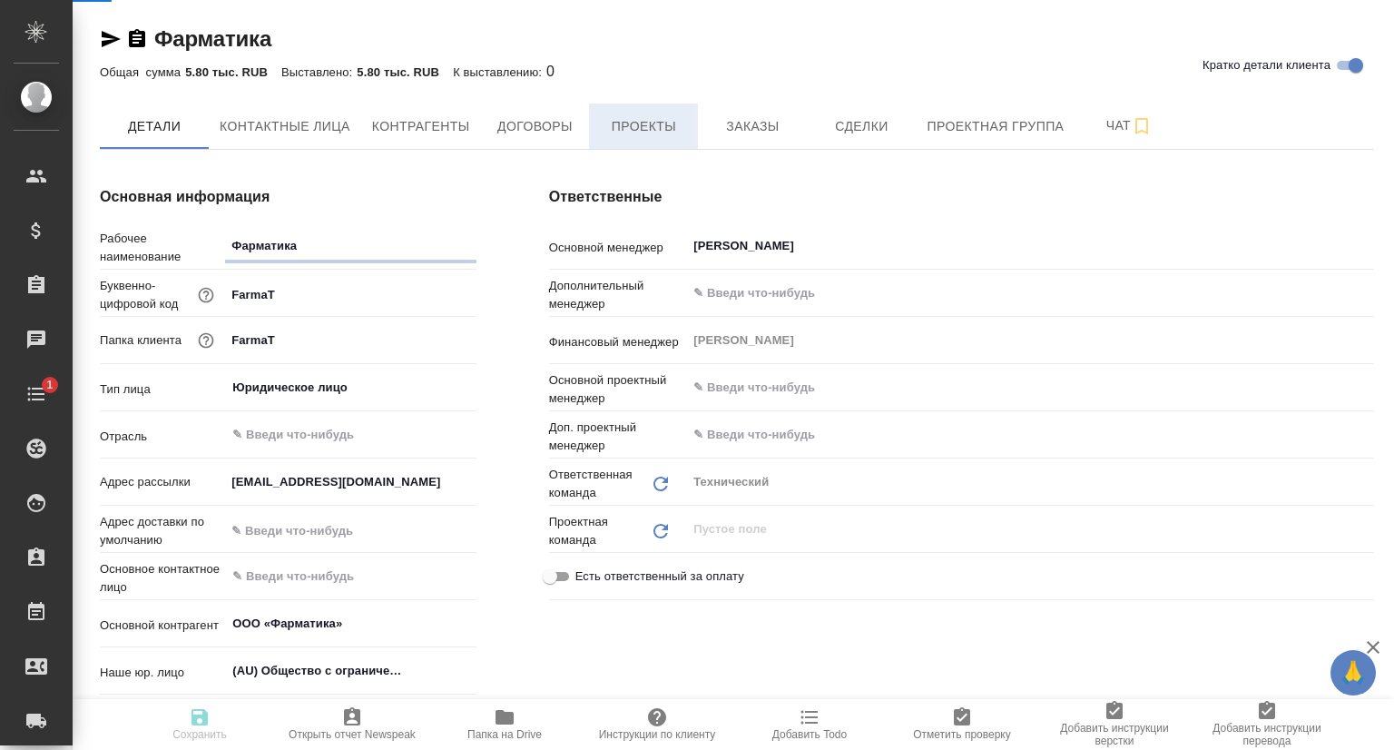
type textarea "x"
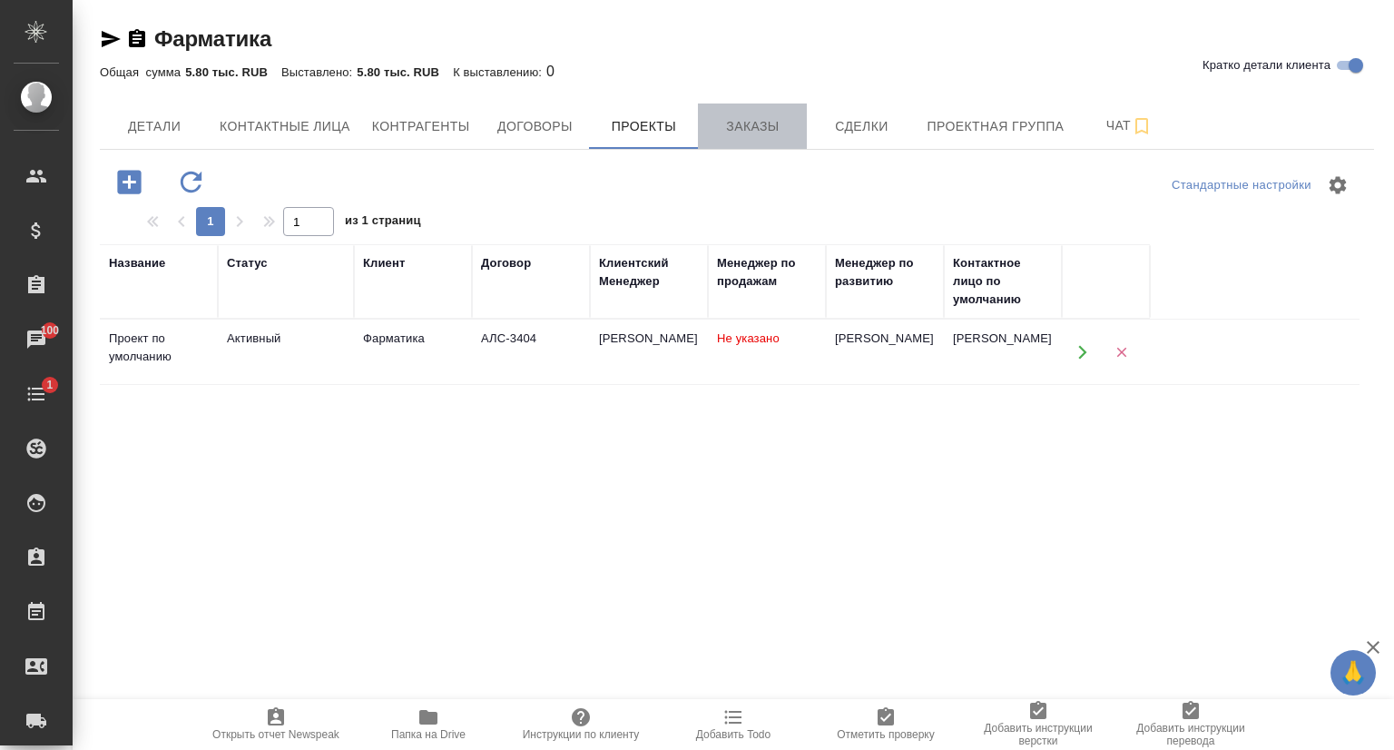
click at [755, 133] on span "Заказы" at bounding box center [752, 126] width 87 height 23
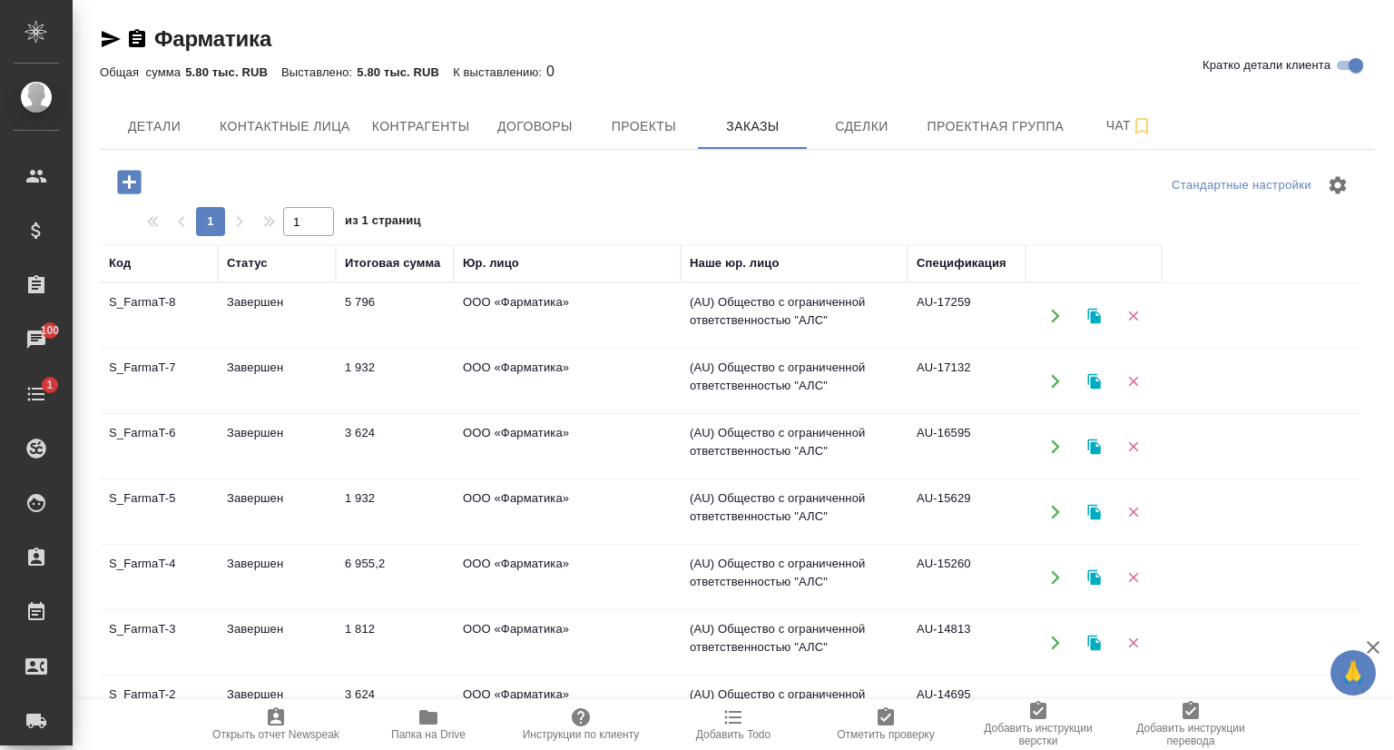
click at [144, 308] on td "S_FarmaT-8" at bounding box center [159, 316] width 118 height 64
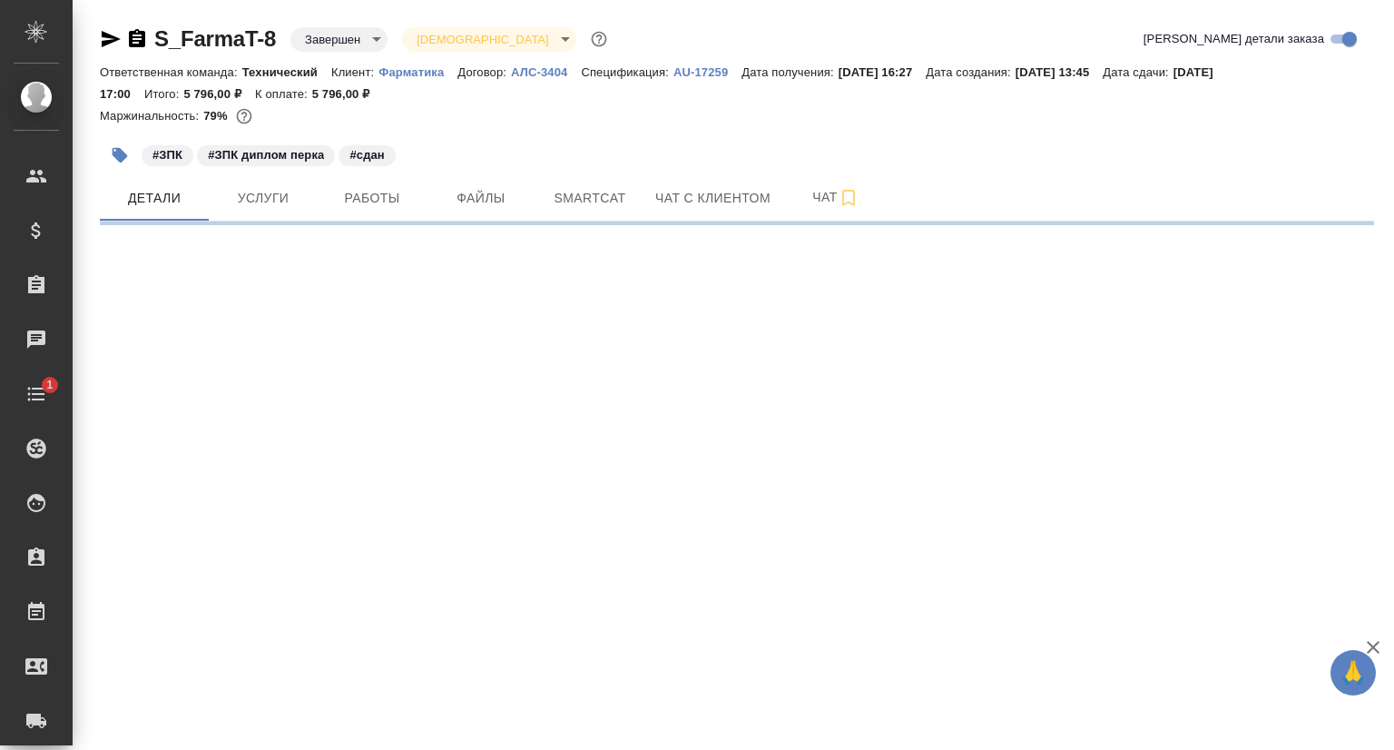
select select "RU"
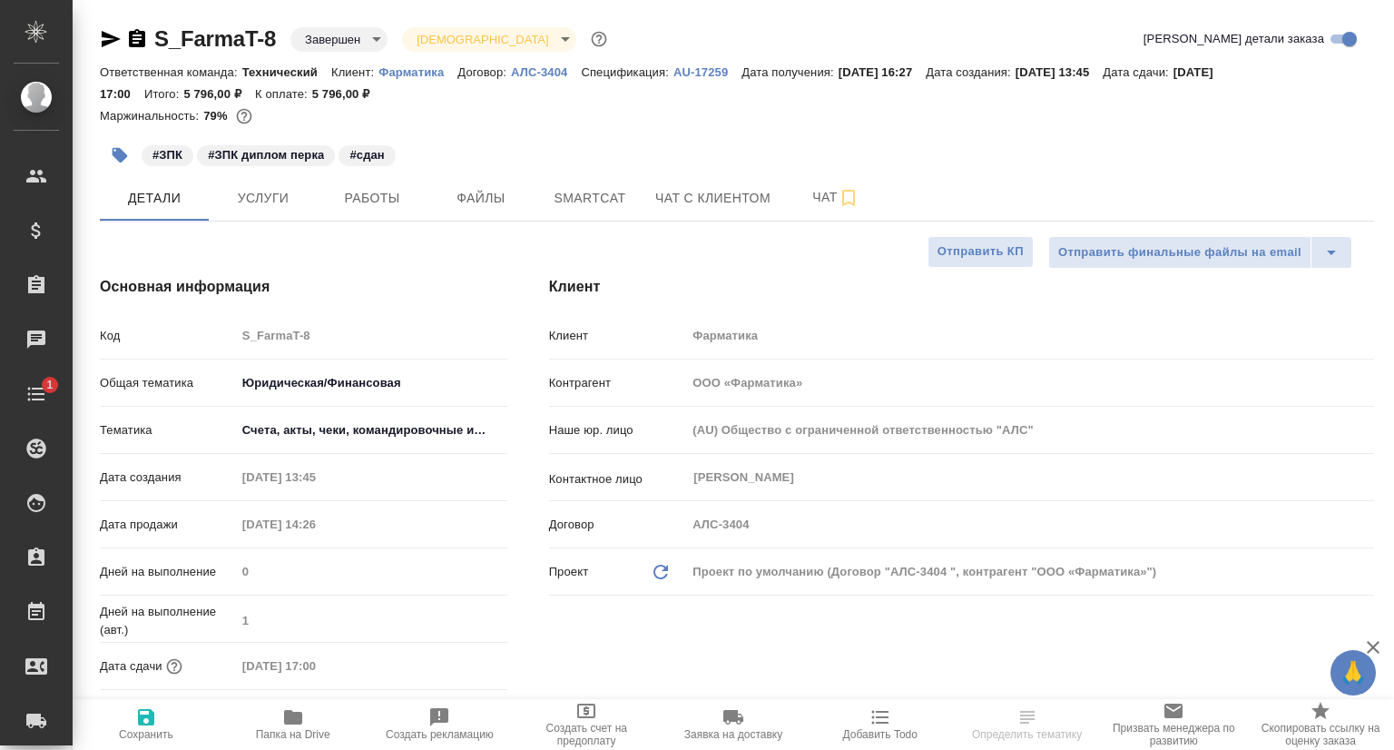
type textarea "x"
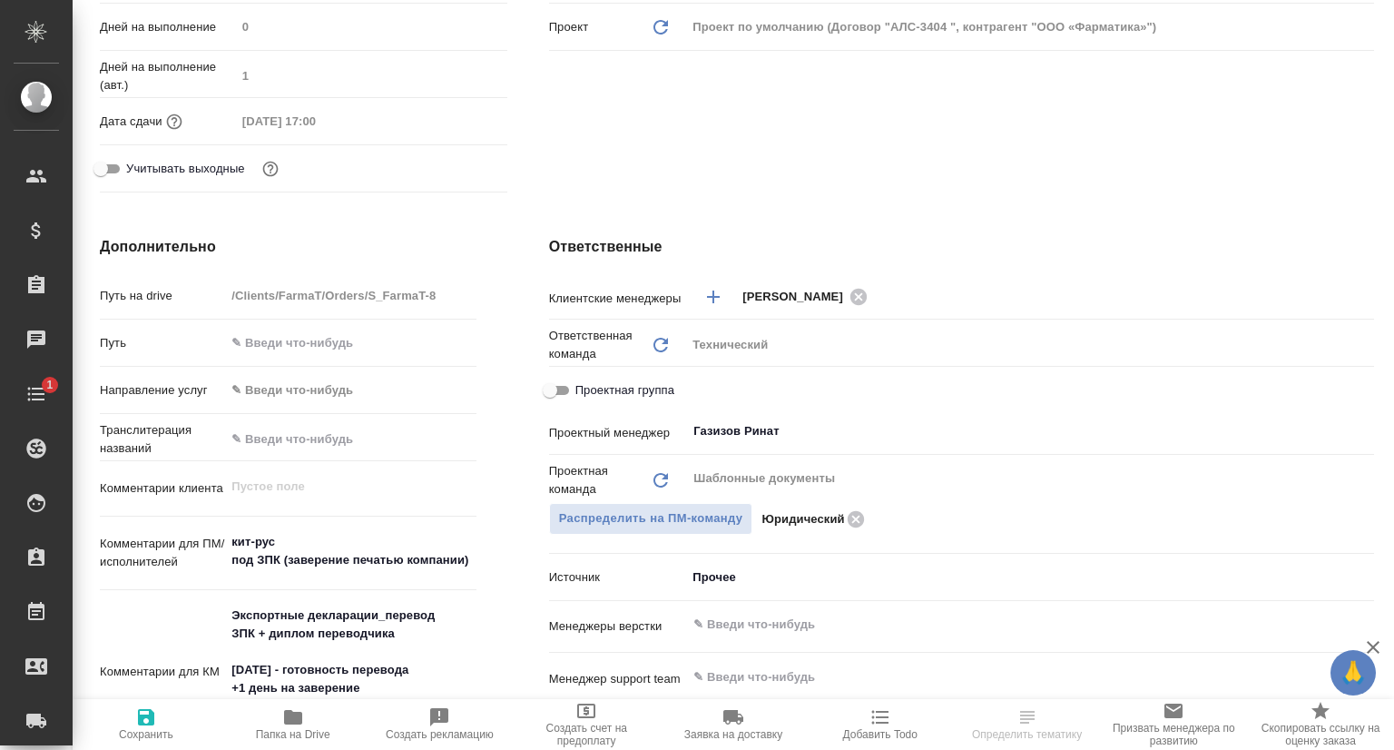
type textarea "x"
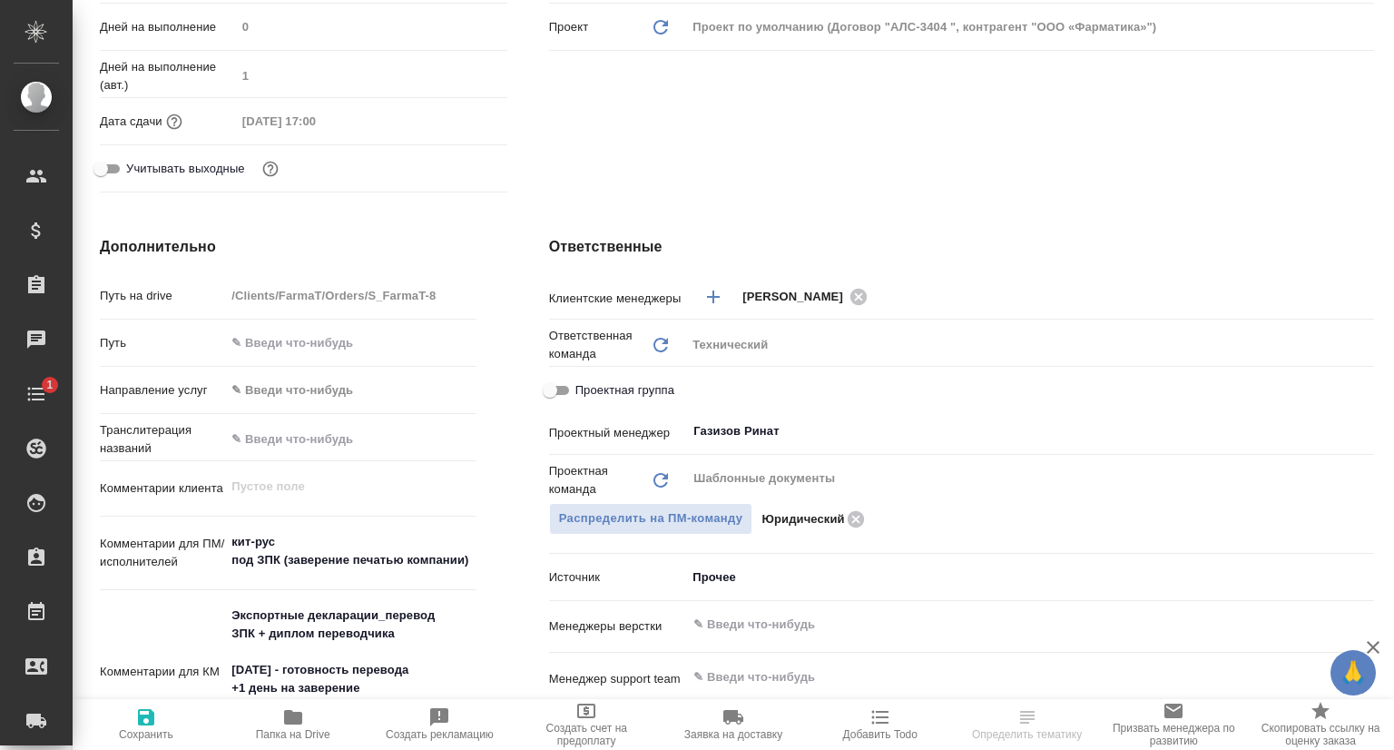
type textarea "x"
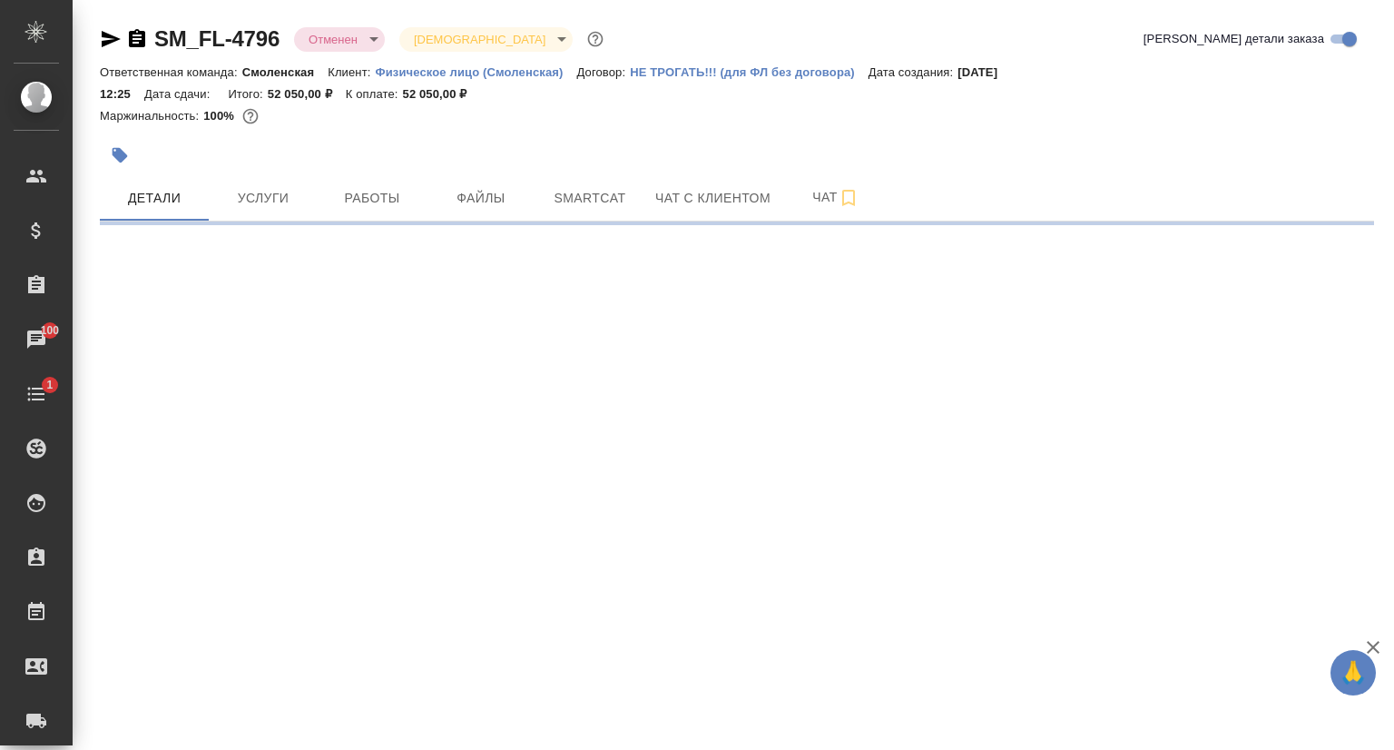
select select "RU"
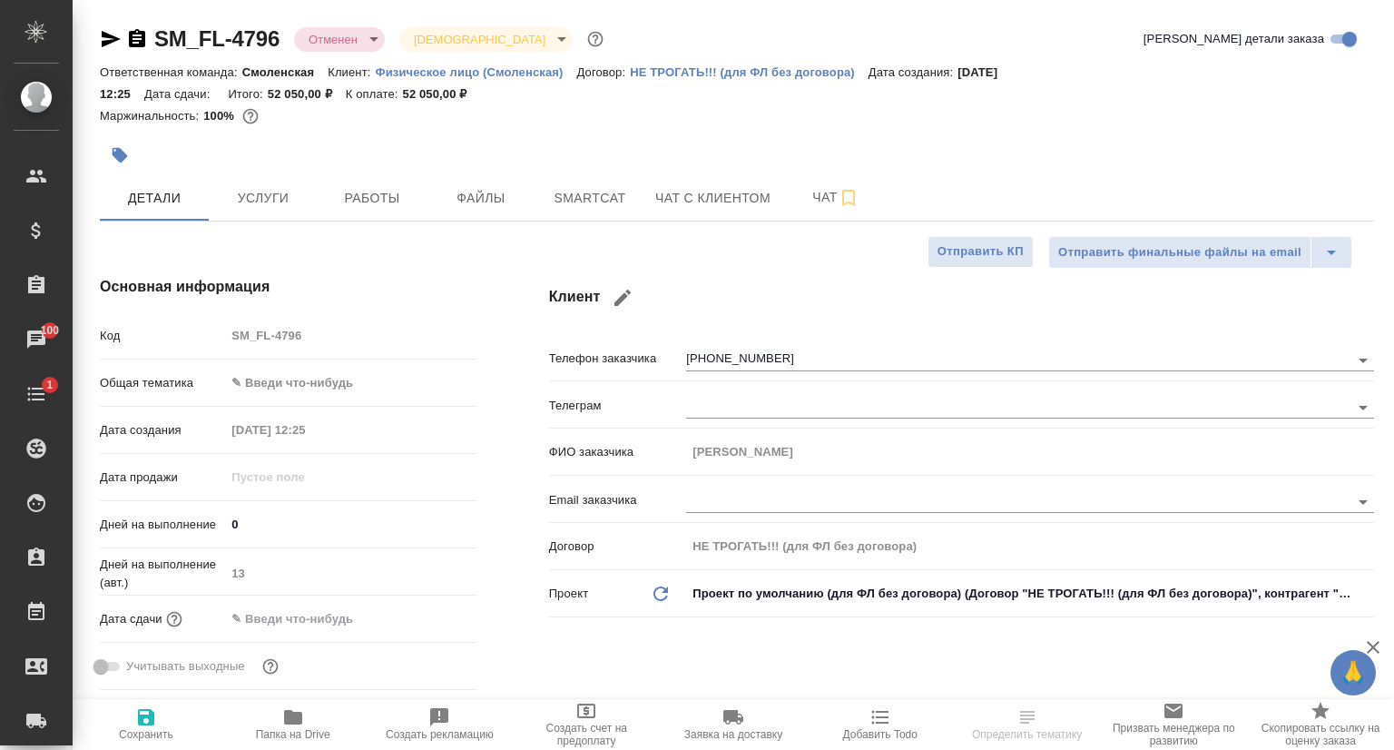
type textarea "x"
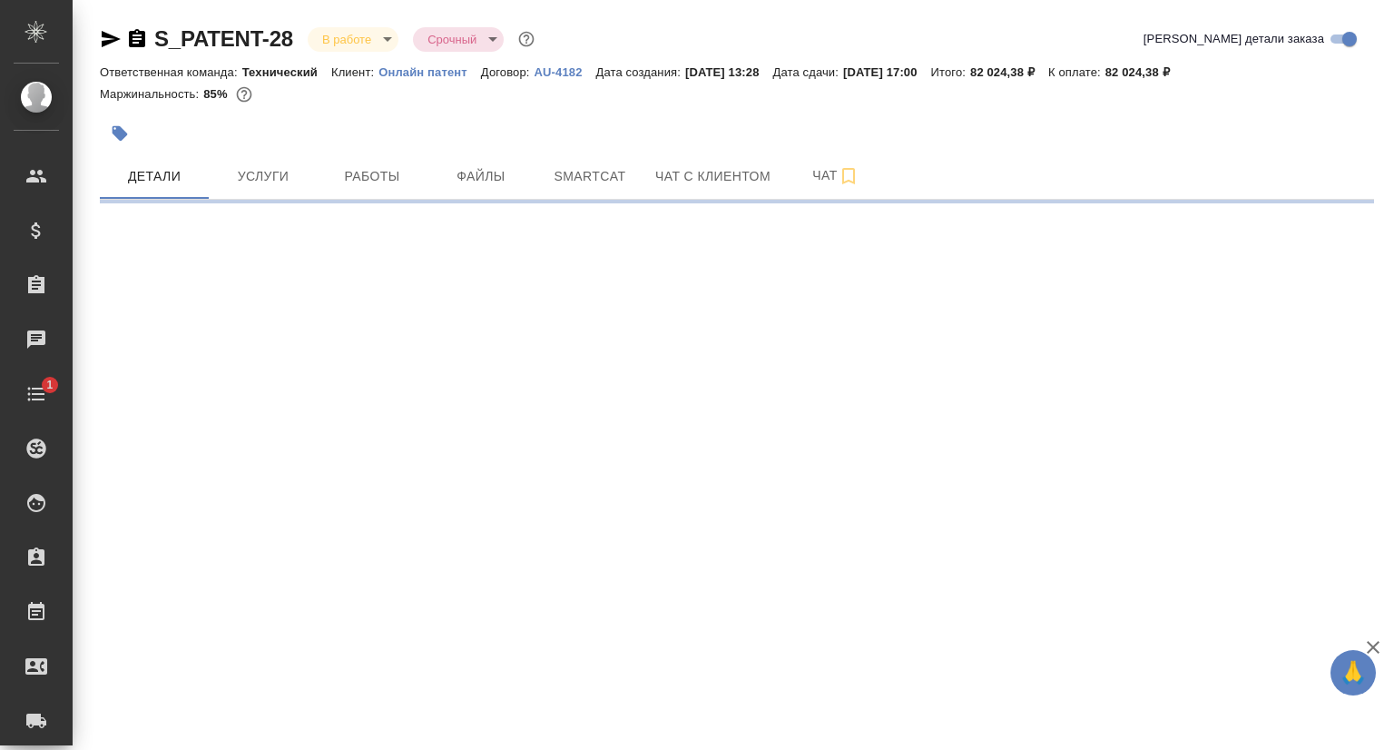
select select "RU"
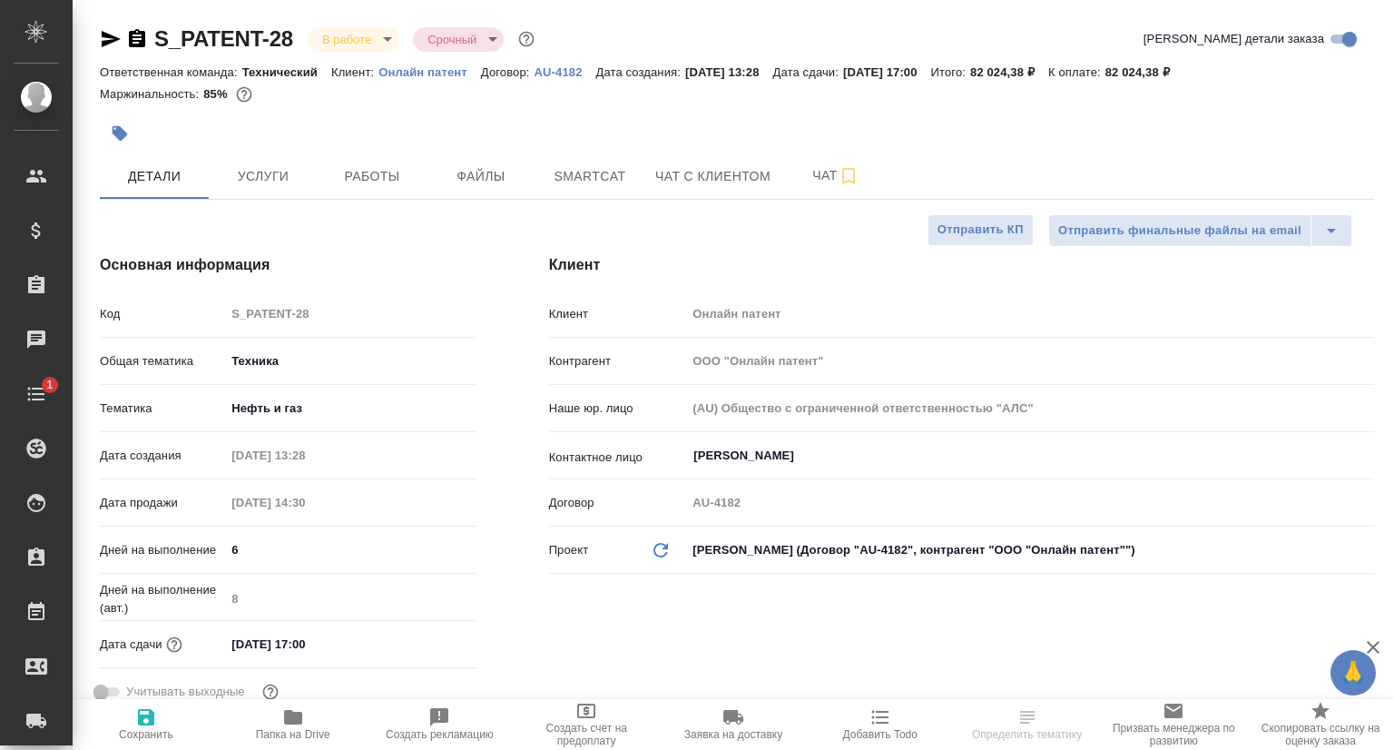
type textarea "x"
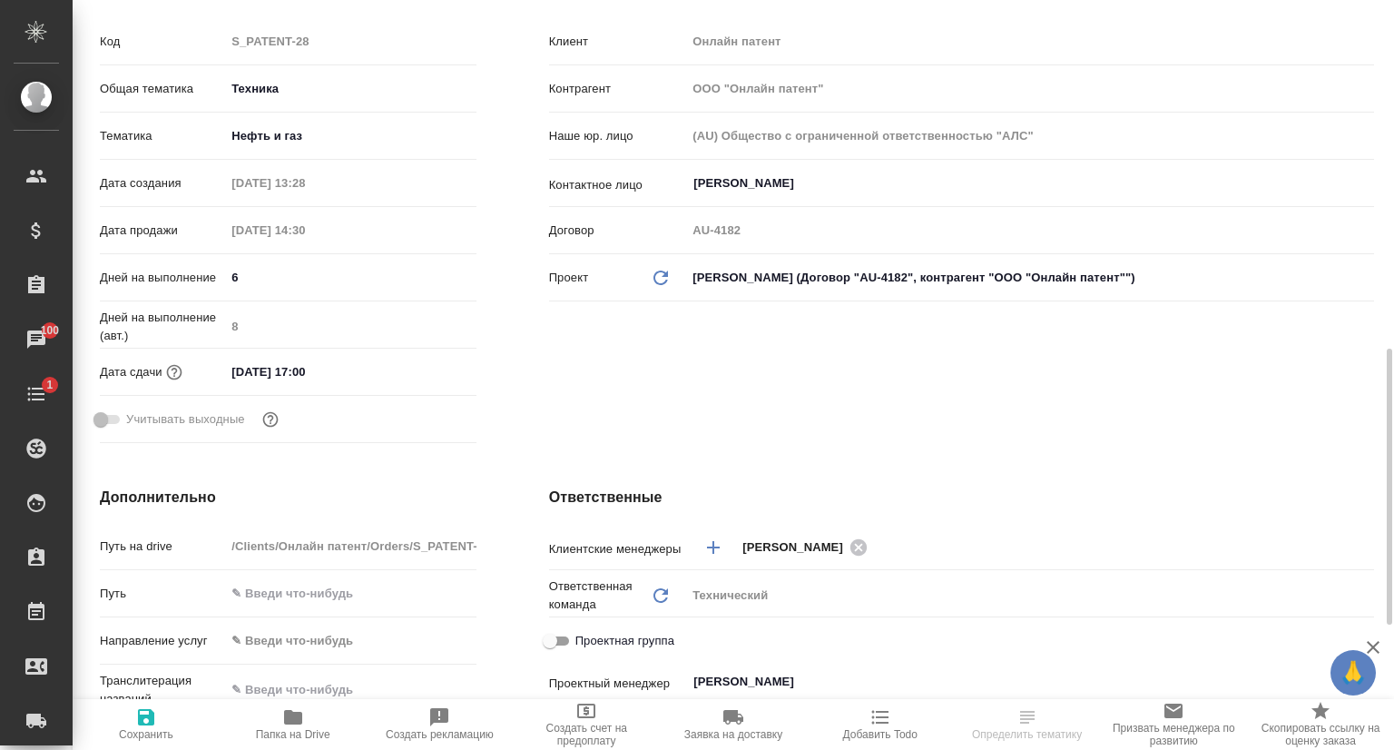
scroll to position [454, 0]
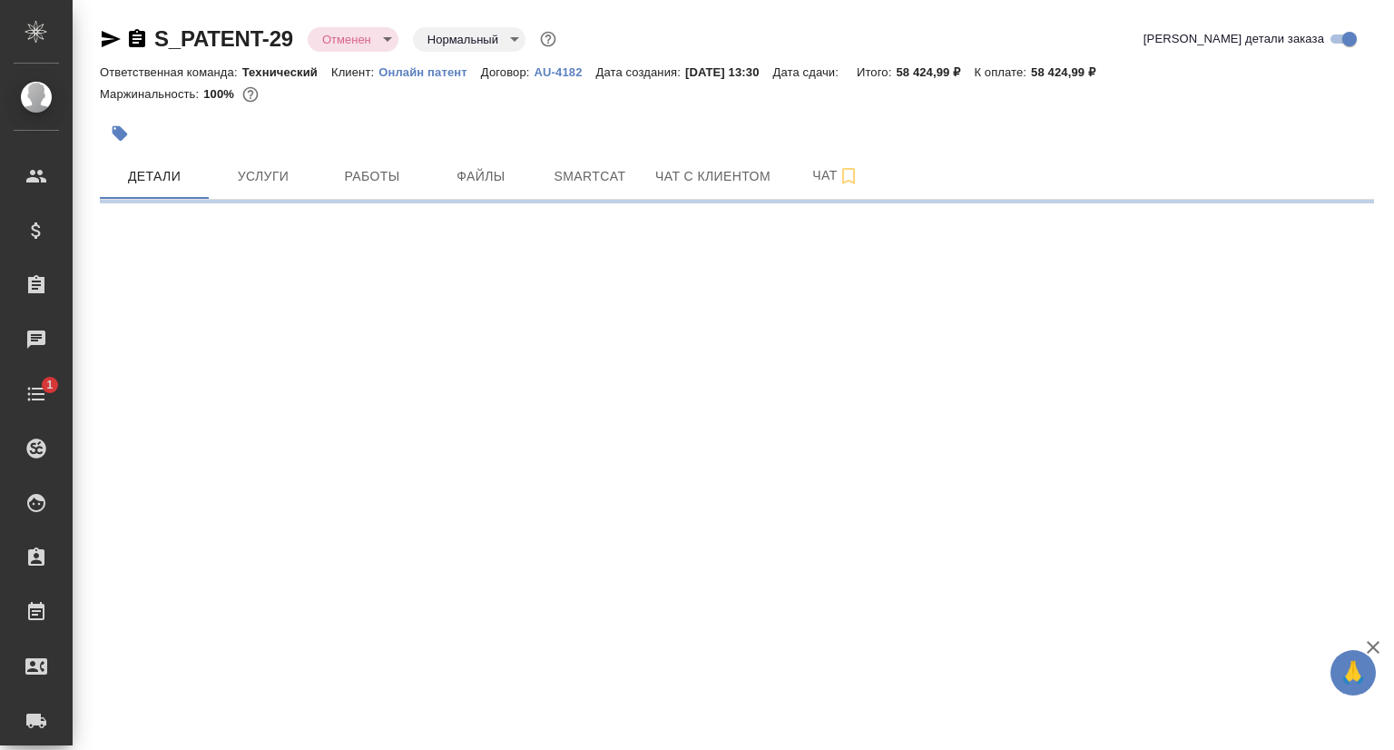
select select "RU"
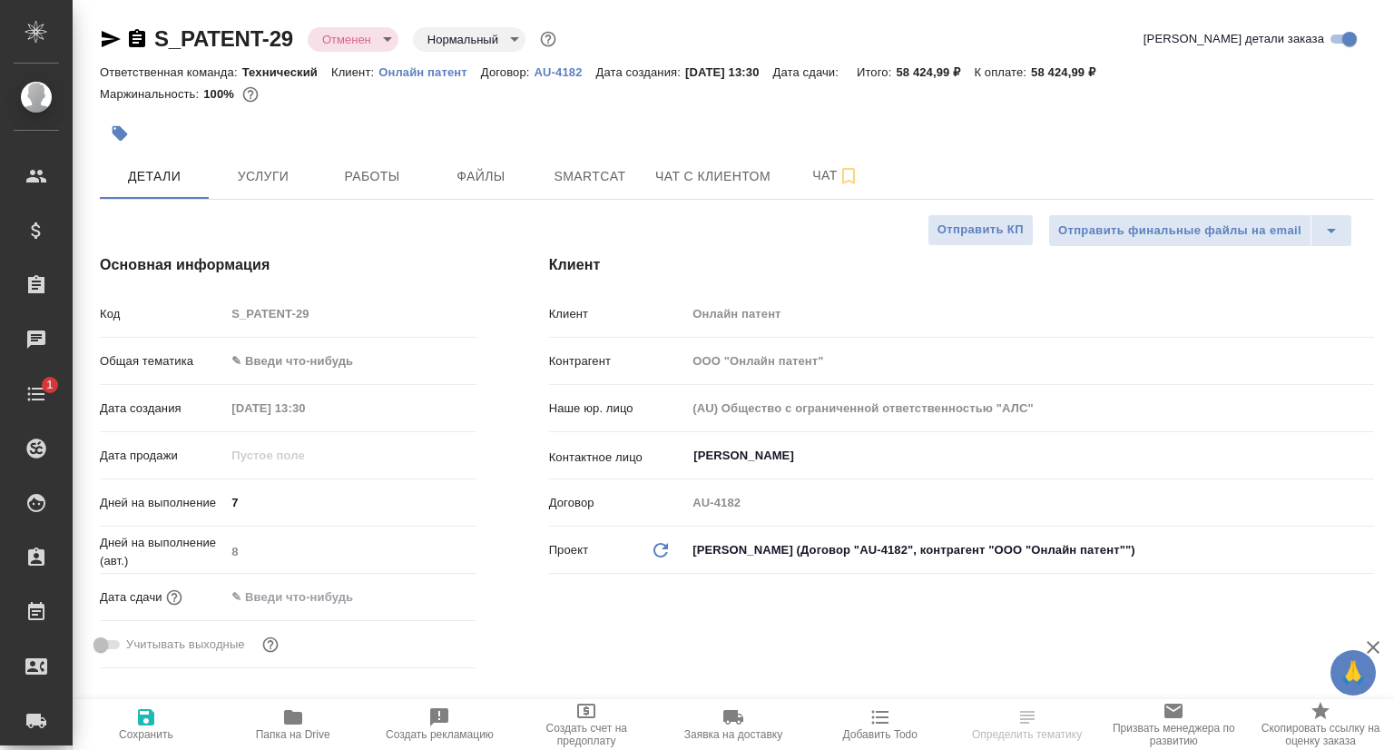
type textarea "x"
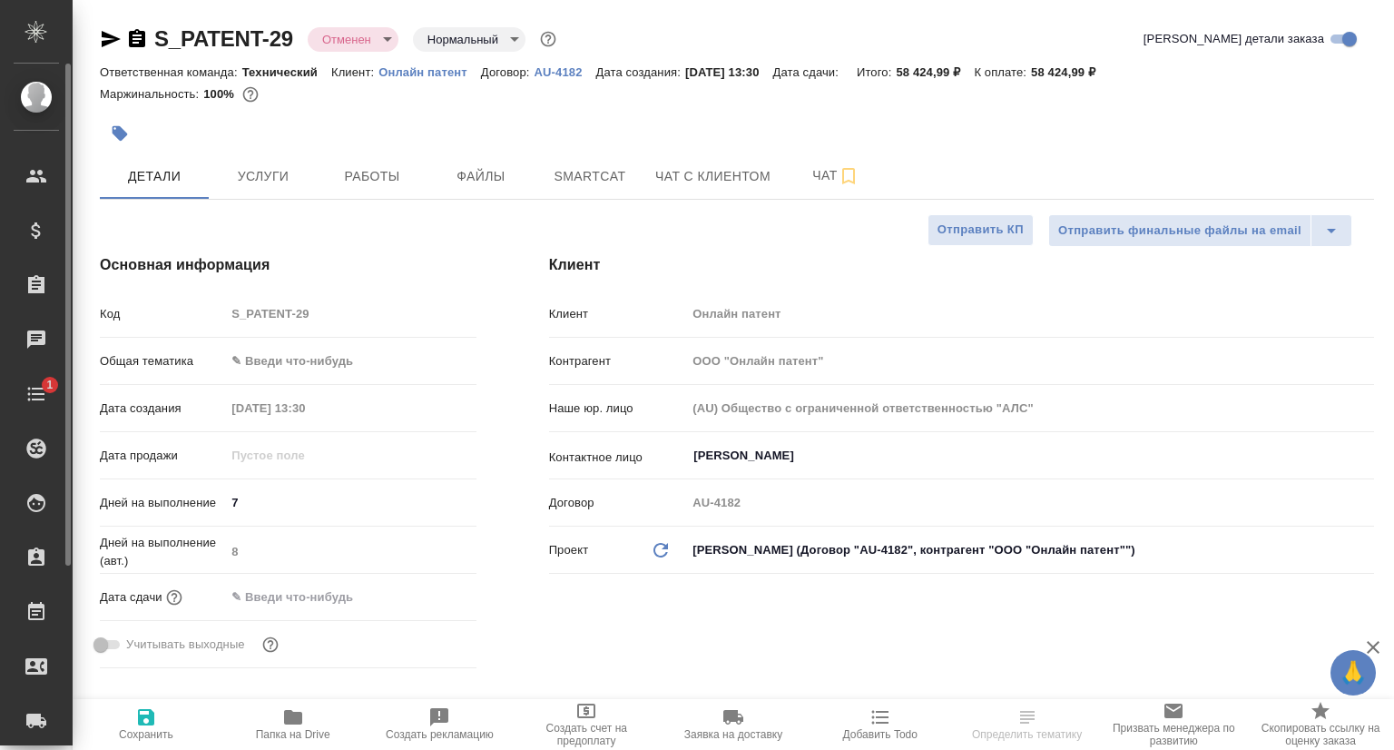
type textarea "x"
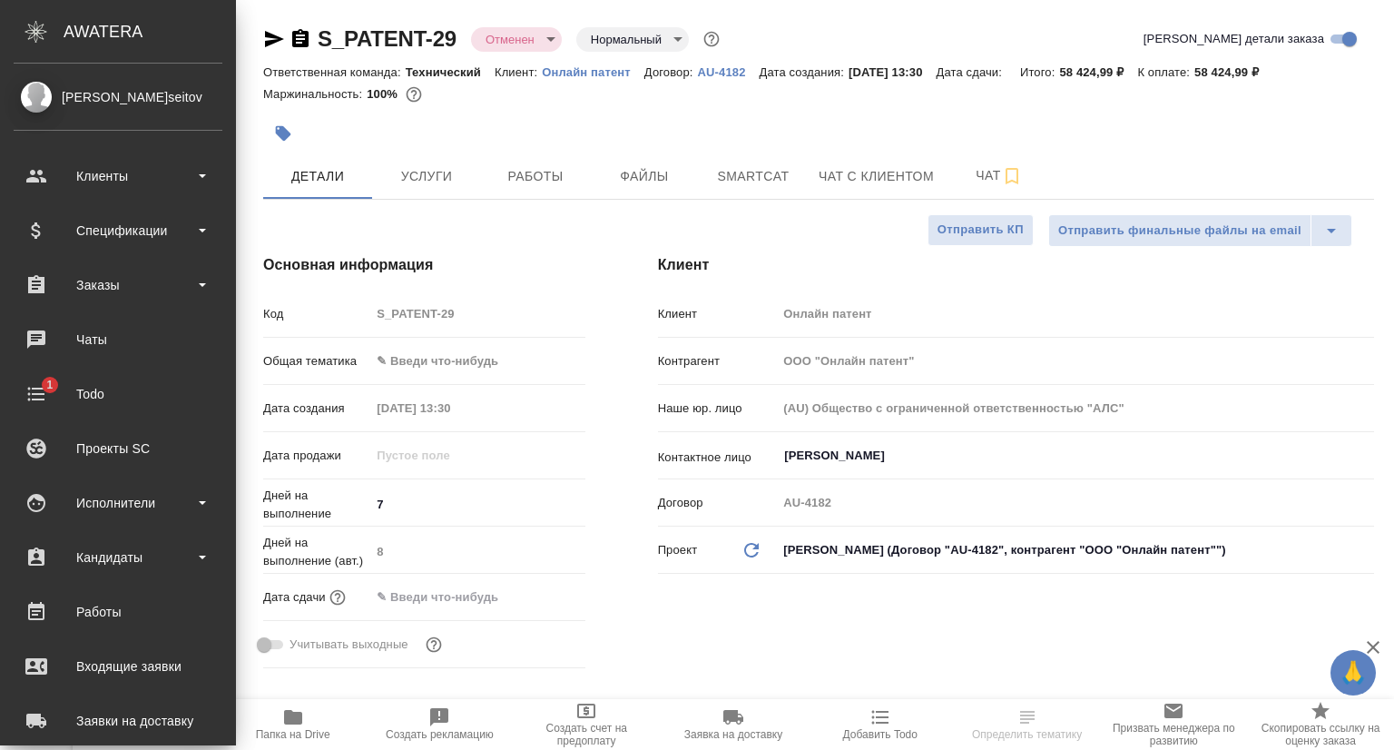
type textarea "x"
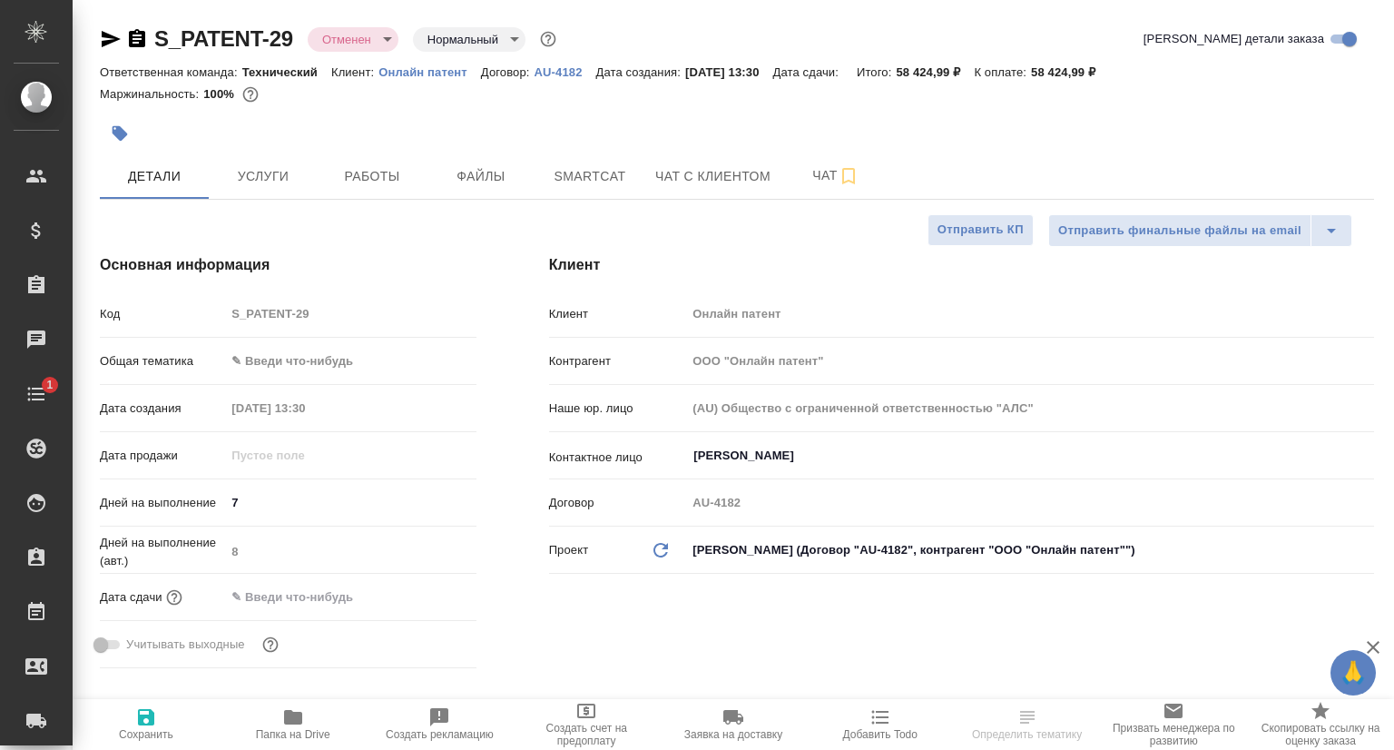
type textarea "x"
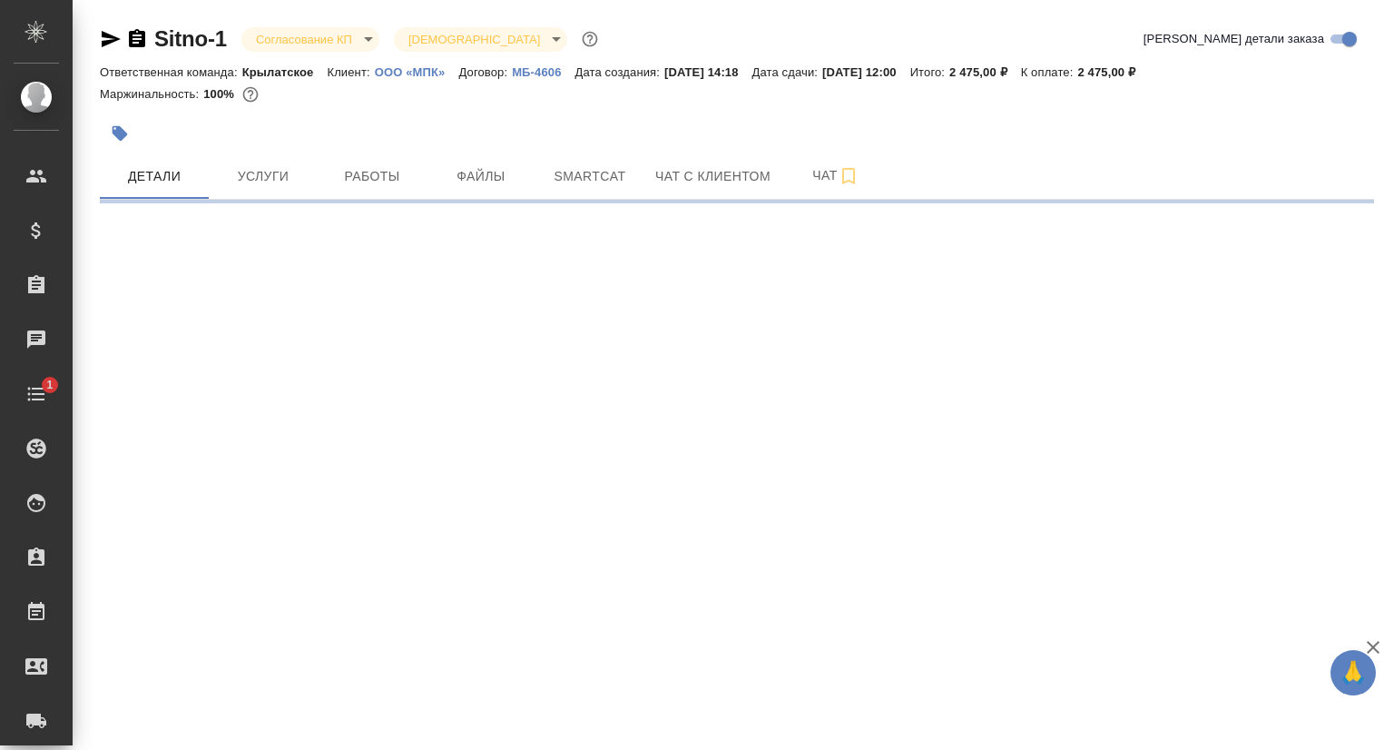
select select "RU"
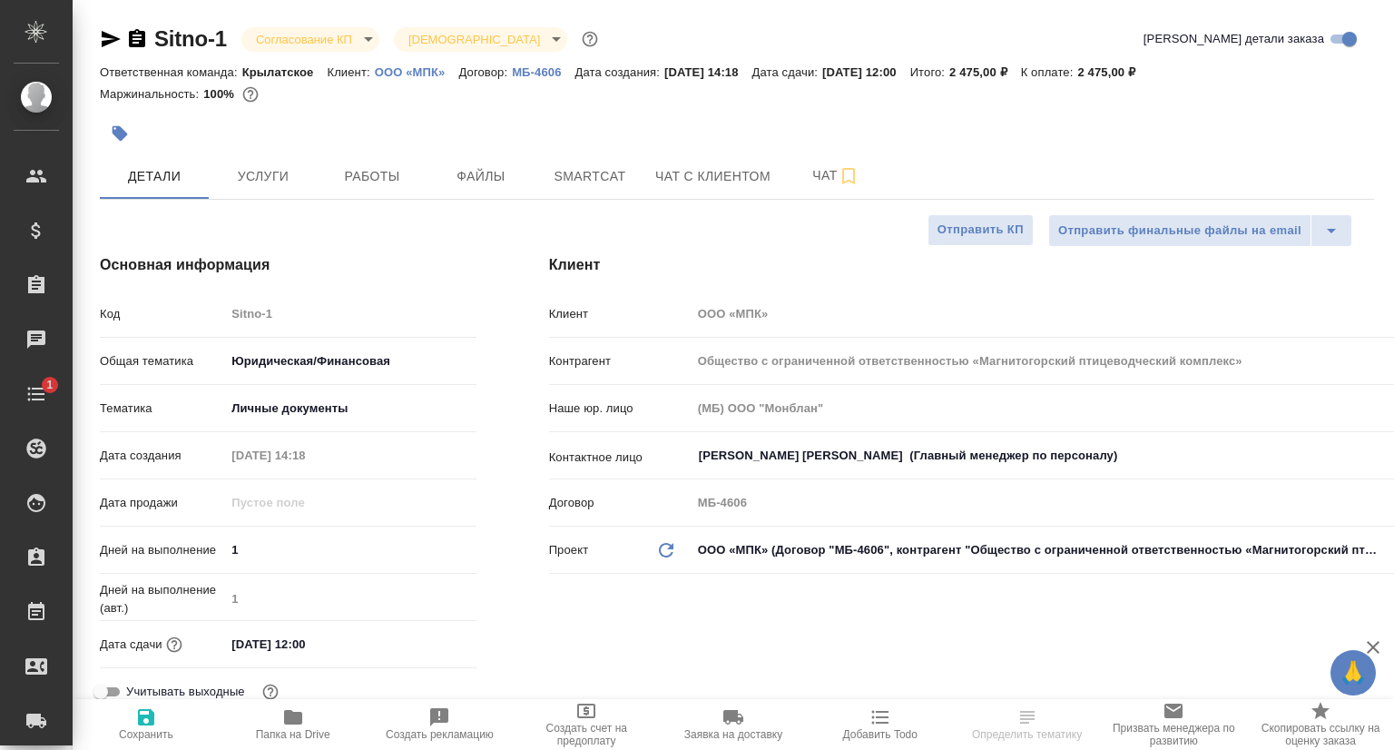
type textarea "x"
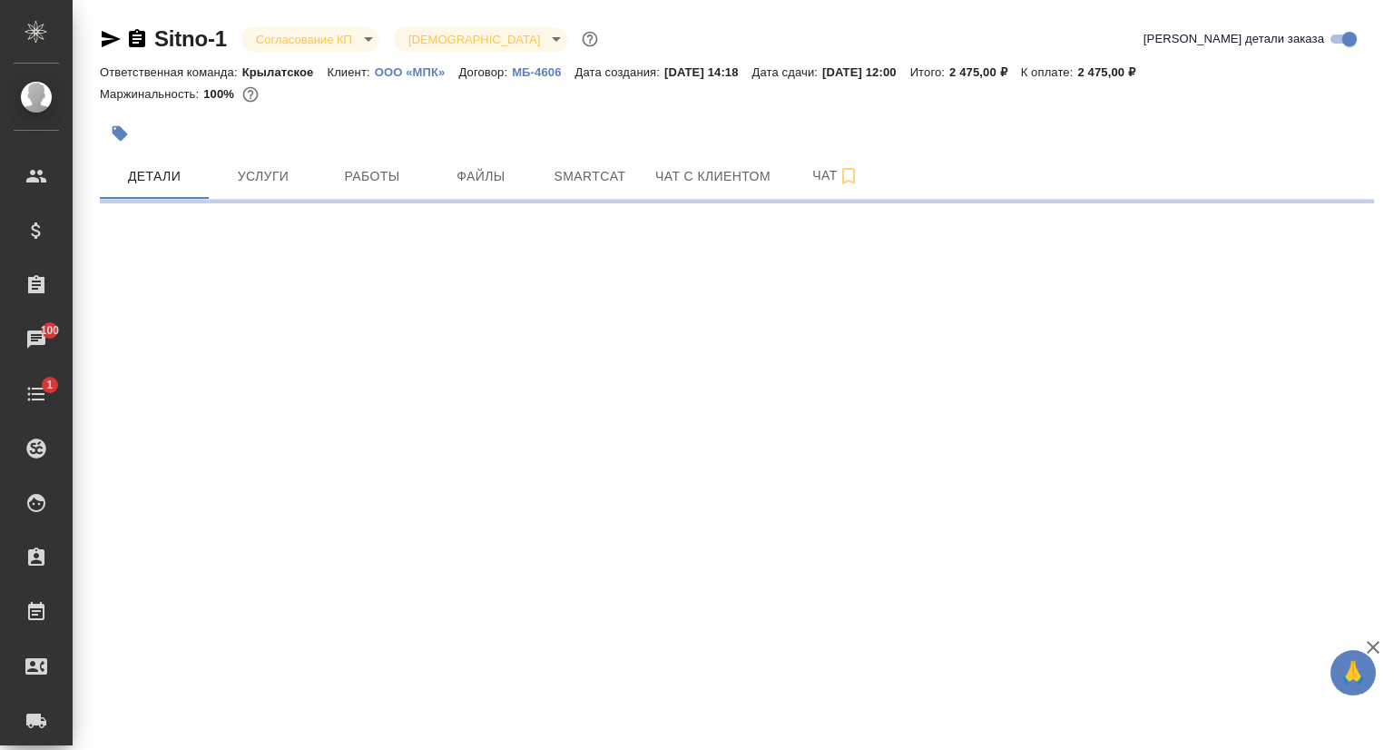
select select "RU"
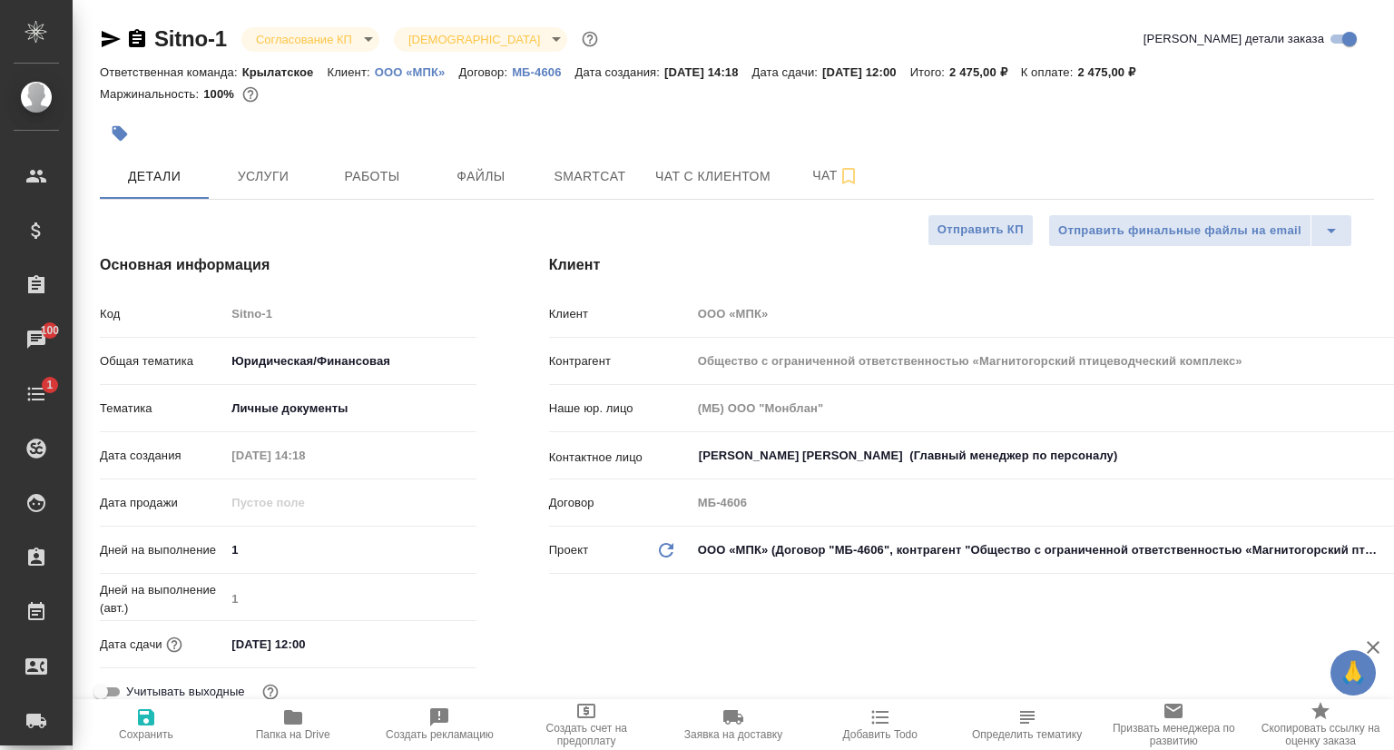
type textarea "x"
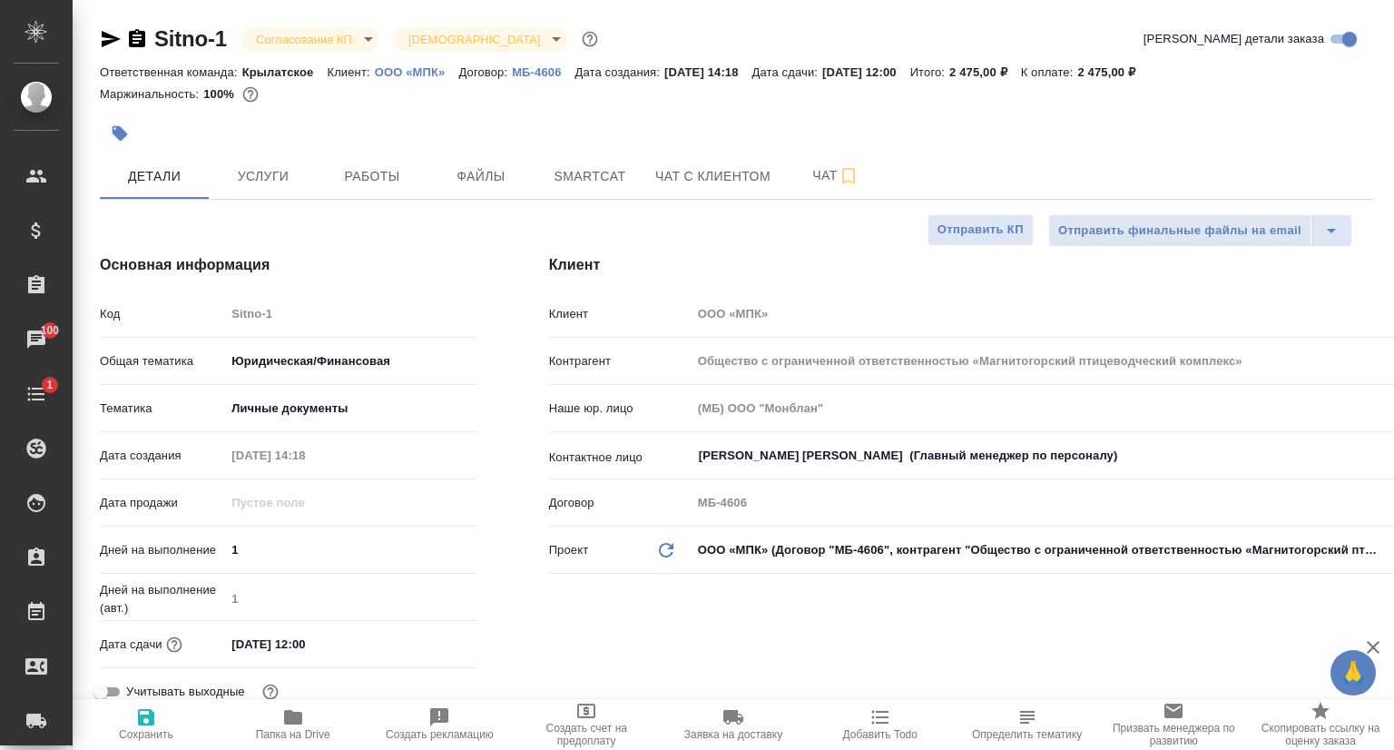
type textarea "x"
click at [418, 74] on p "ООО «МПК»" at bounding box center [417, 72] width 84 height 14
type textarea "x"
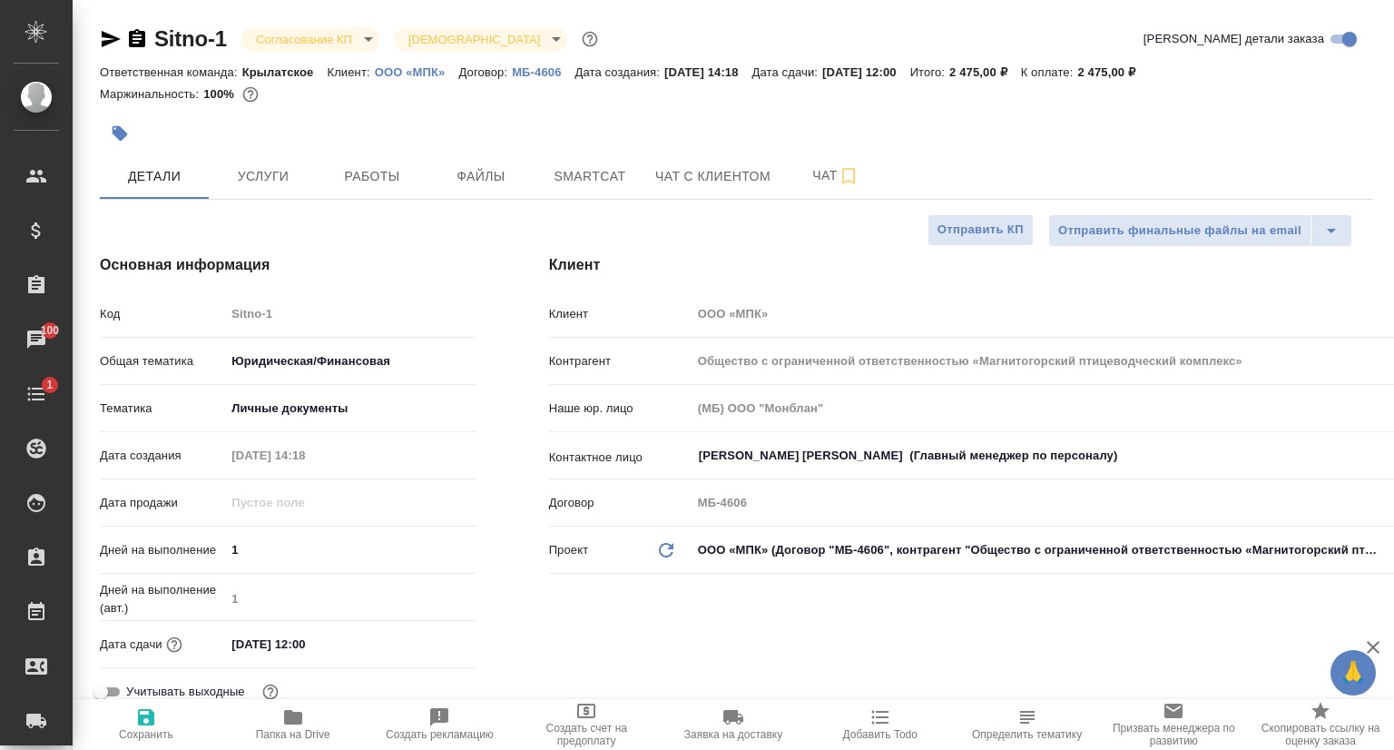
type textarea "x"
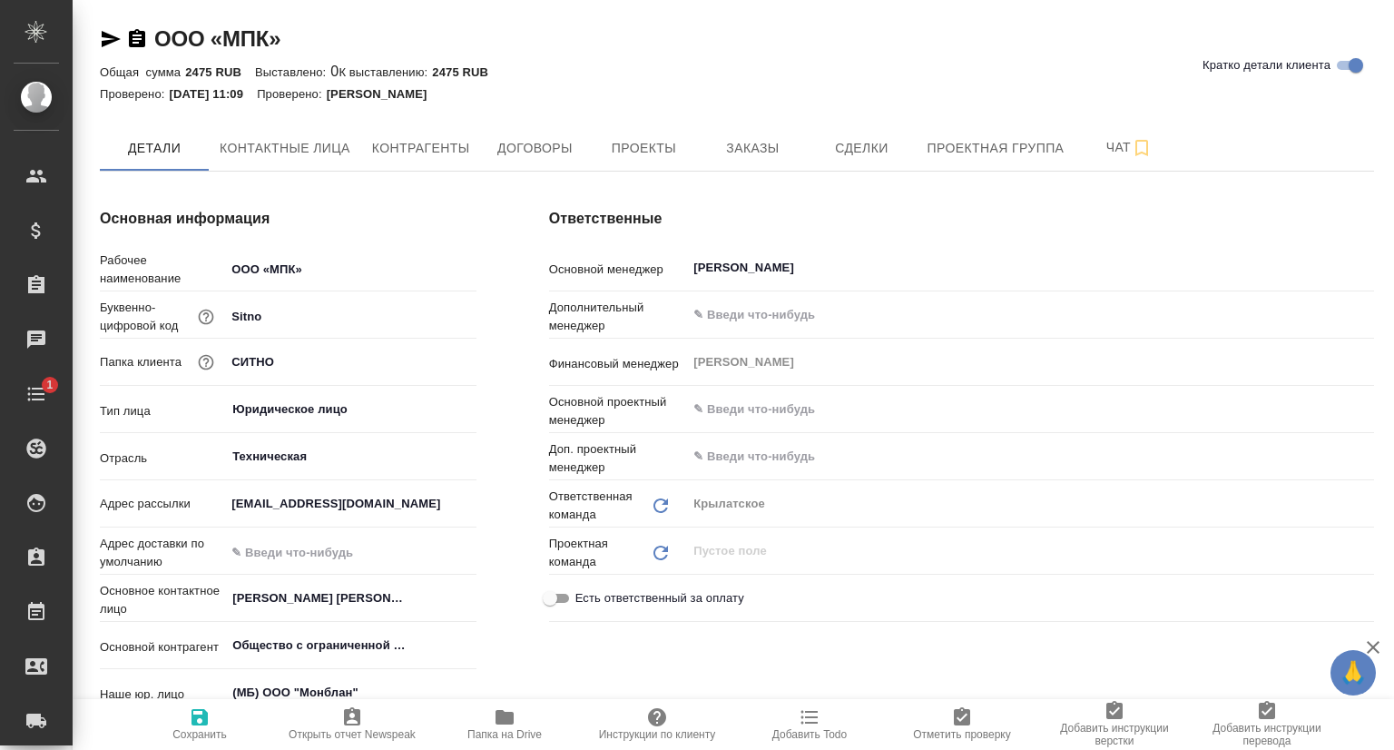
type textarea "x"
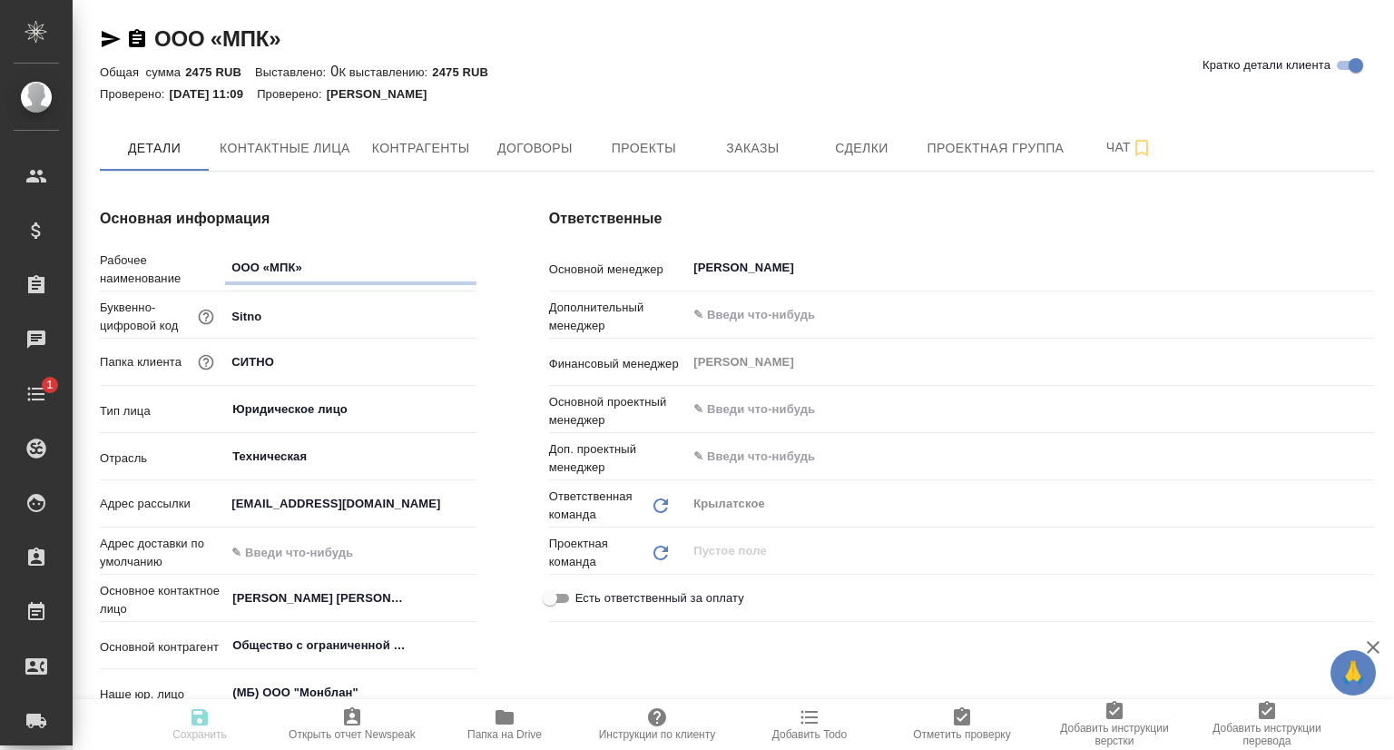
type textarea "x"
click at [257, 156] on span "Контактные лица" at bounding box center [285, 148] width 131 height 23
select select "RU"
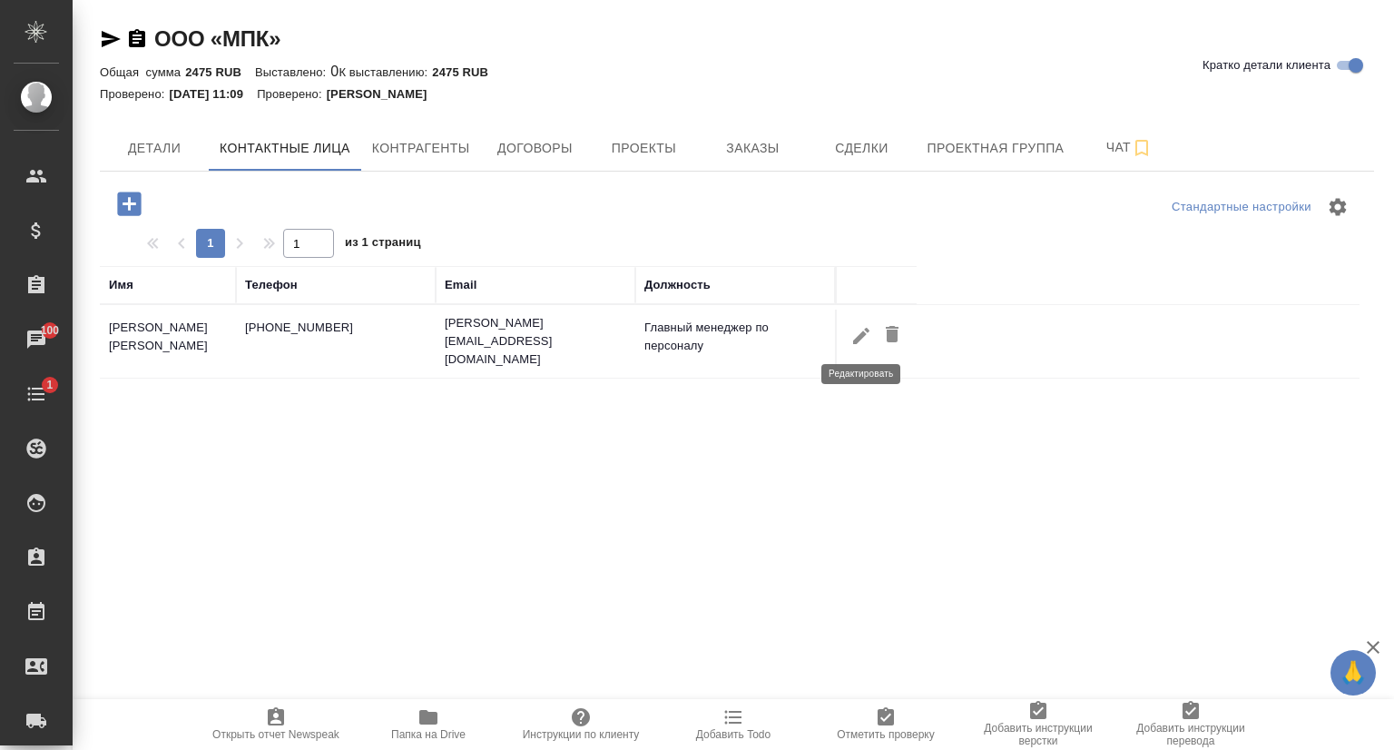
click at [861, 342] on icon "button" at bounding box center [862, 336] width 22 height 22
type input "Ирина"
type input "Александрова"
type input "Валентиновна"
type input "Главный менеджер по персоналу"
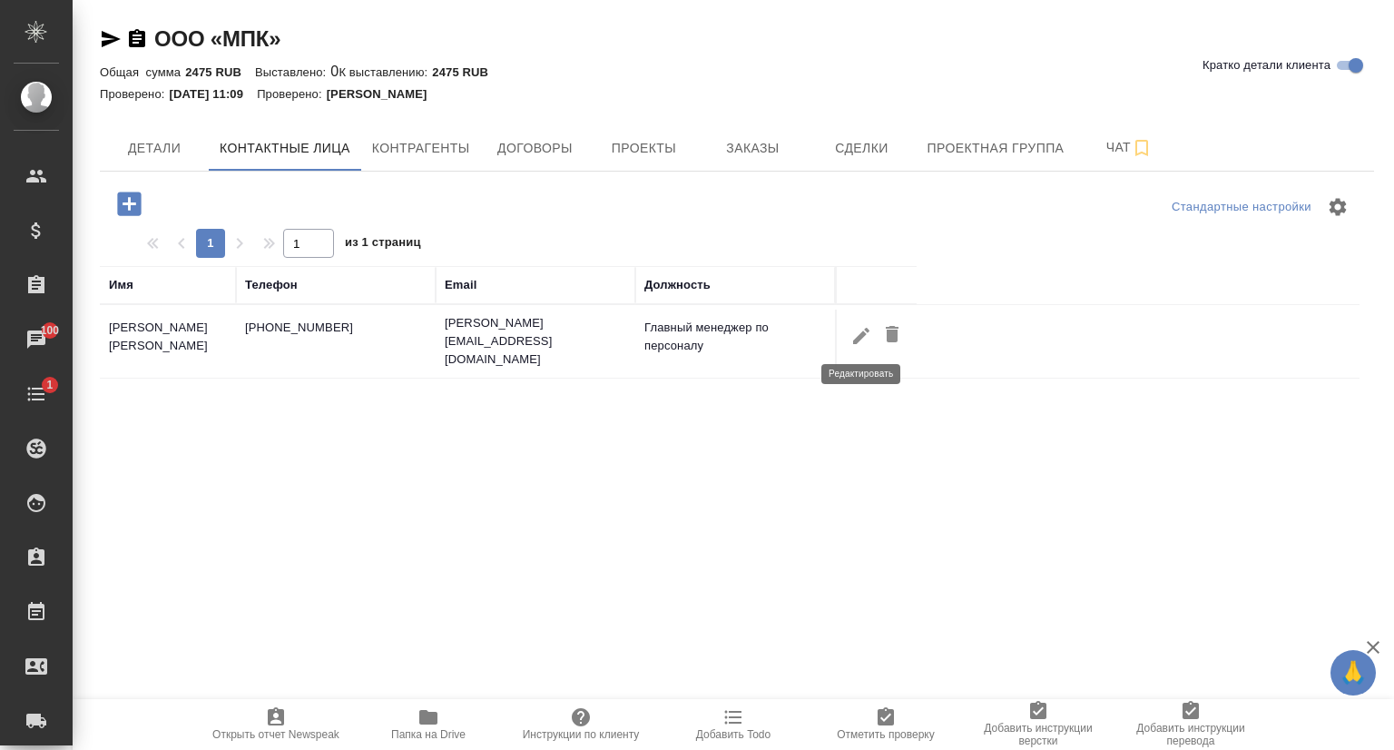
type input "Пользователь"
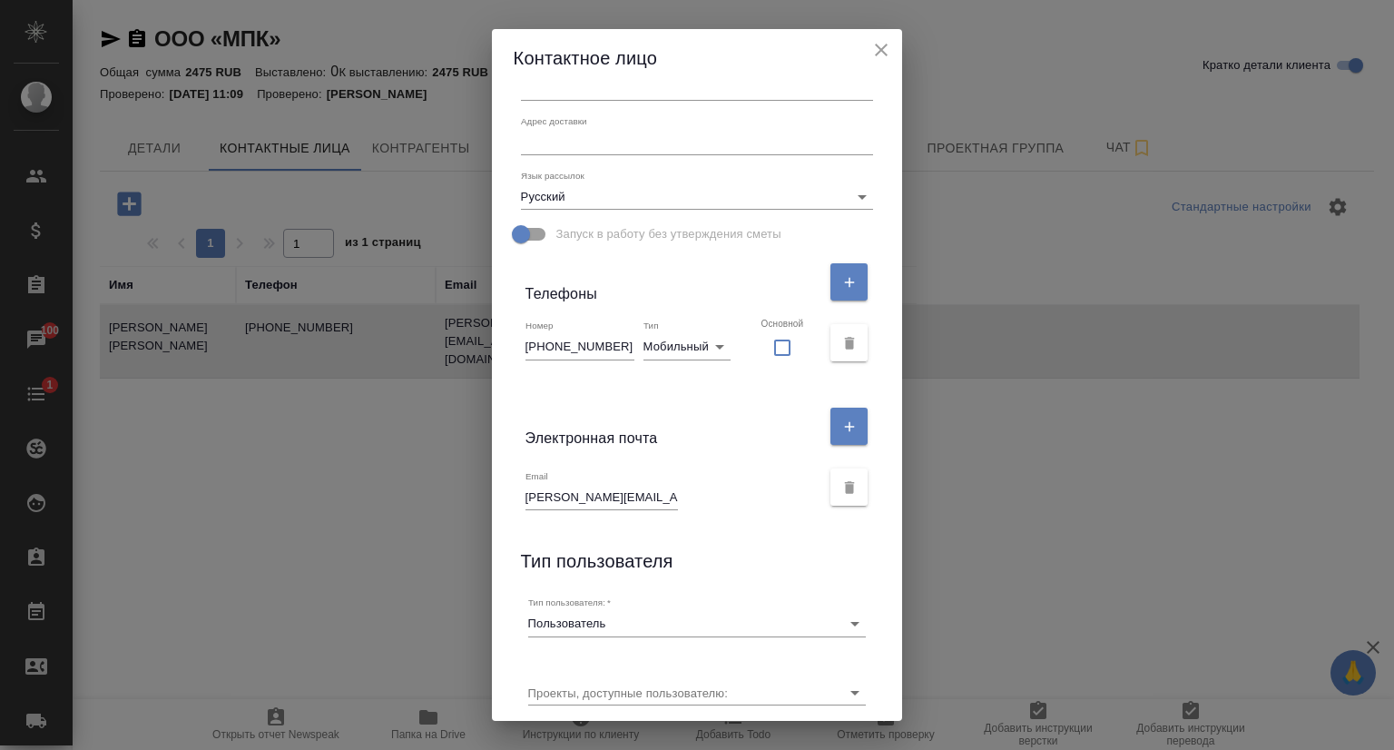
scroll to position [272, 0]
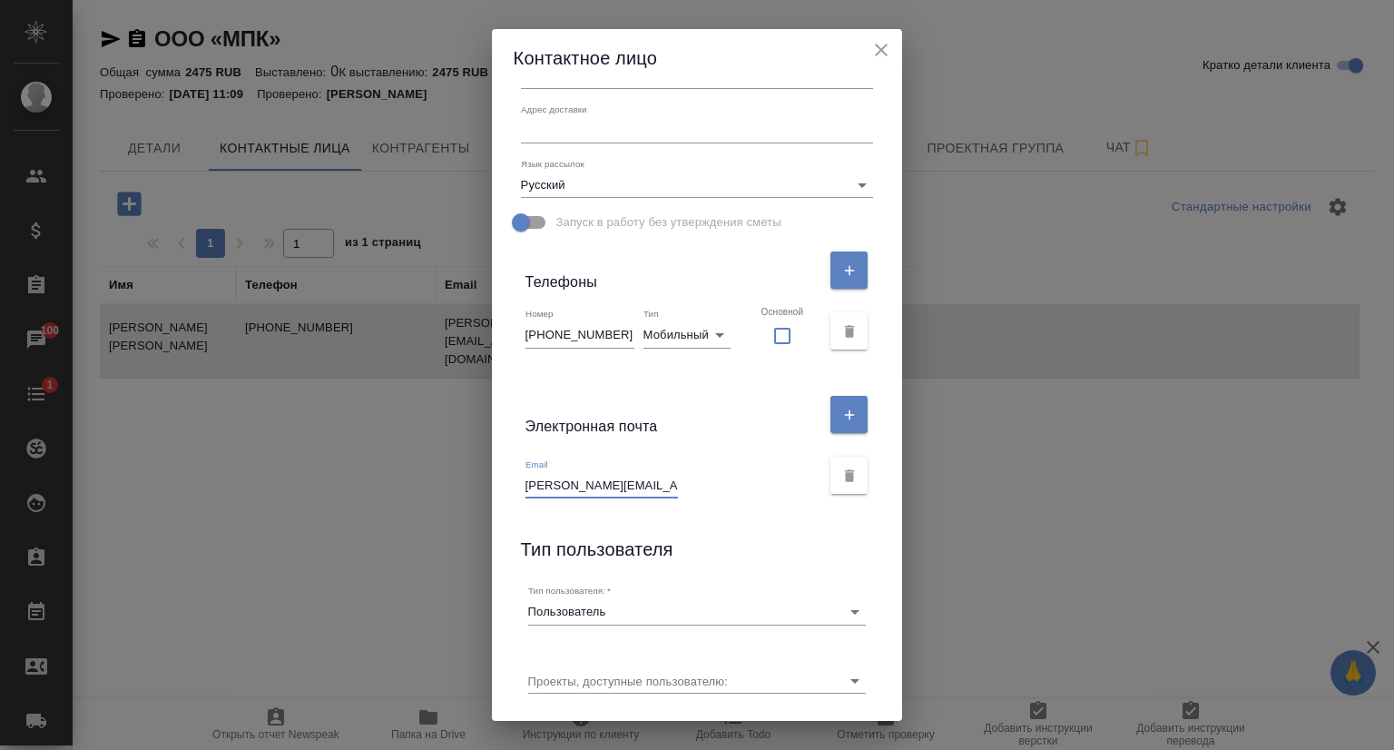
drag, startPoint x: 659, startPoint y: 485, endPoint x: 518, endPoint y: 486, distance: 140.7
click at [518, 486] on div "Email aleksandrova@sitno.ru" at bounding box center [698, 475] width 368 height 61
drag, startPoint x: 617, startPoint y: 339, endPoint x: 496, endPoint y: 343, distance: 121.7
click at [496, 343] on div "Имя Ирина Отчество Александрова Фамилия Валентиновна Должность Главный менеджер…" at bounding box center [697, 404] width 411 height 634
drag, startPoint x: 649, startPoint y: 488, endPoint x: 520, endPoint y: 491, distance: 128.9
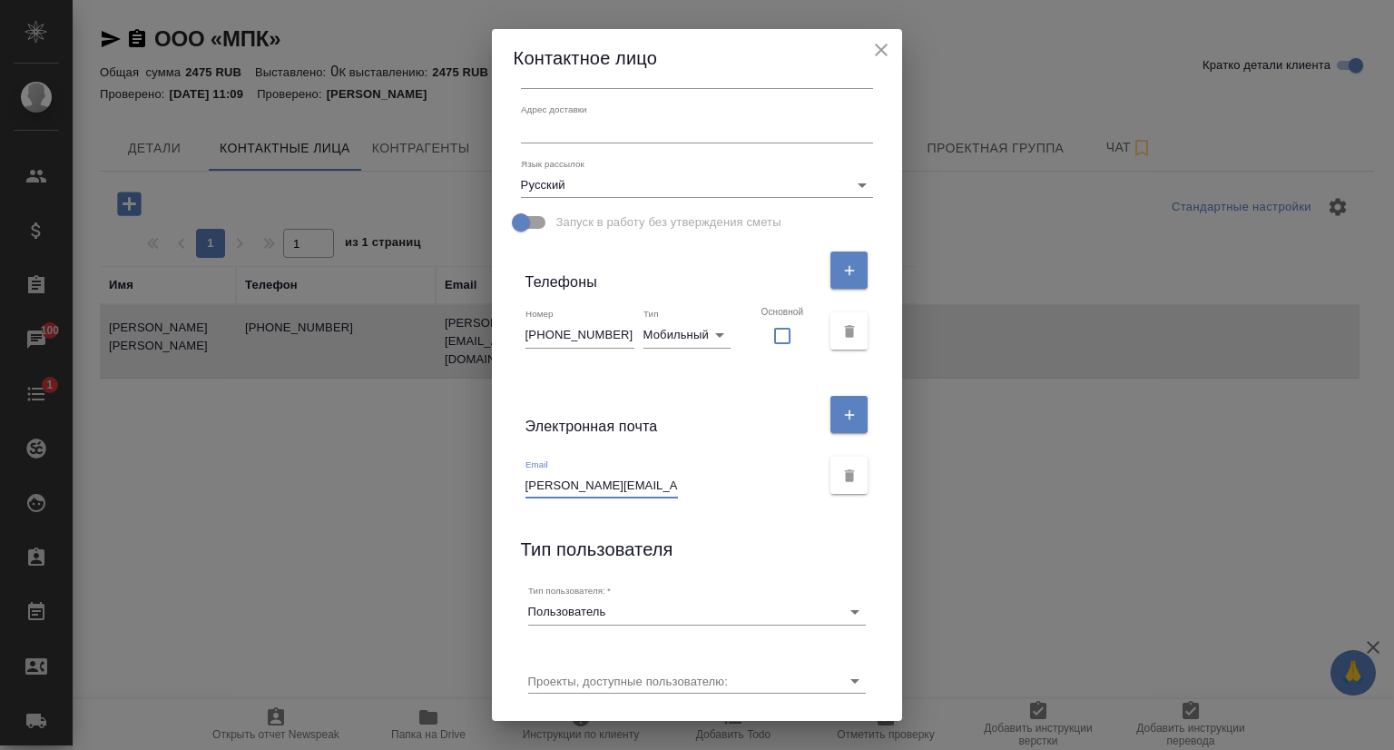
click at [520, 491] on div "Email aleksandrova@sitno.ru" at bounding box center [698, 475] width 368 height 61
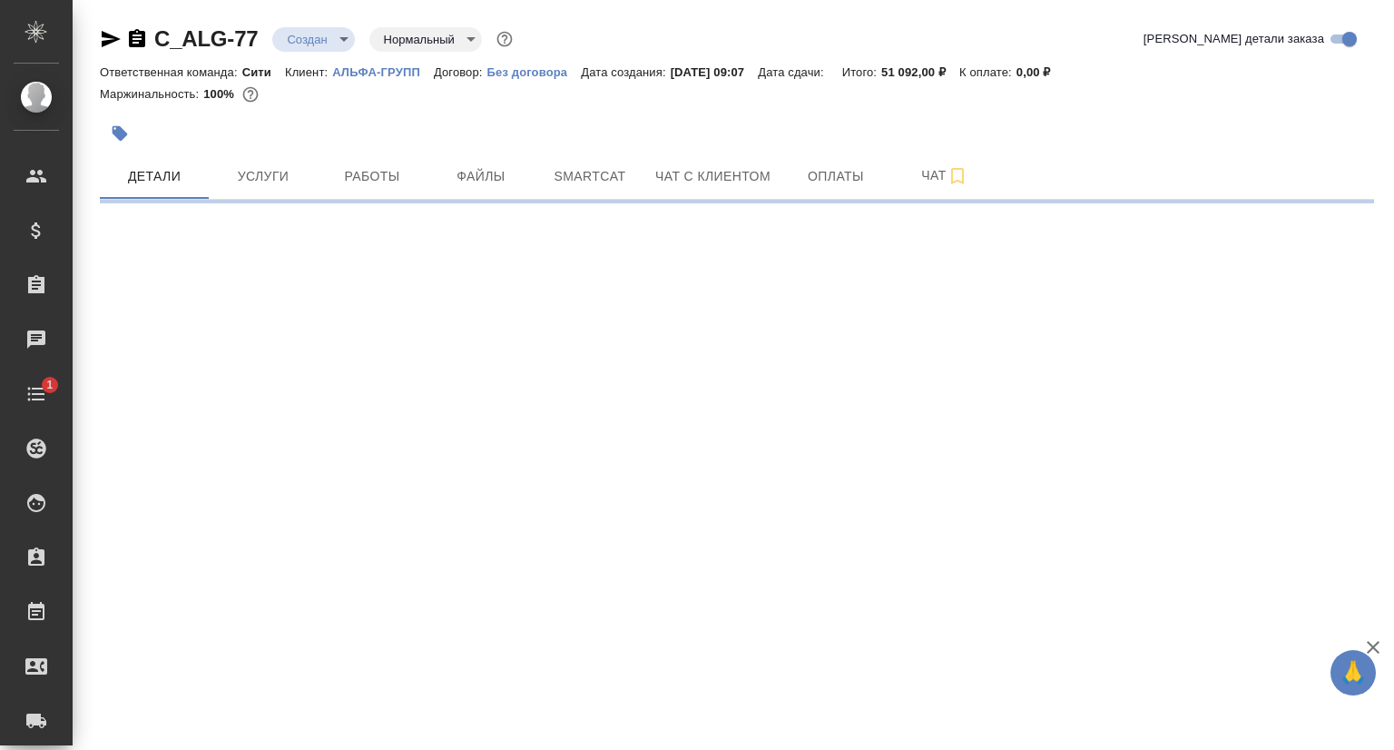
select select "RU"
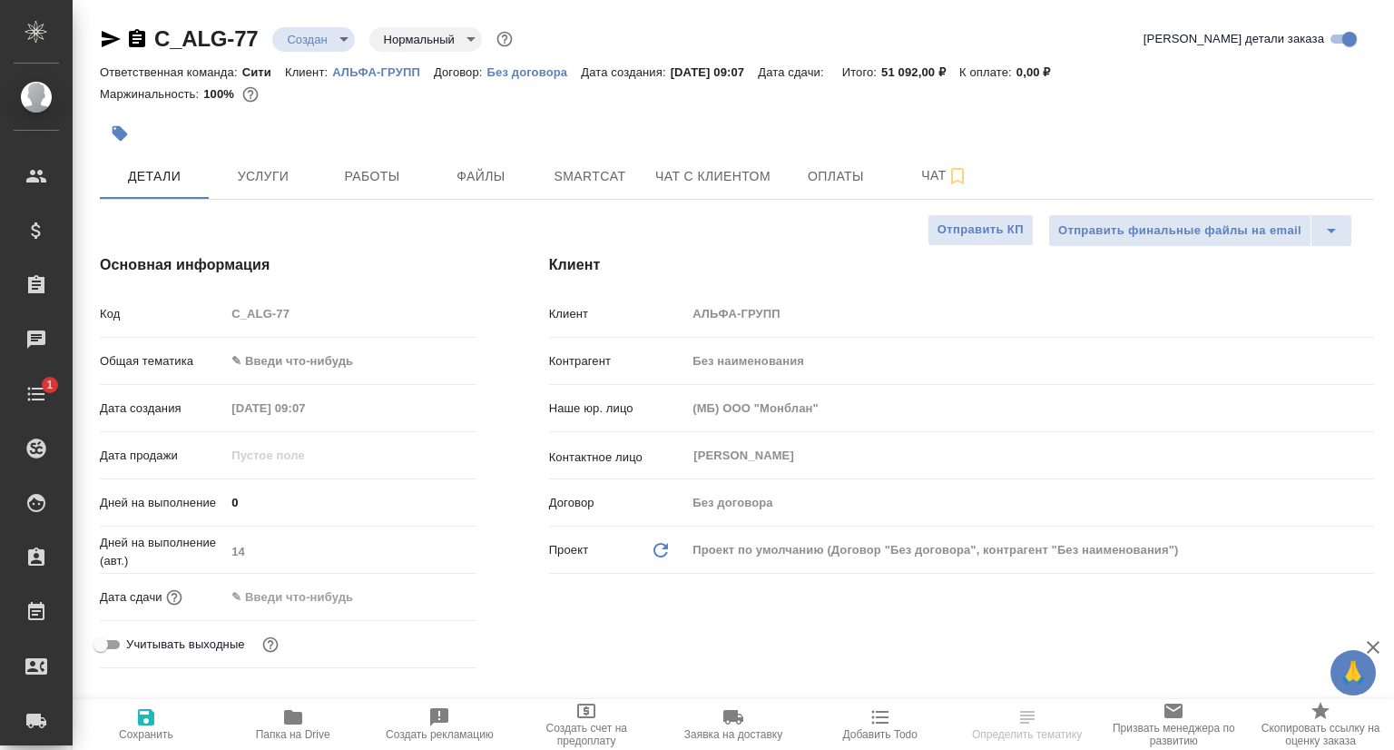
type textarea "x"
click at [114, 41] on icon "button" at bounding box center [111, 39] width 19 height 16
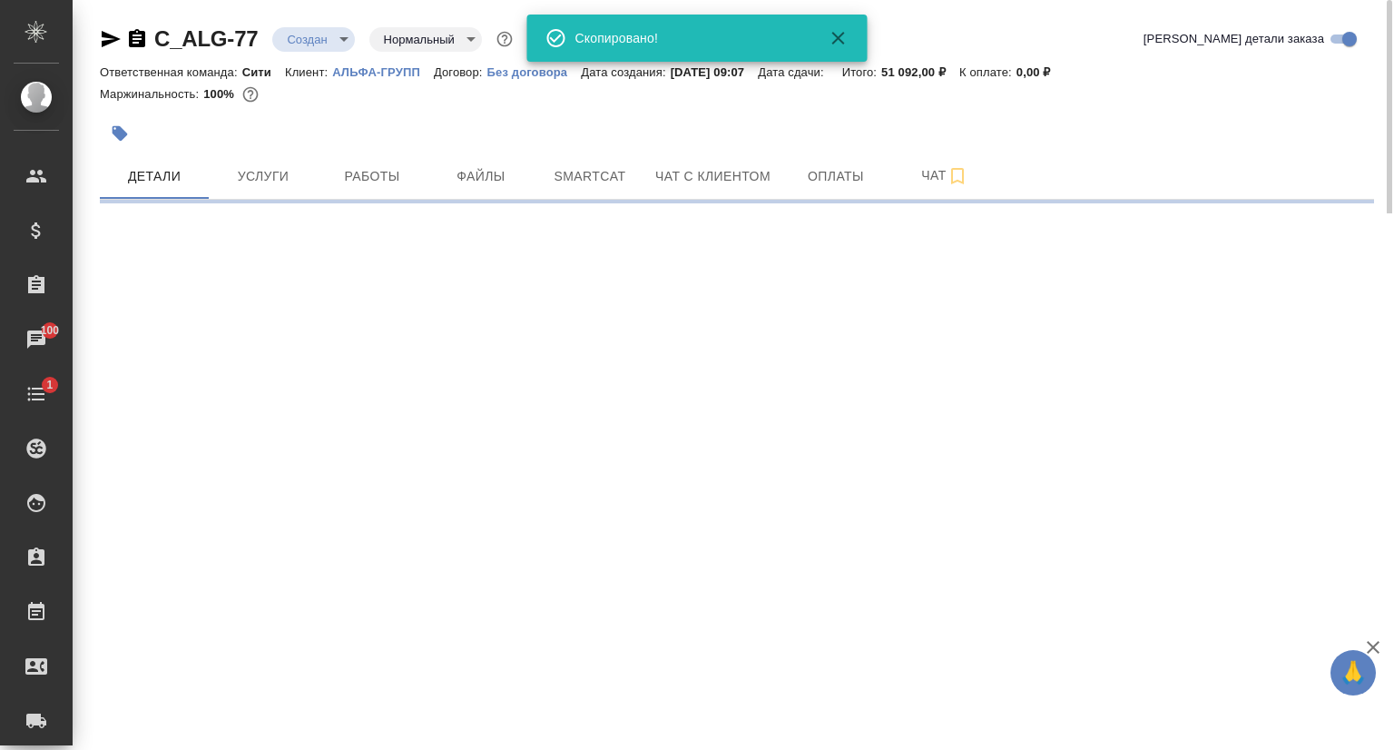
select select "RU"
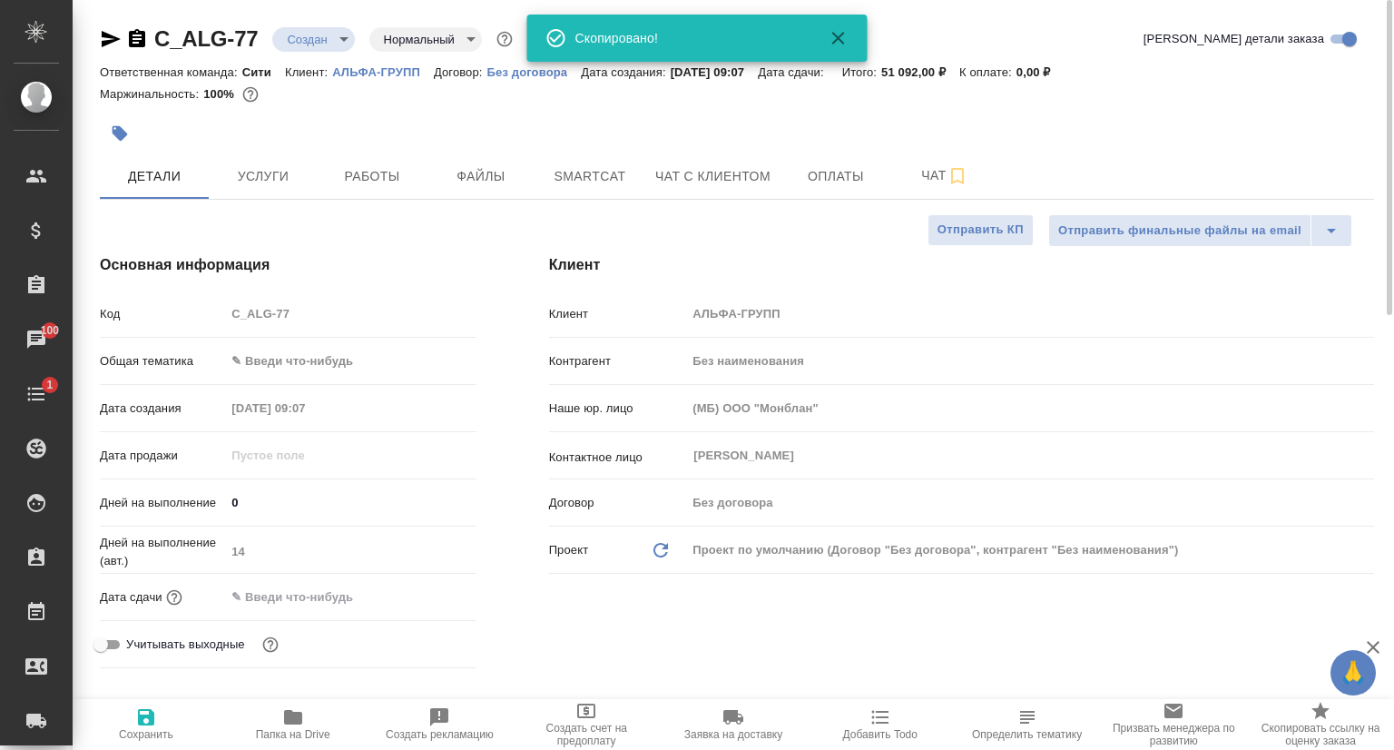
type textarea "x"
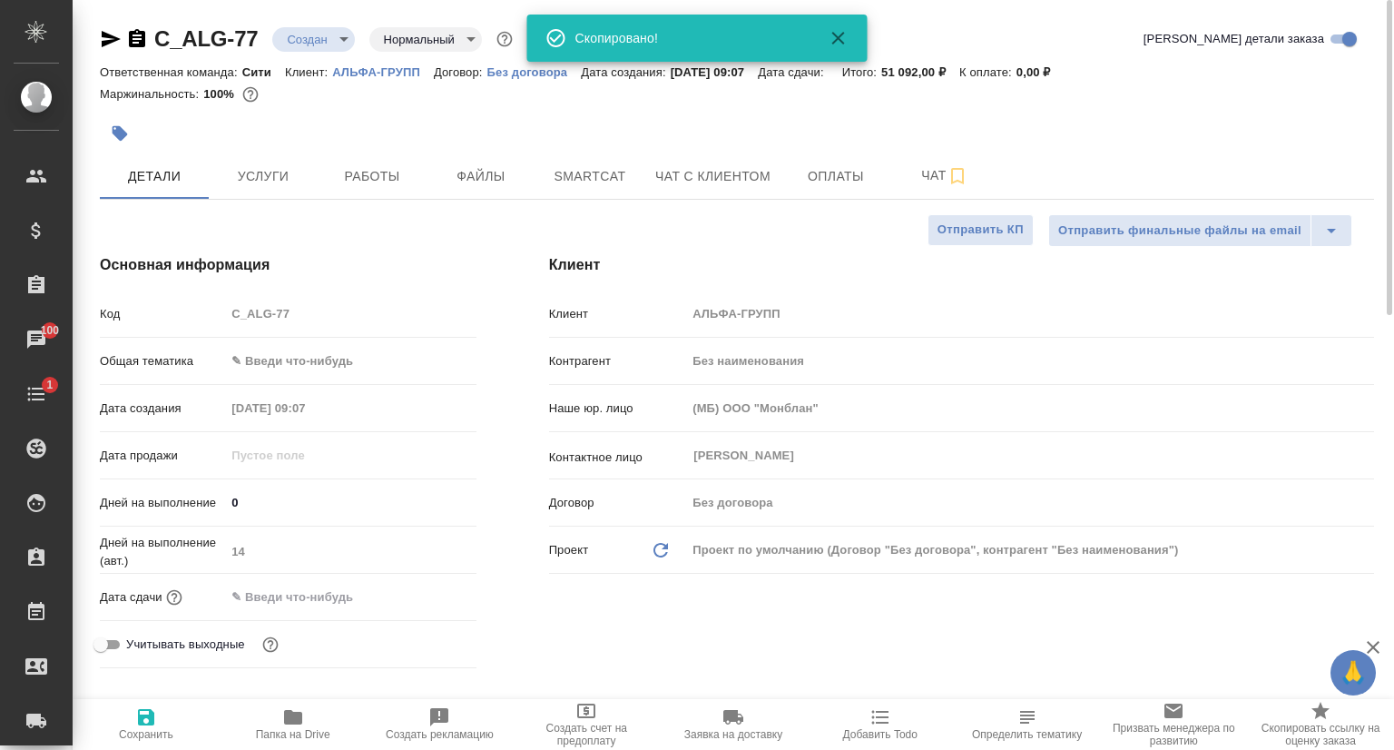
type textarea "x"
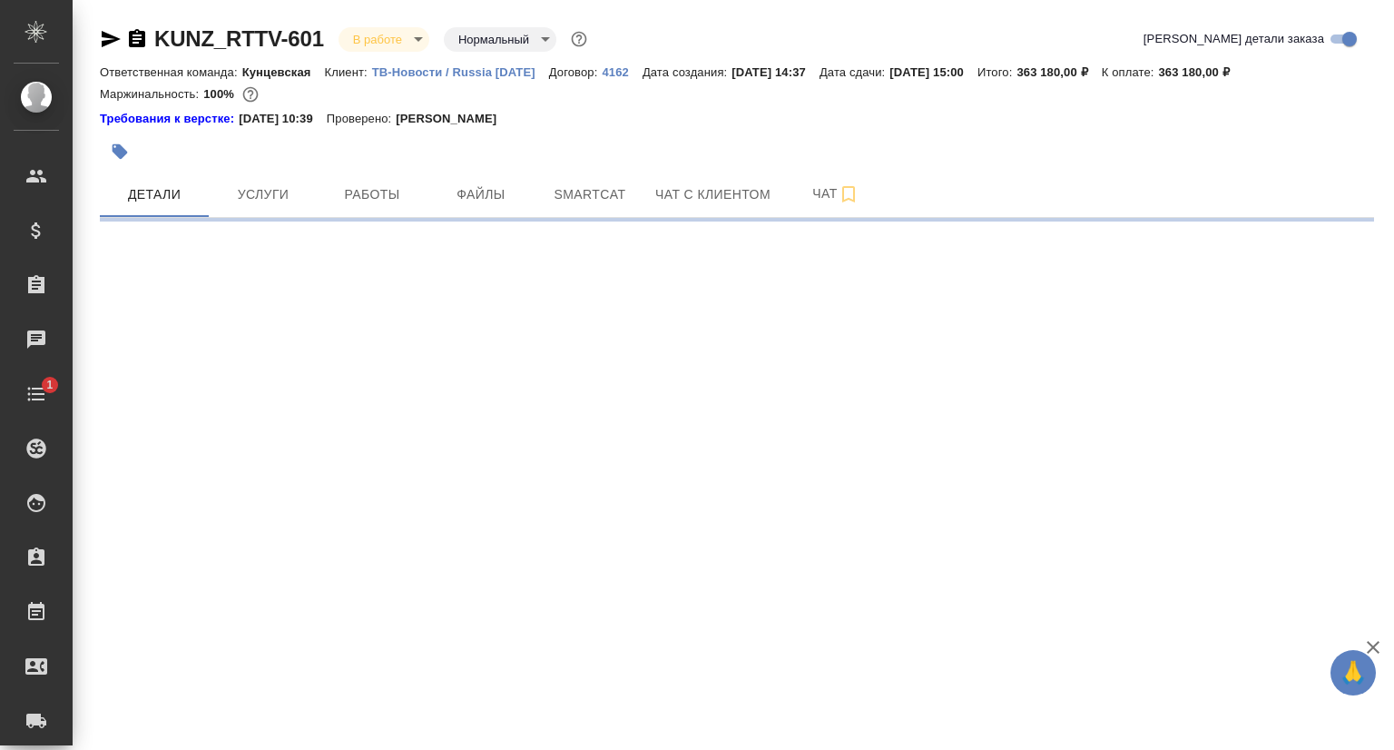
select select "RU"
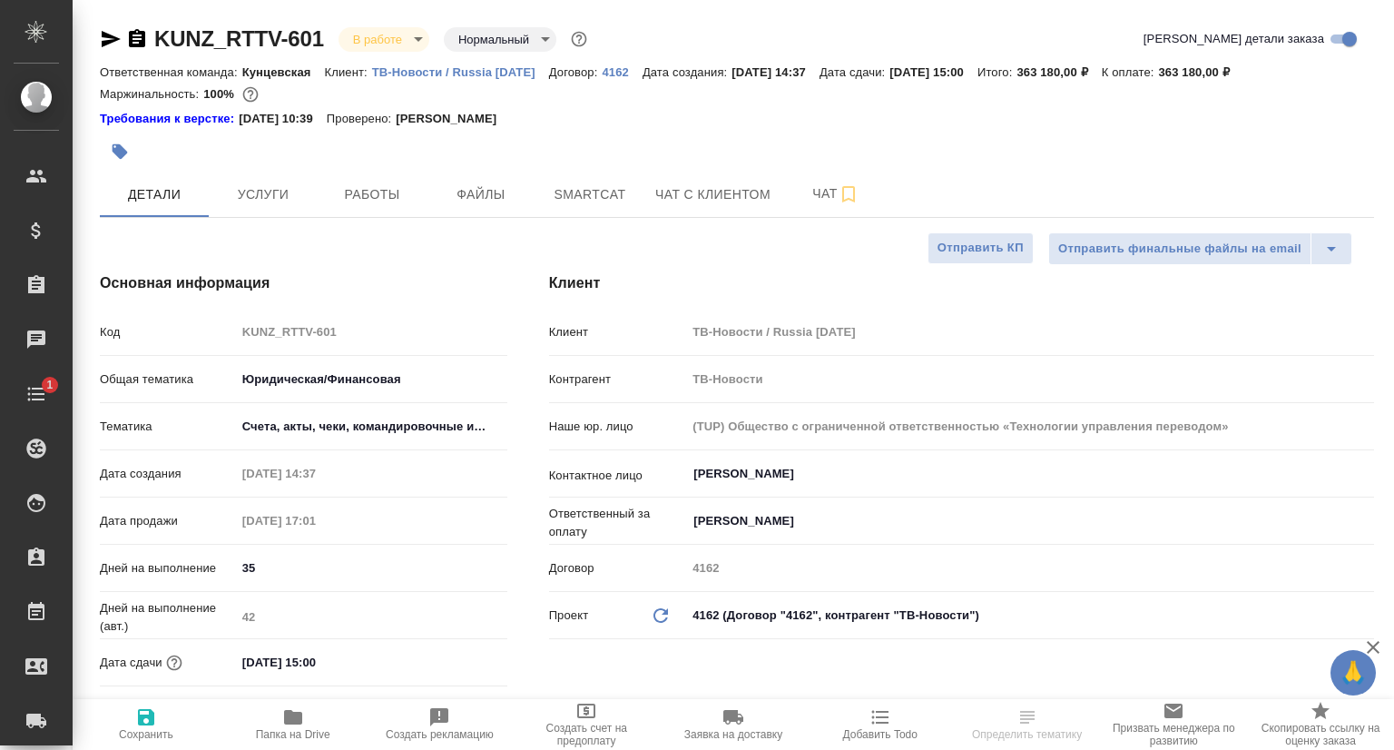
type textarea "x"
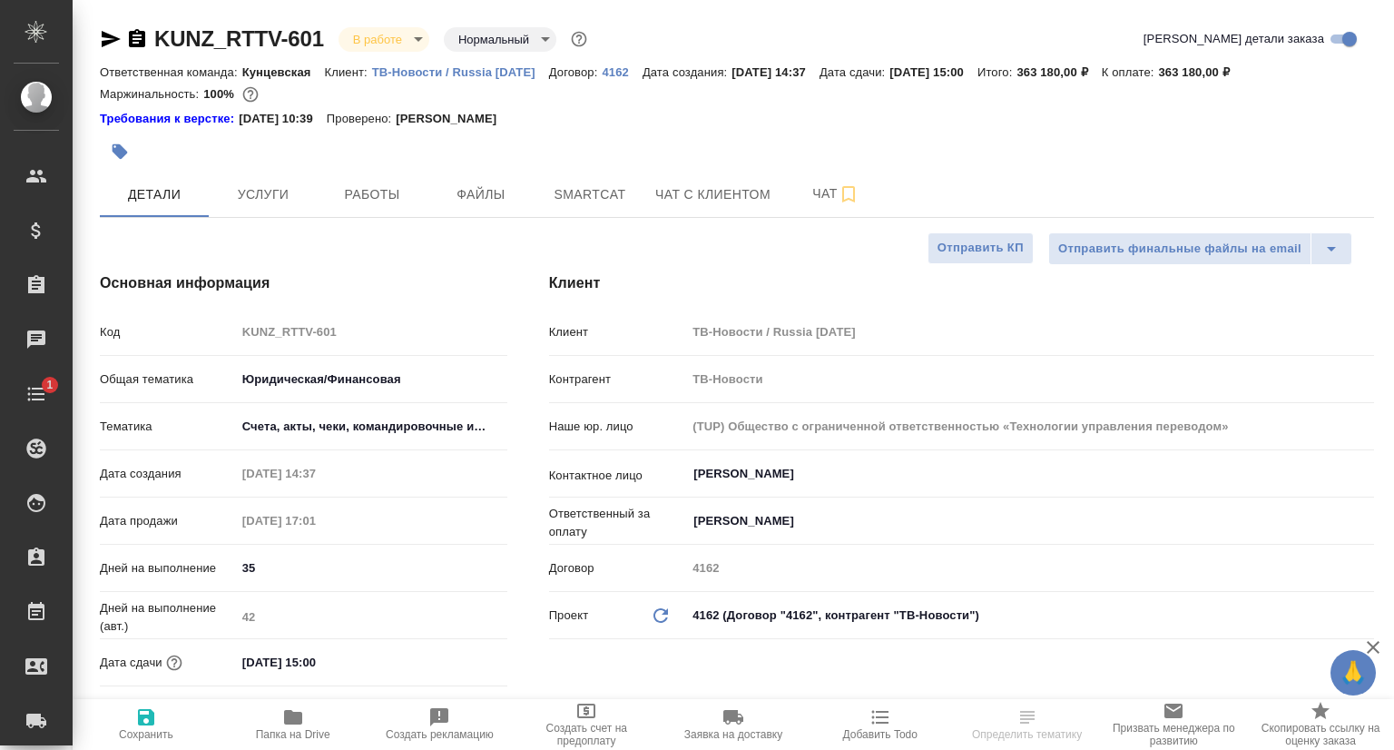
type textarea "x"
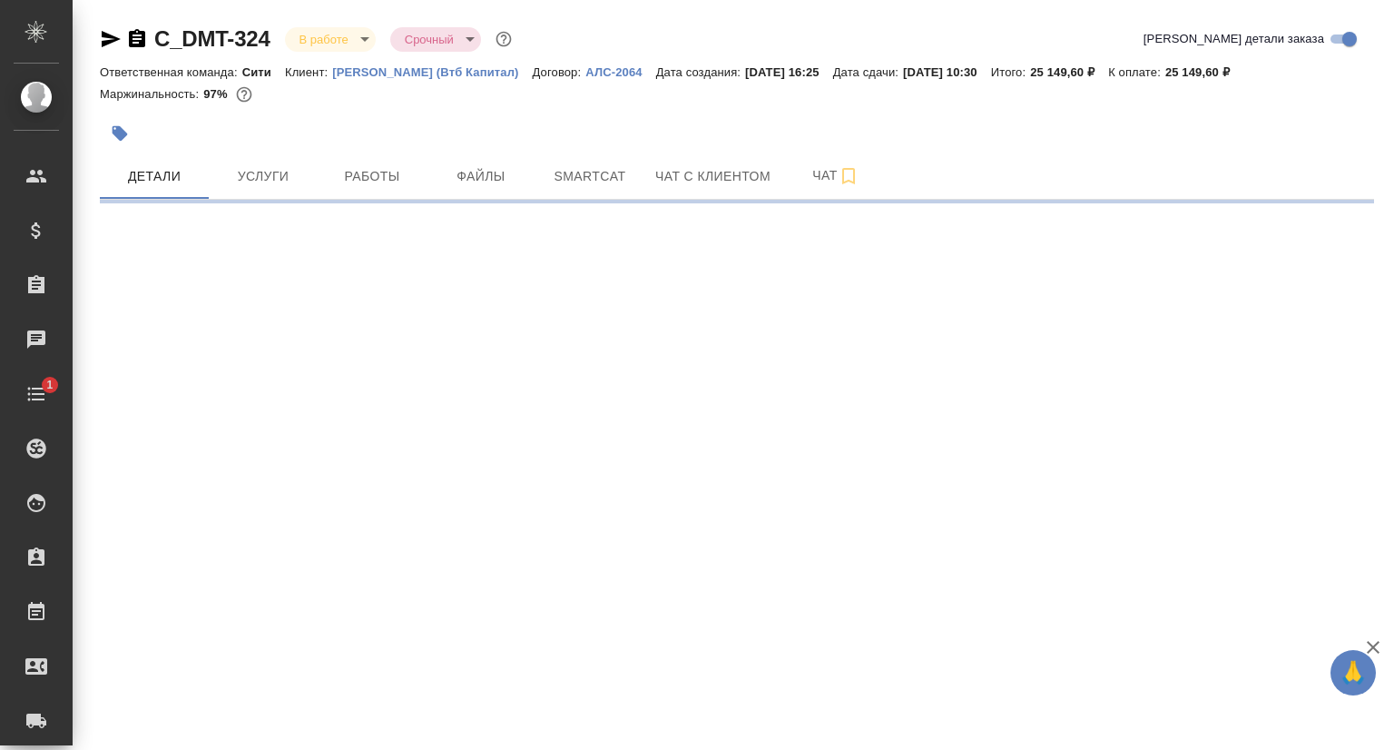
select select "RU"
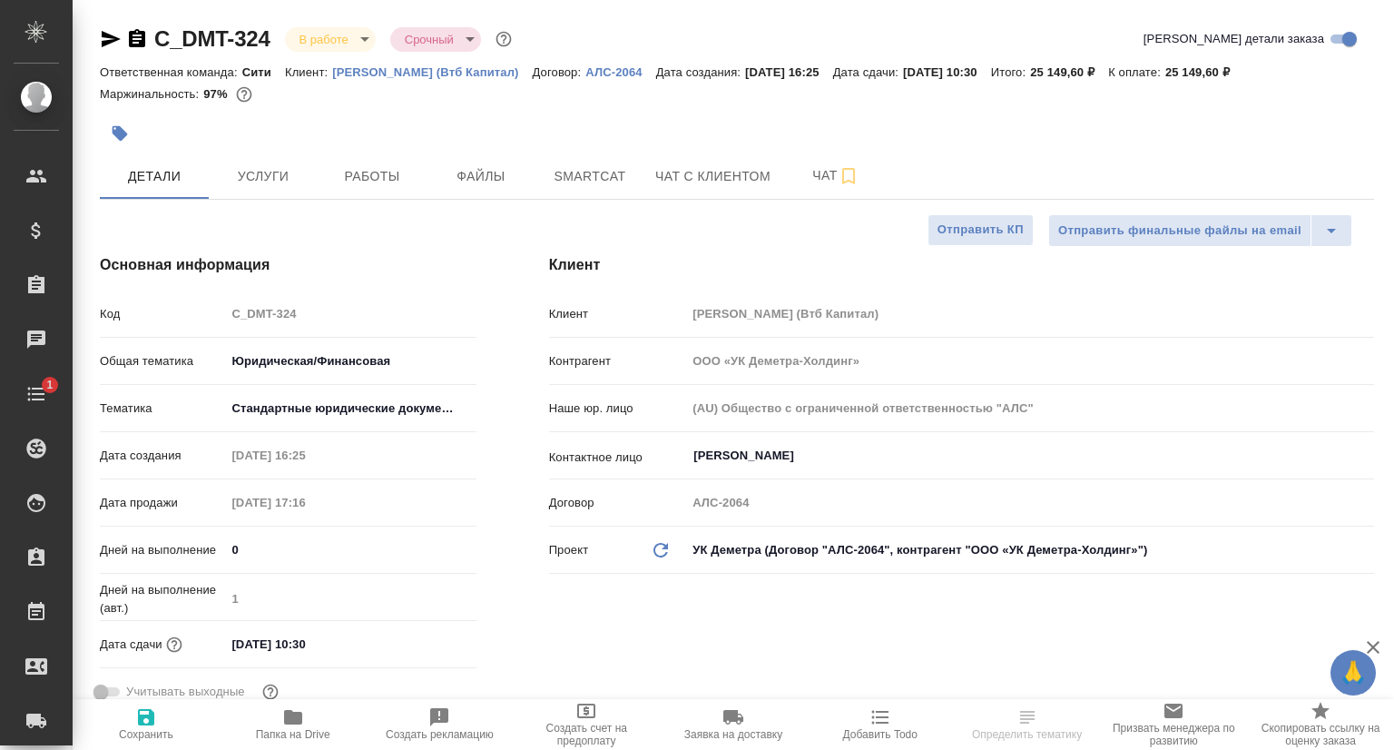
type textarea "x"
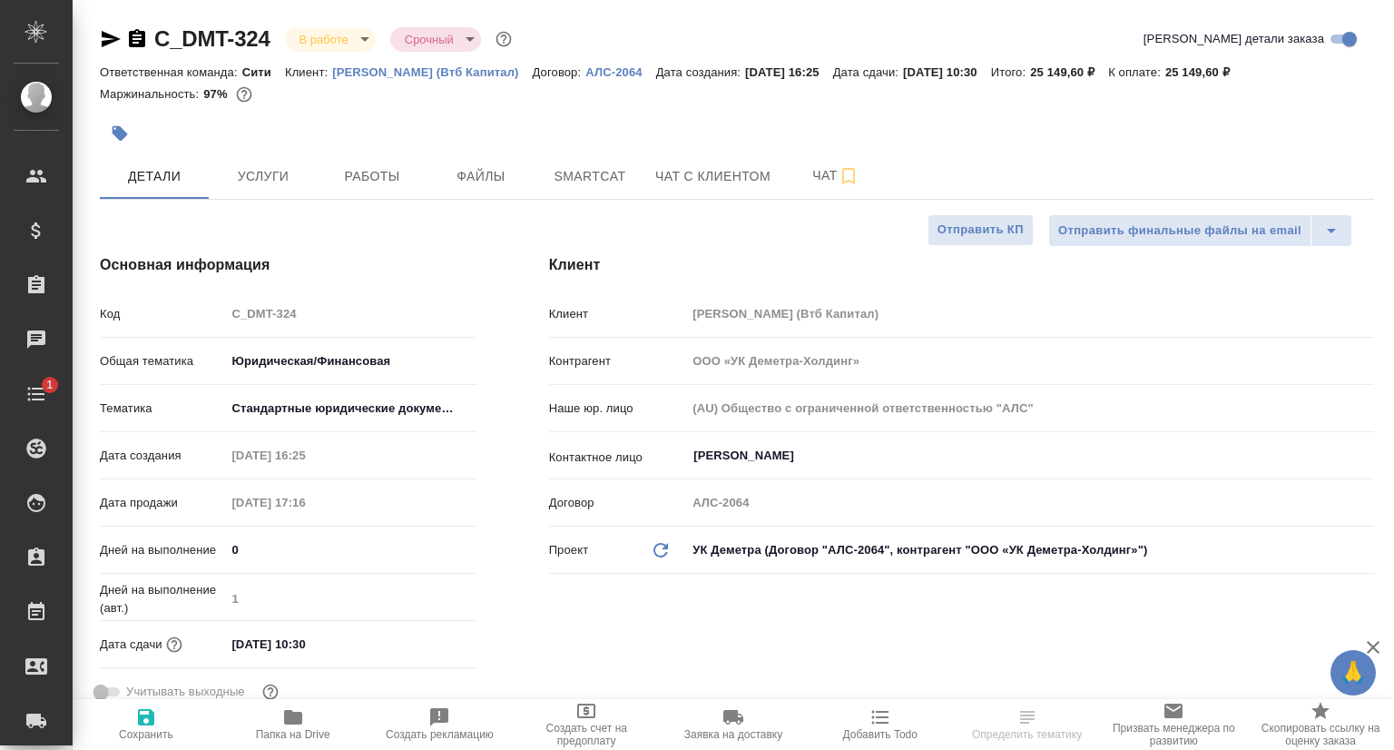
type textarea "x"
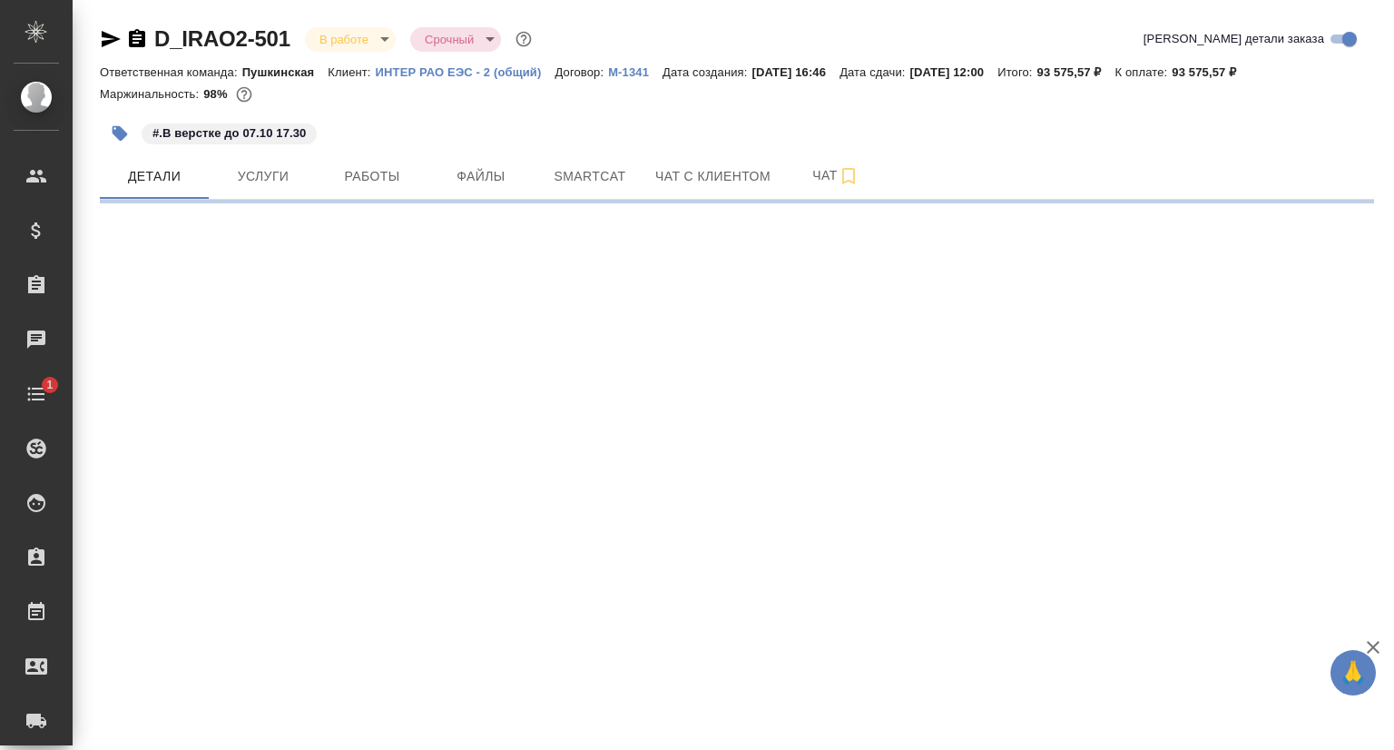
select select "RU"
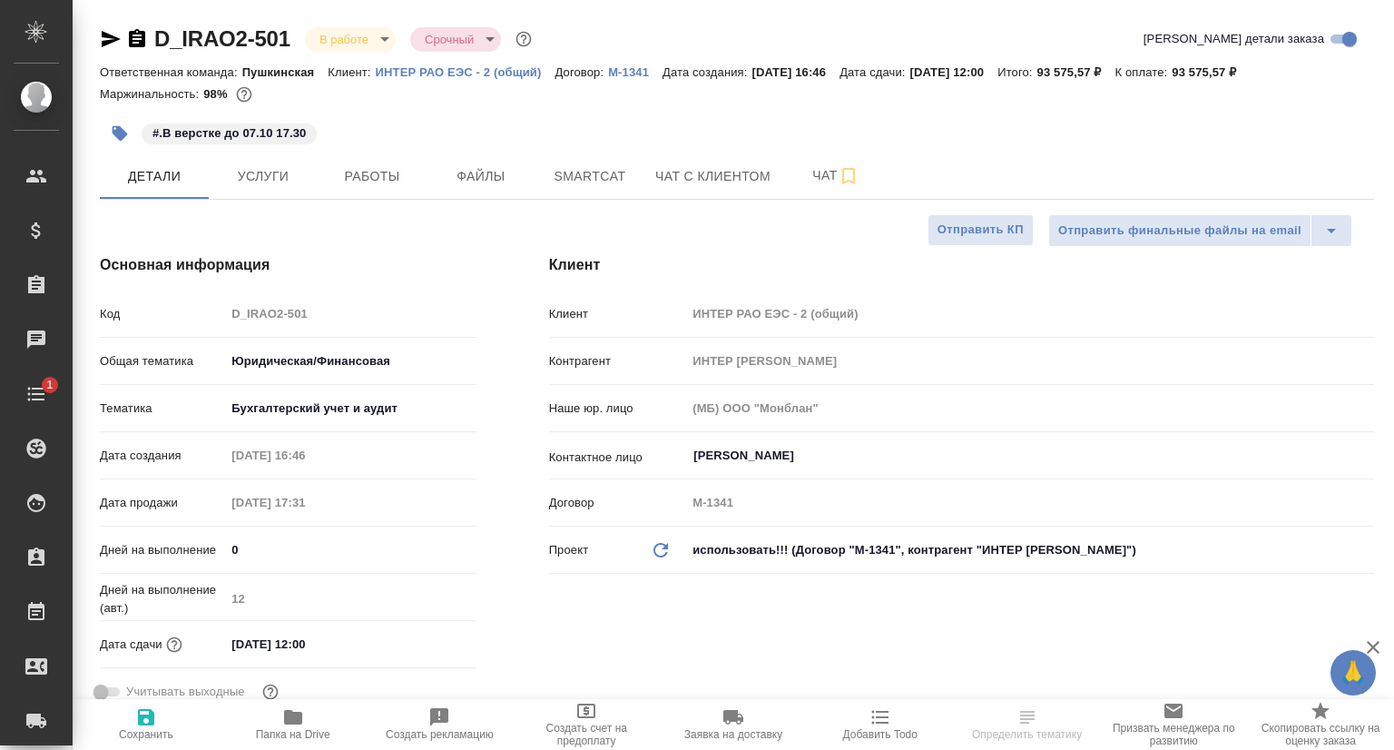
type textarea "x"
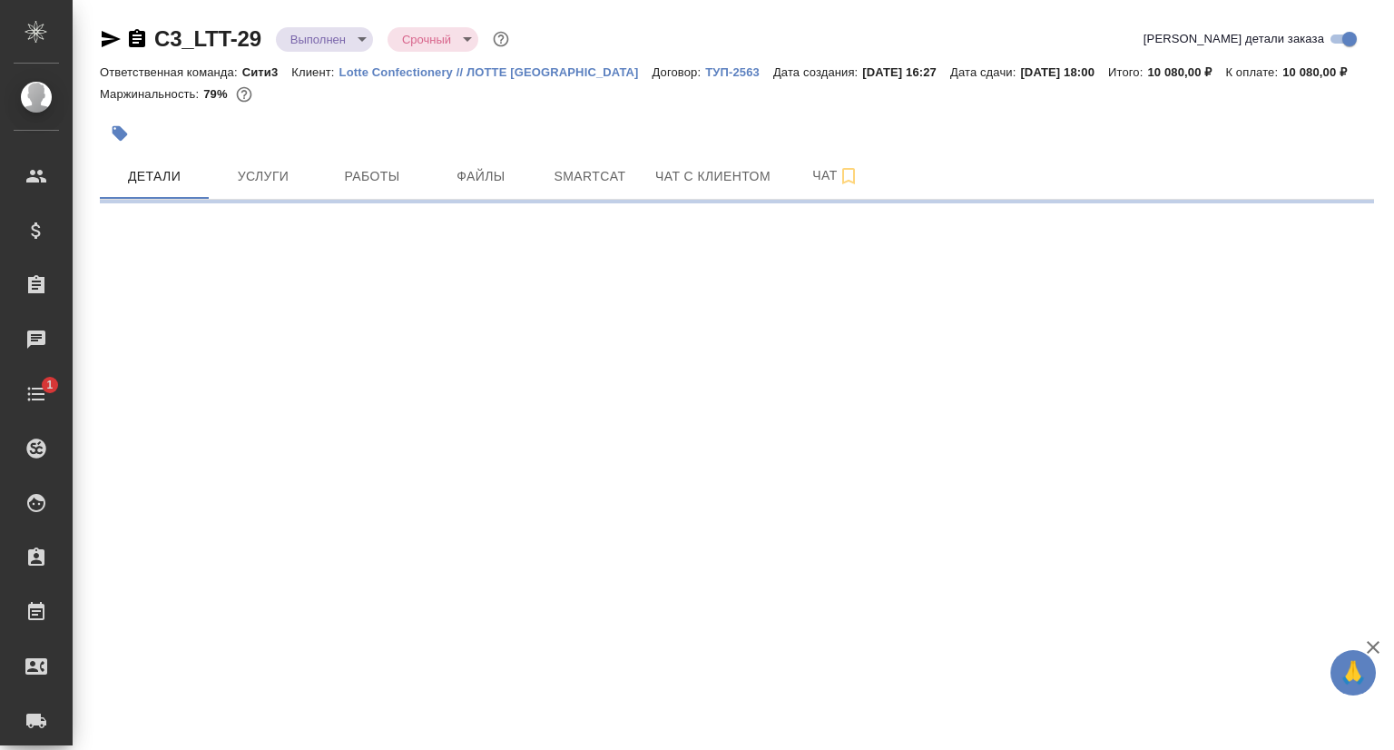
select select "RU"
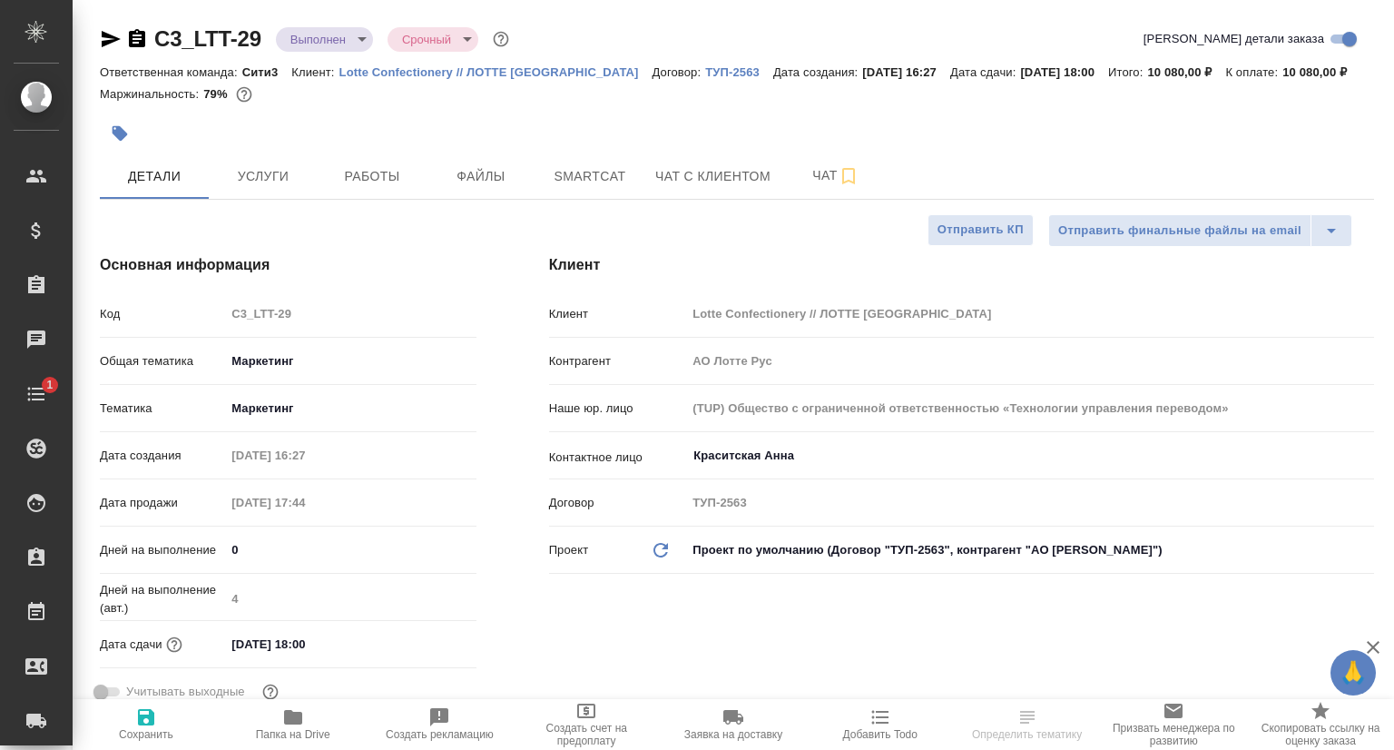
type textarea "x"
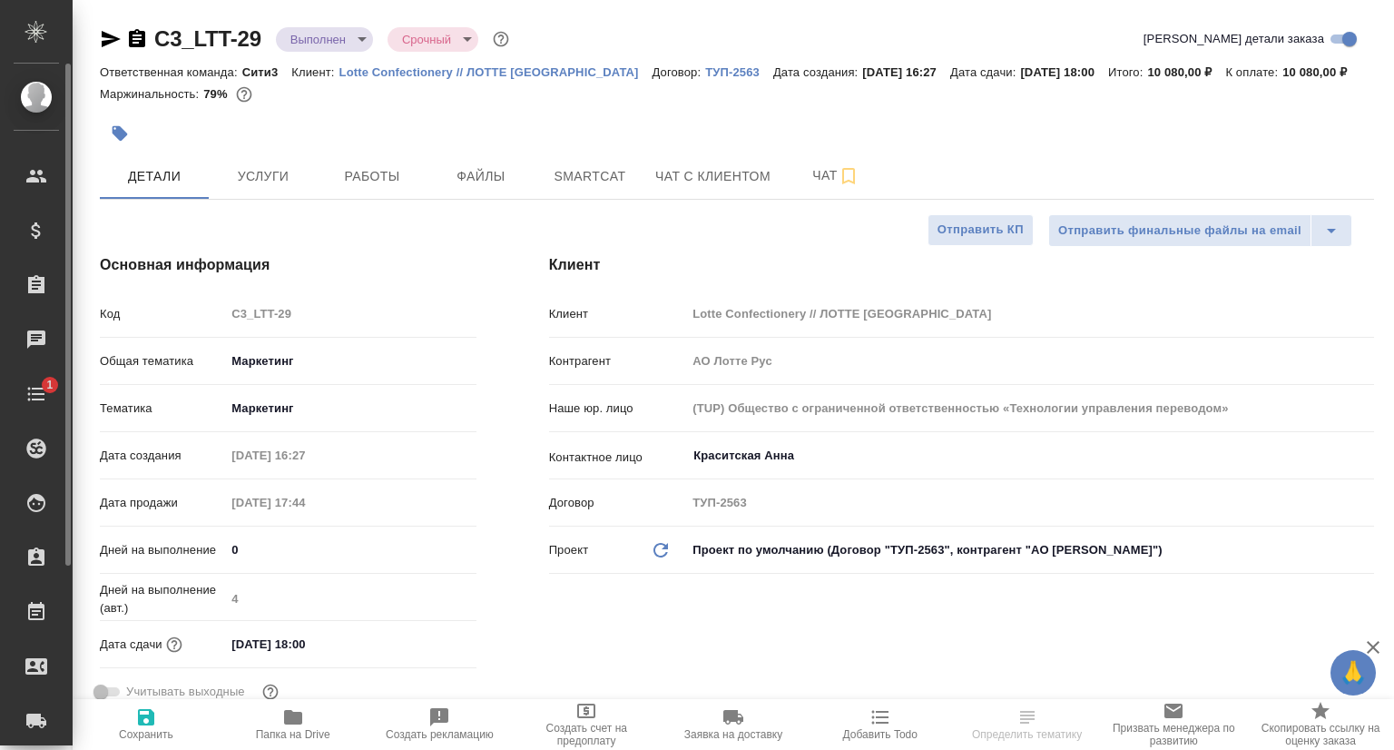
type textarea "x"
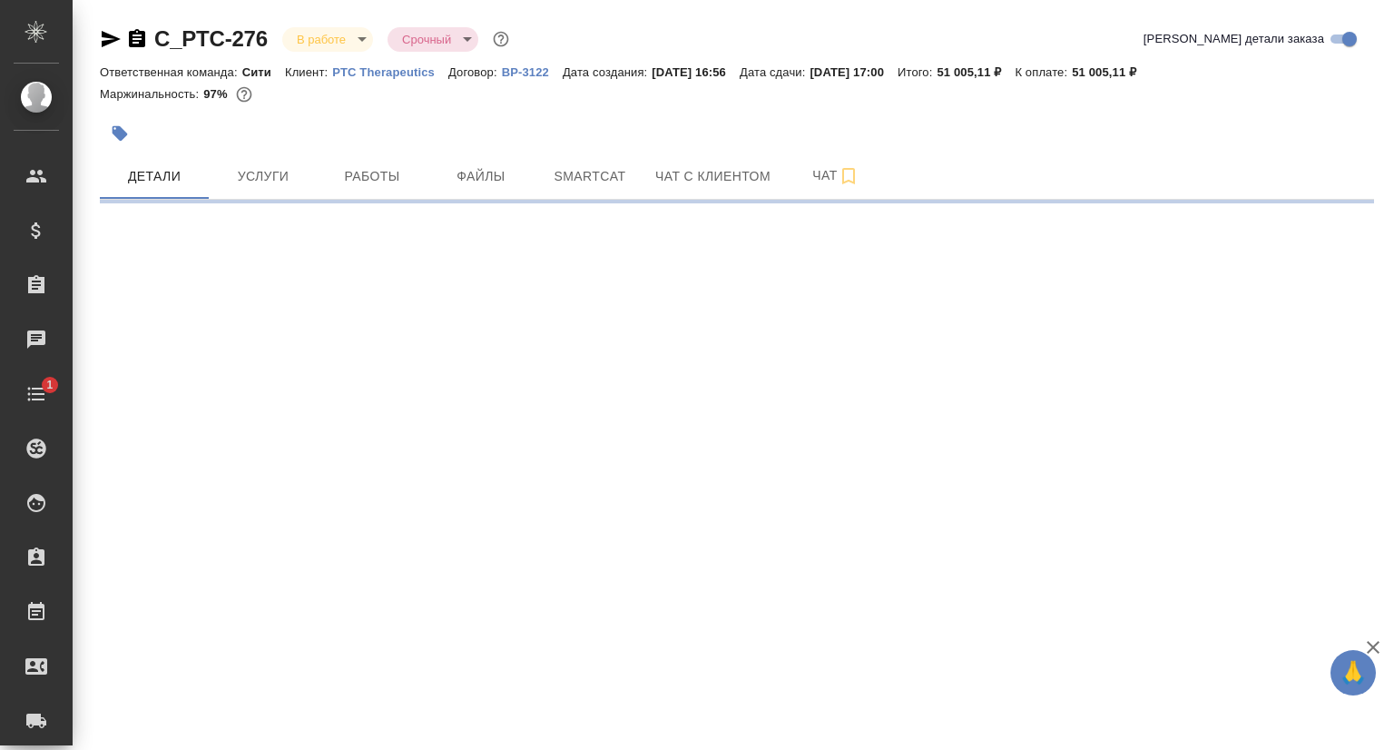
select select "RU"
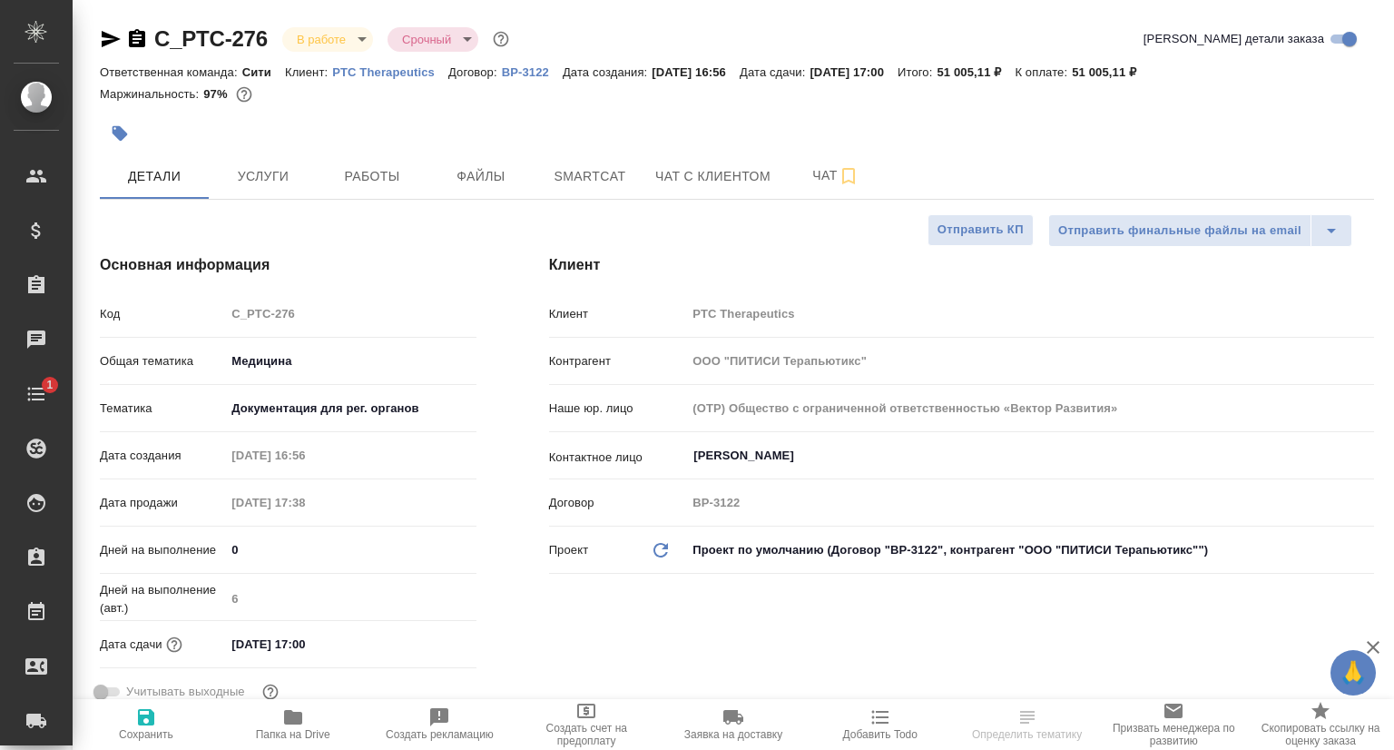
type textarea "x"
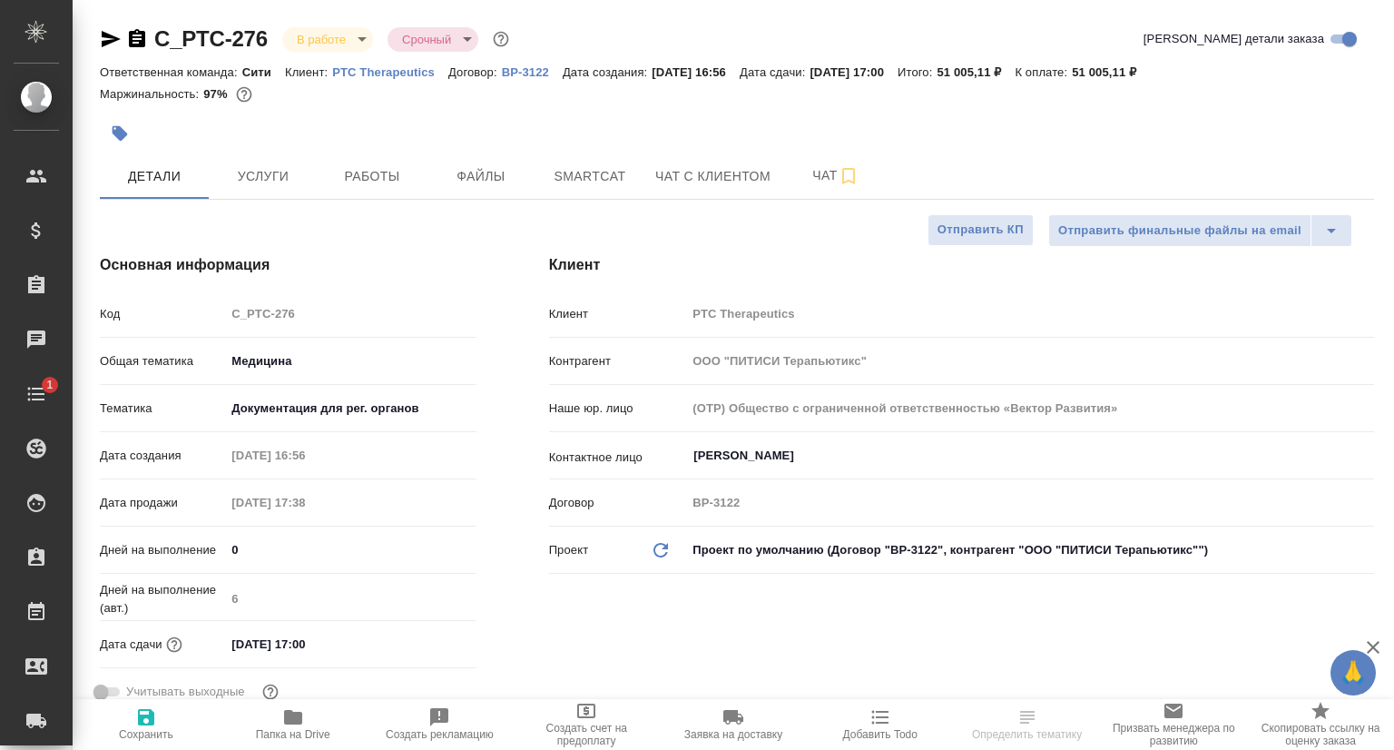
type textarea "x"
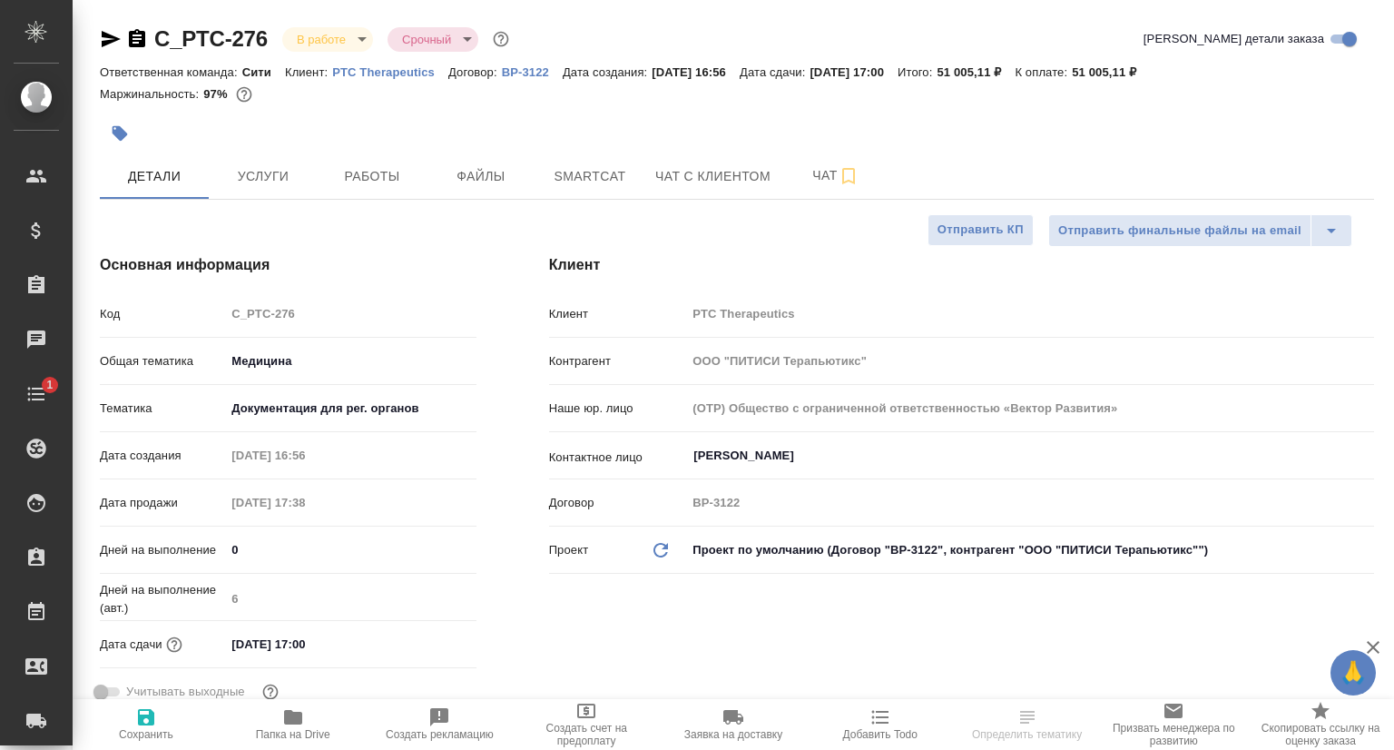
type textarea "x"
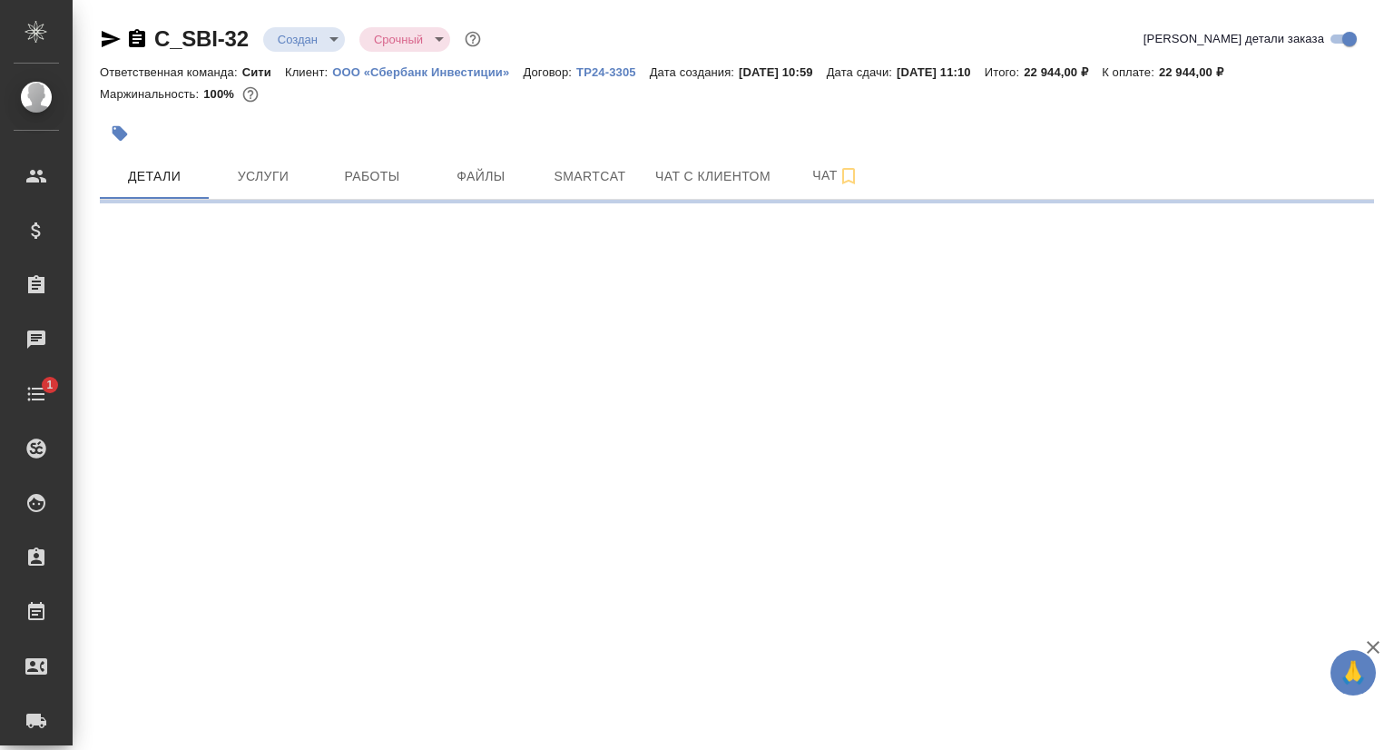
select select "RU"
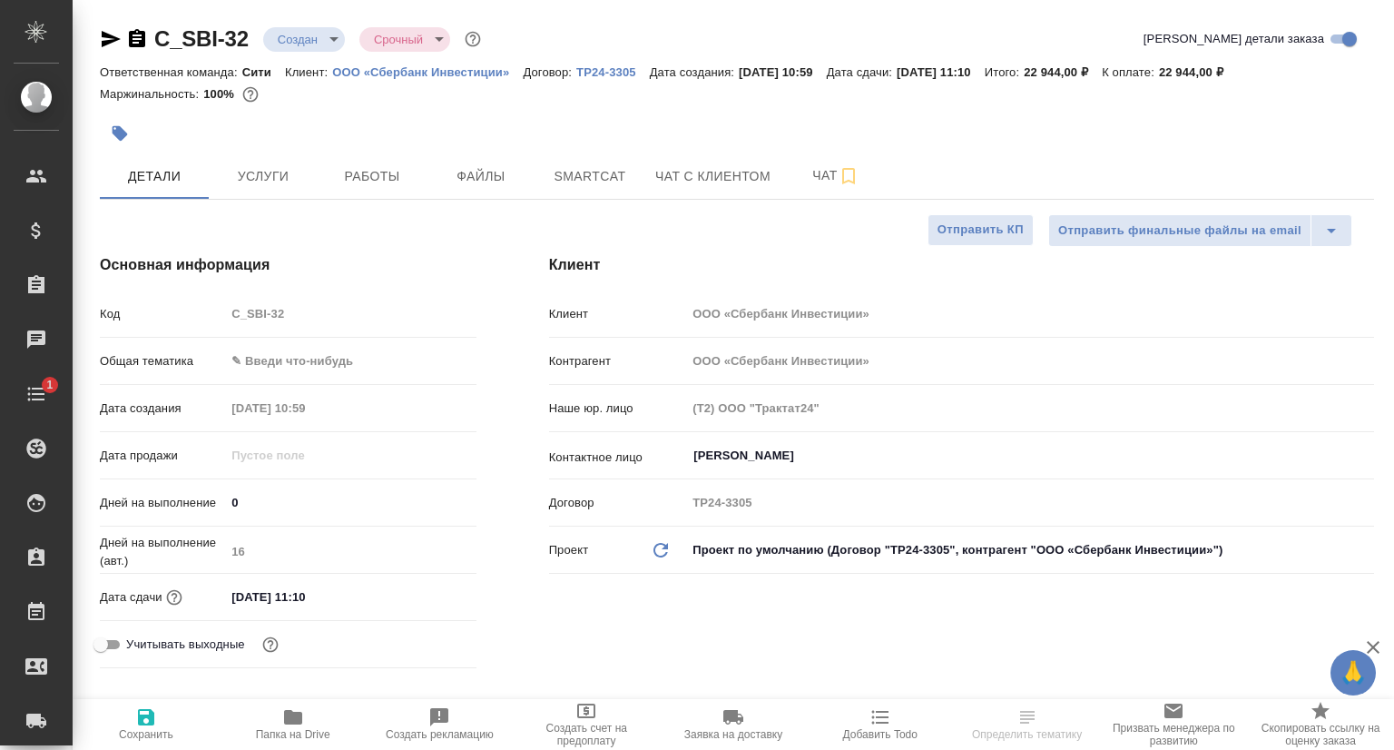
type textarea "x"
